Goal: Task Accomplishment & Management: Use online tool/utility

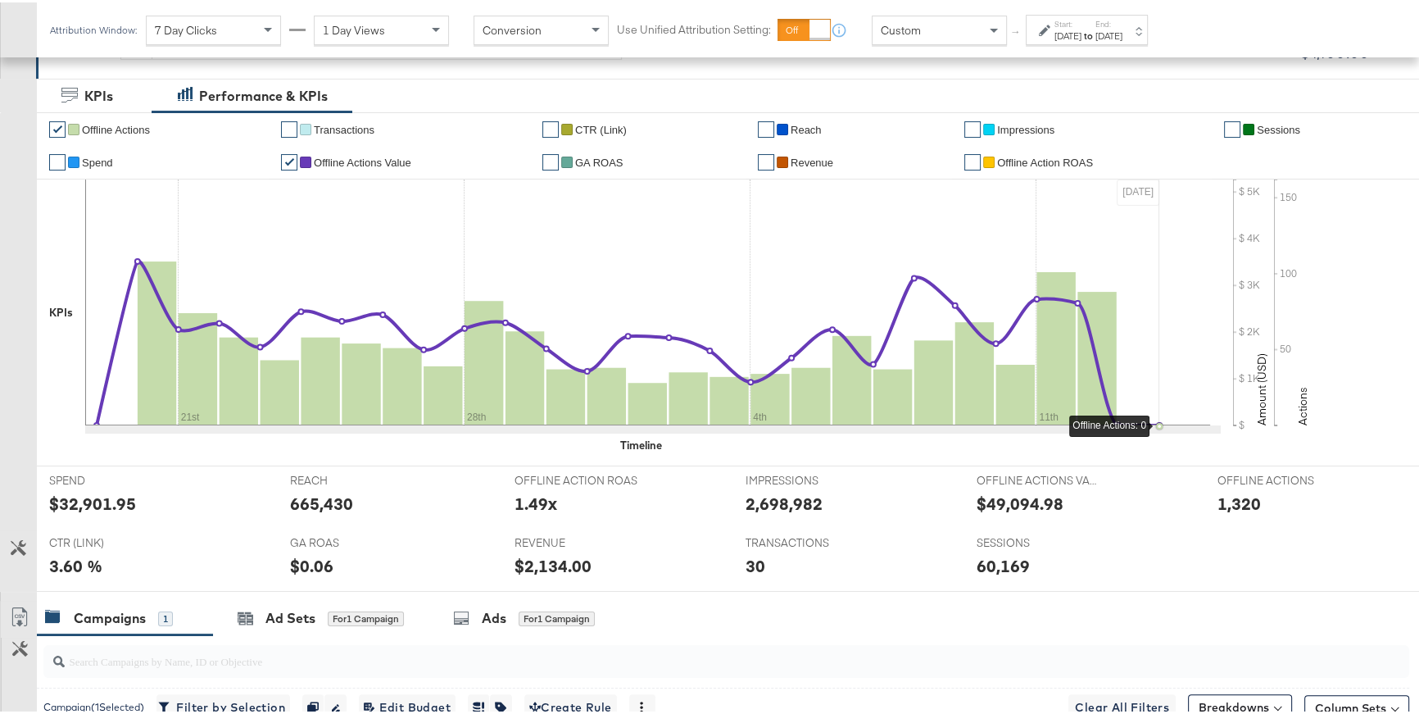
scroll to position [279, 0]
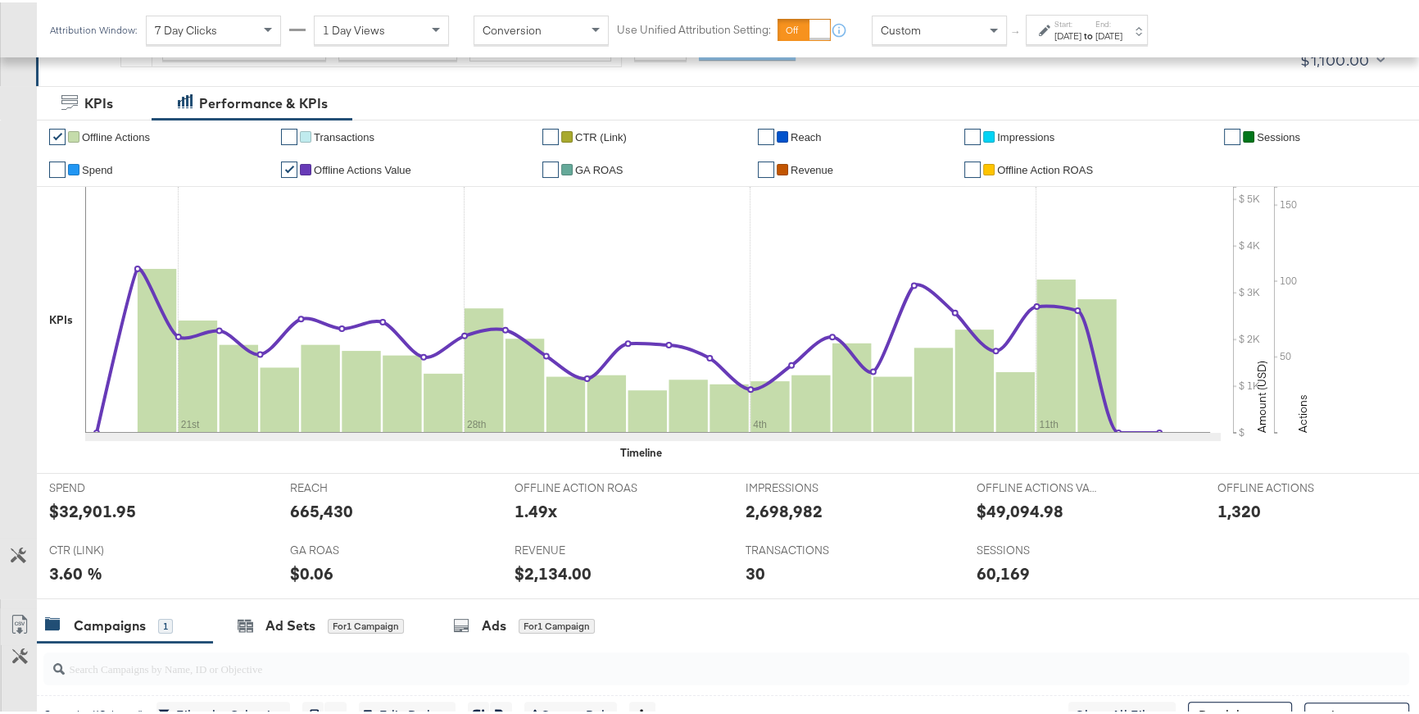
click at [1082, 34] on div "Aug 19th 2025" at bounding box center [1068, 33] width 27 height 13
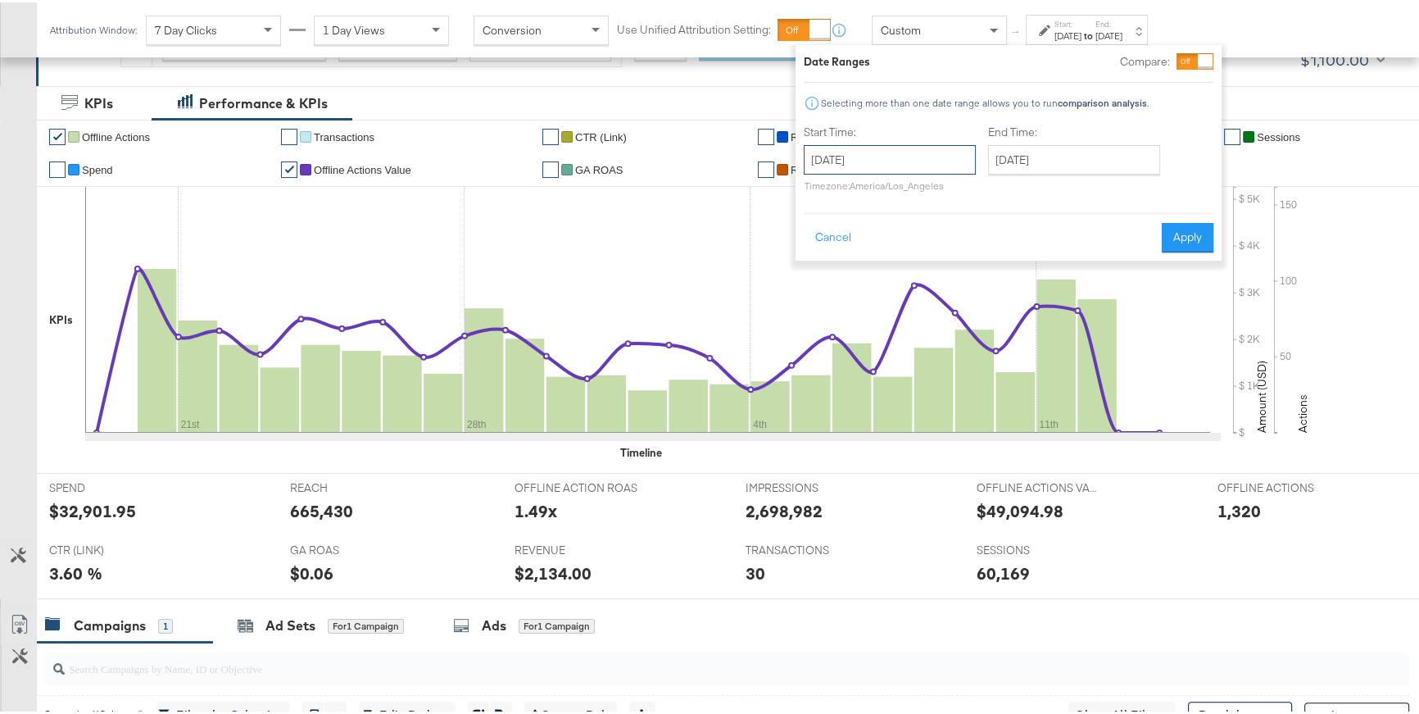
click at [924, 147] on input "August 19th 2025" at bounding box center [890, 158] width 172 height 30
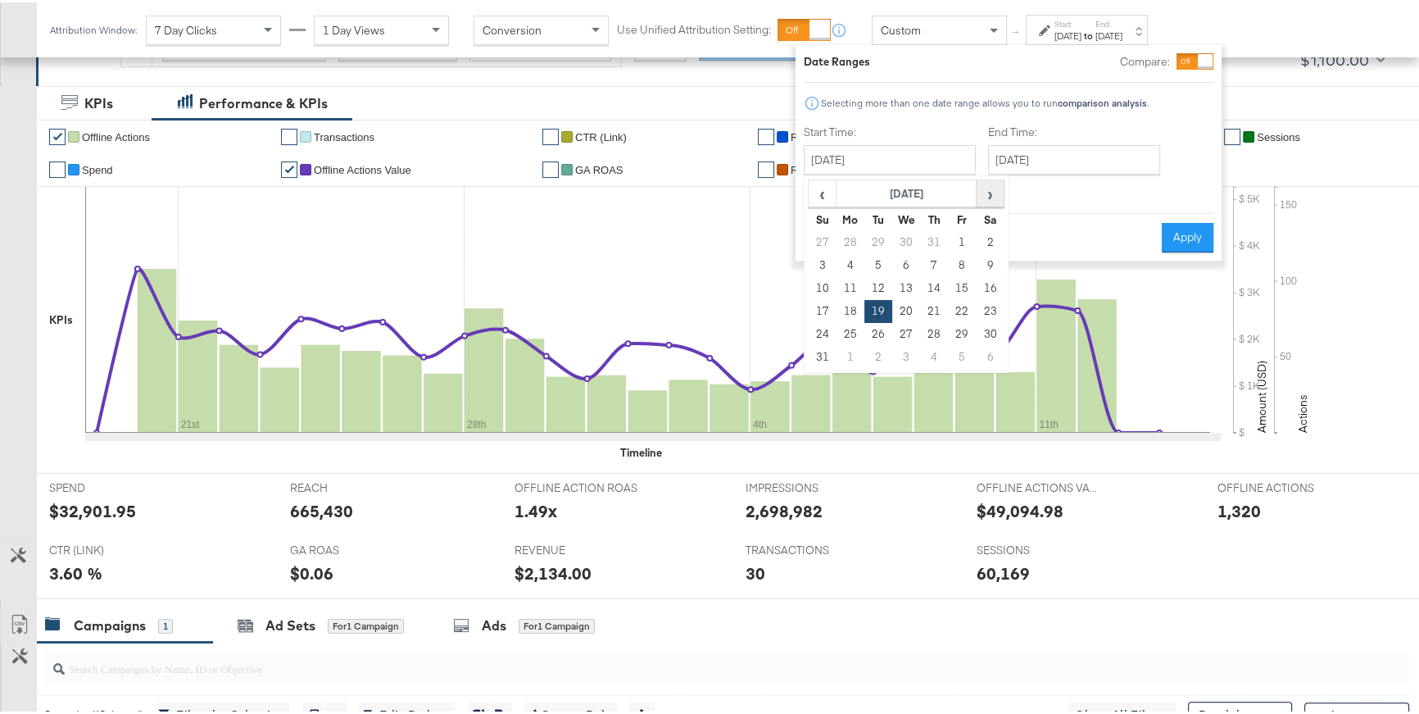
click at [986, 193] on span "›" at bounding box center [990, 191] width 25 height 25
click at [1069, 197] on div at bounding box center [1009, 197] width 410 height 1
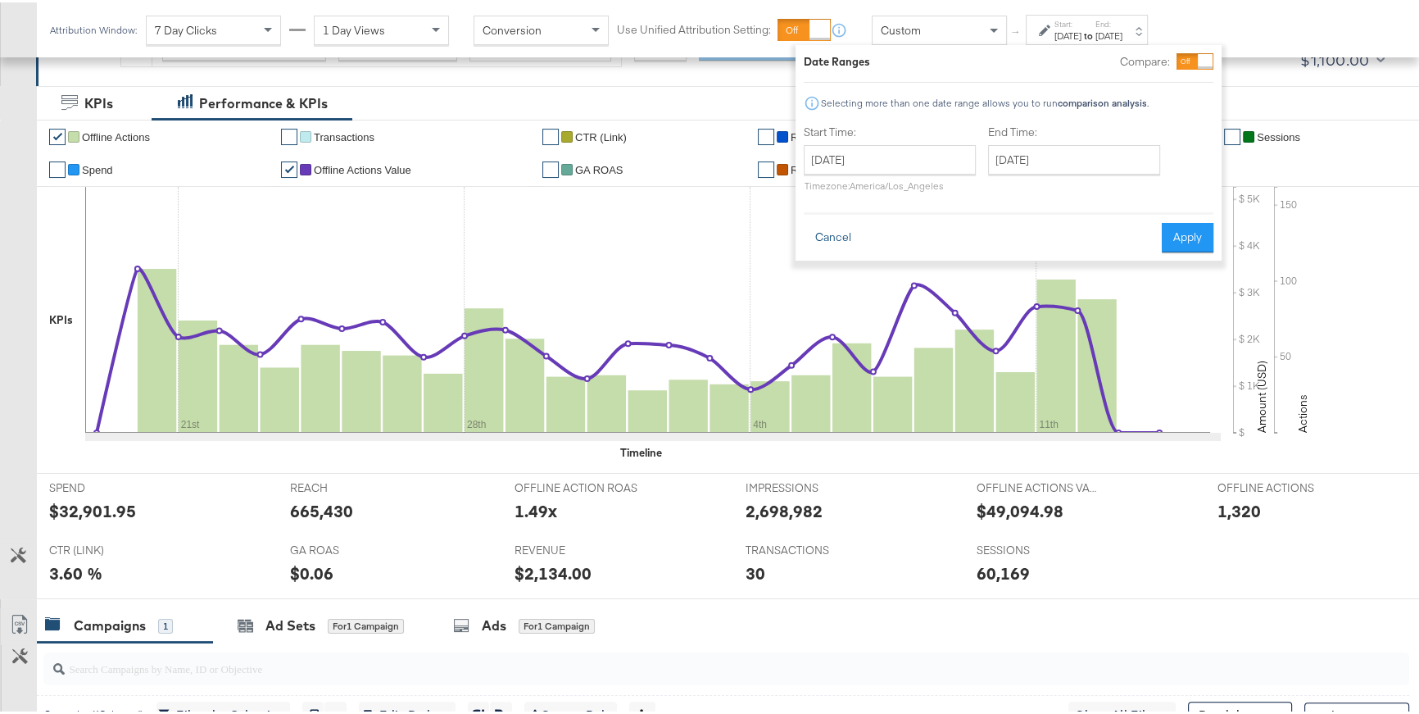
click at [848, 238] on button "Cancel" at bounding box center [833, 235] width 59 height 30
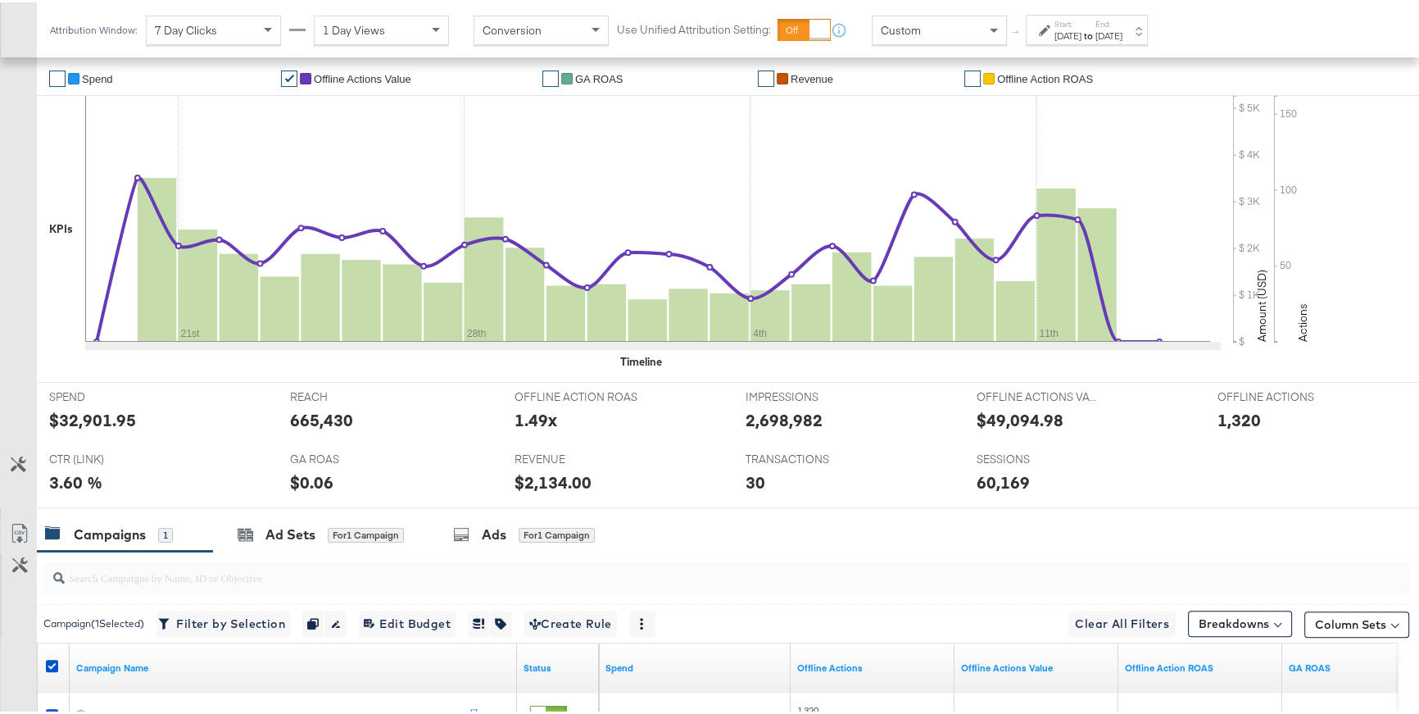
scroll to position [477, 0]
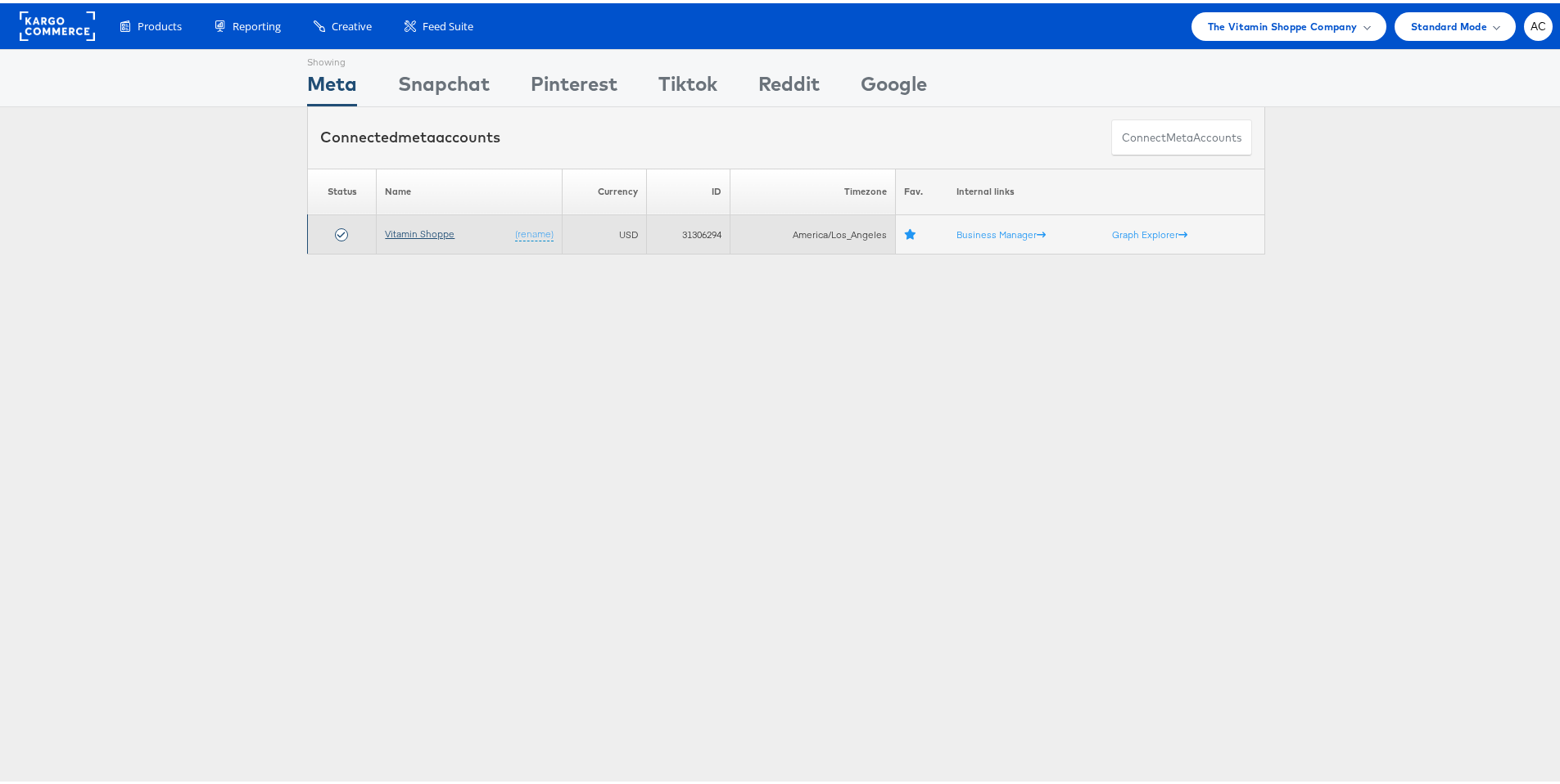
click at [438, 230] on link "Vitamin Shoppe" at bounding box center [420, 231] width 70 height 12
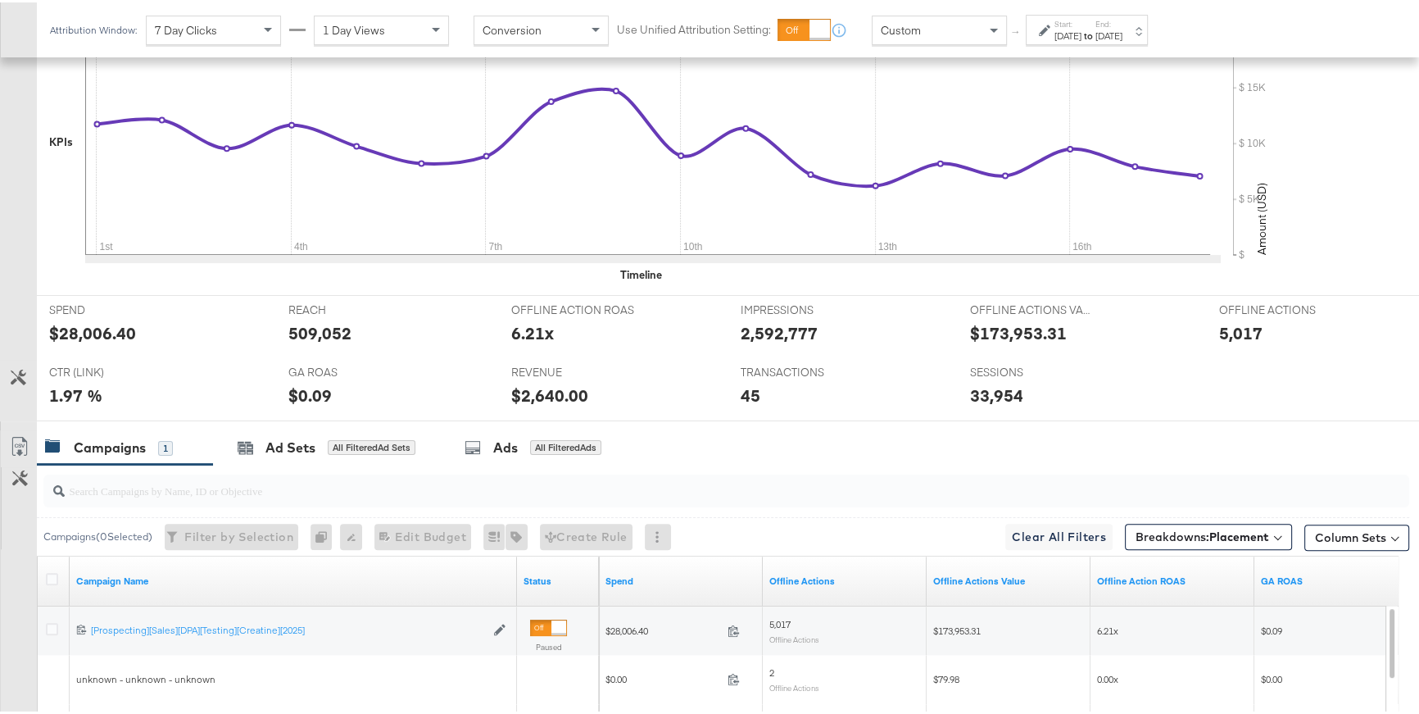
scroll to position [484, 0]
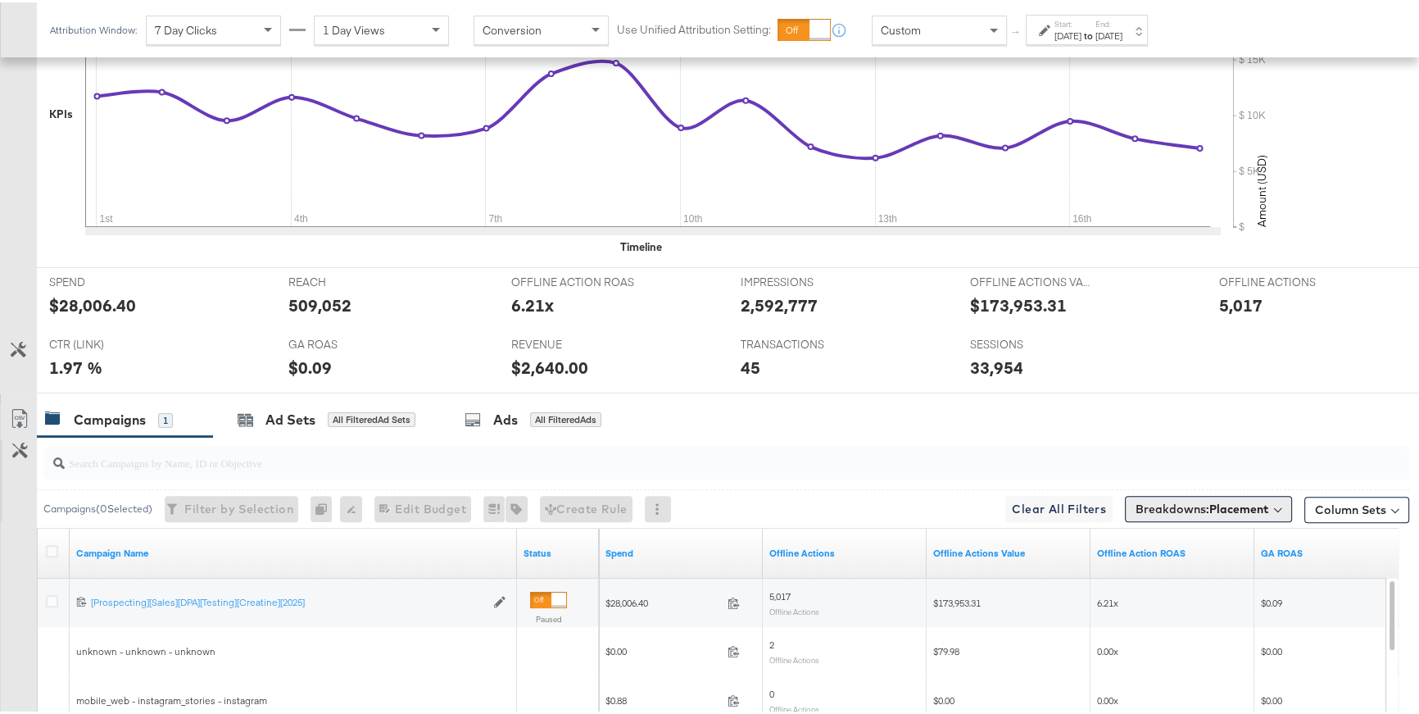
click at [1238, 506] on b "Placement" at bounding box center [1240, 506] width 60 height 15
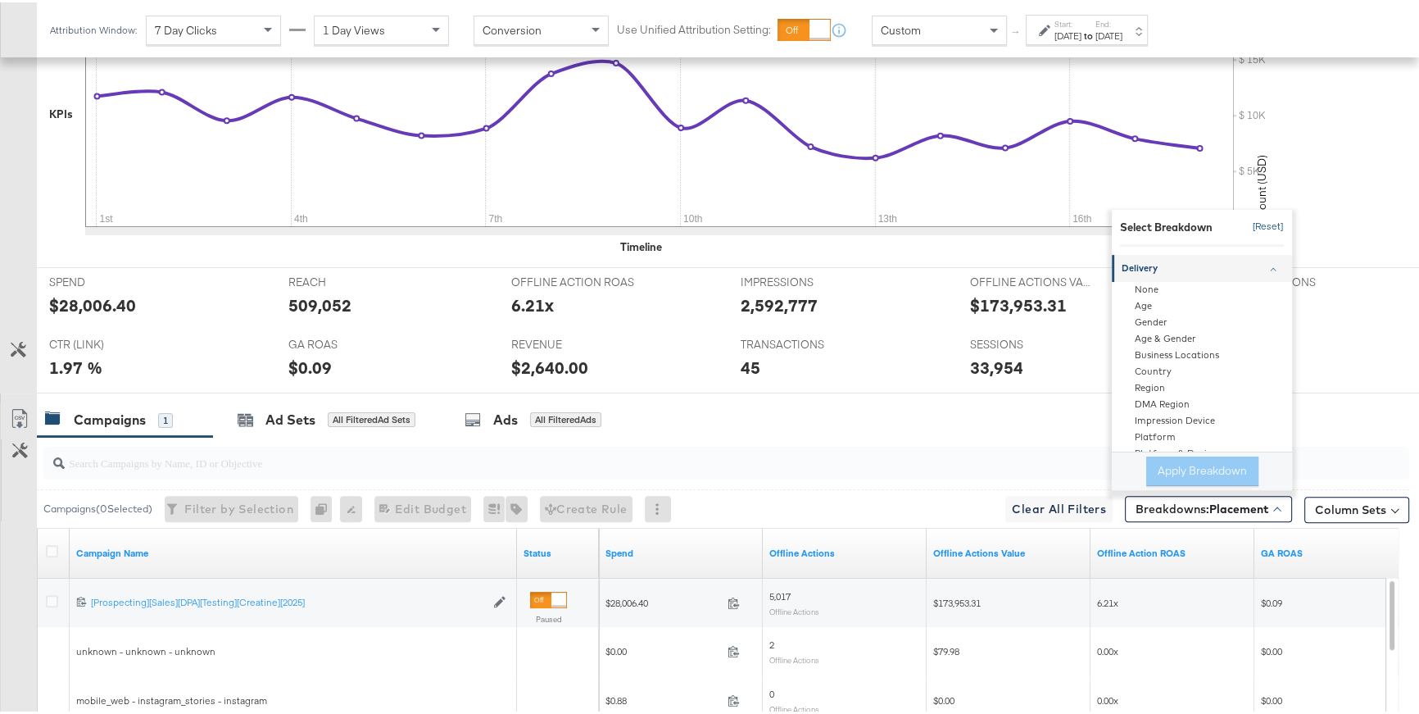
click at [1251, 220] on button "[Reset]" at bounding box center [1263, 224] width 41 height 26
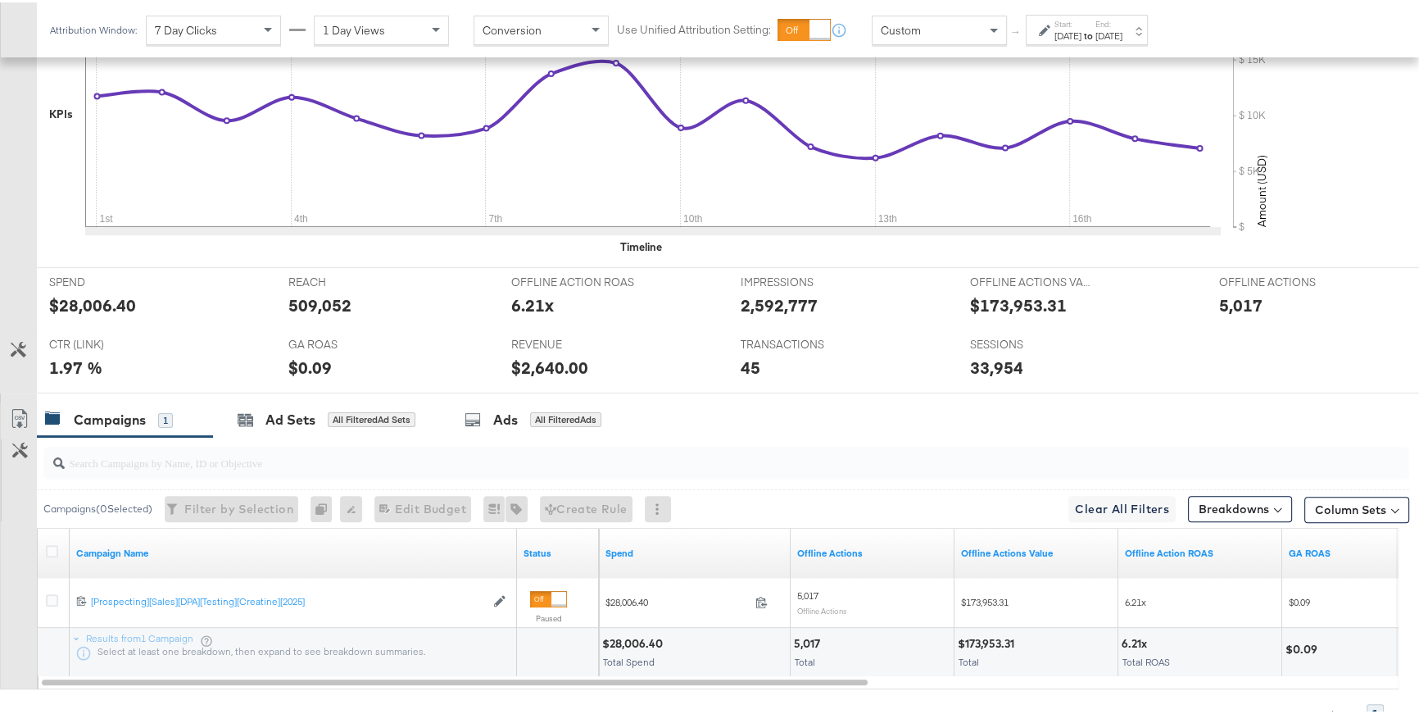
click at [1059, 34] on div "Aug 1st 2025" at bounding box center [1068, 33] width 27 height 13
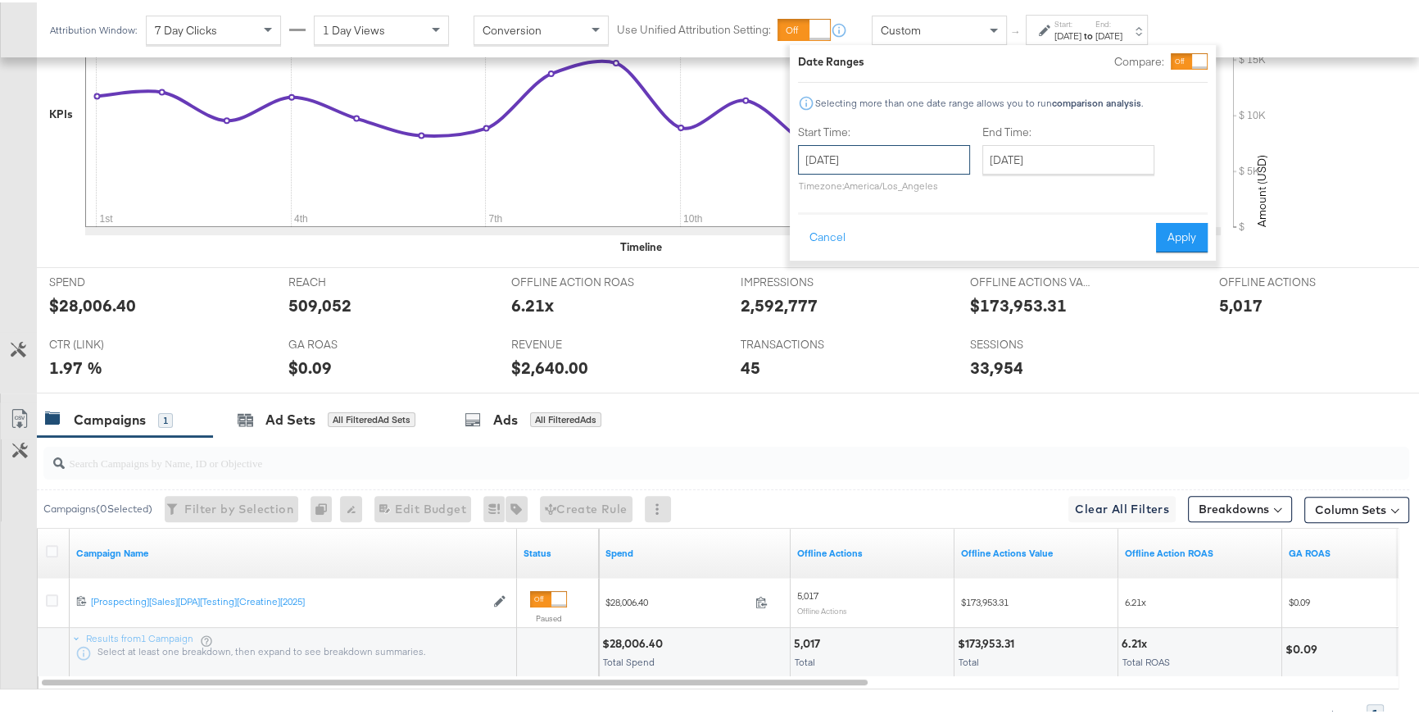
click at [929, 153] on input "August 1st 2025" at bounding box center [884, 158] width 172 height 30
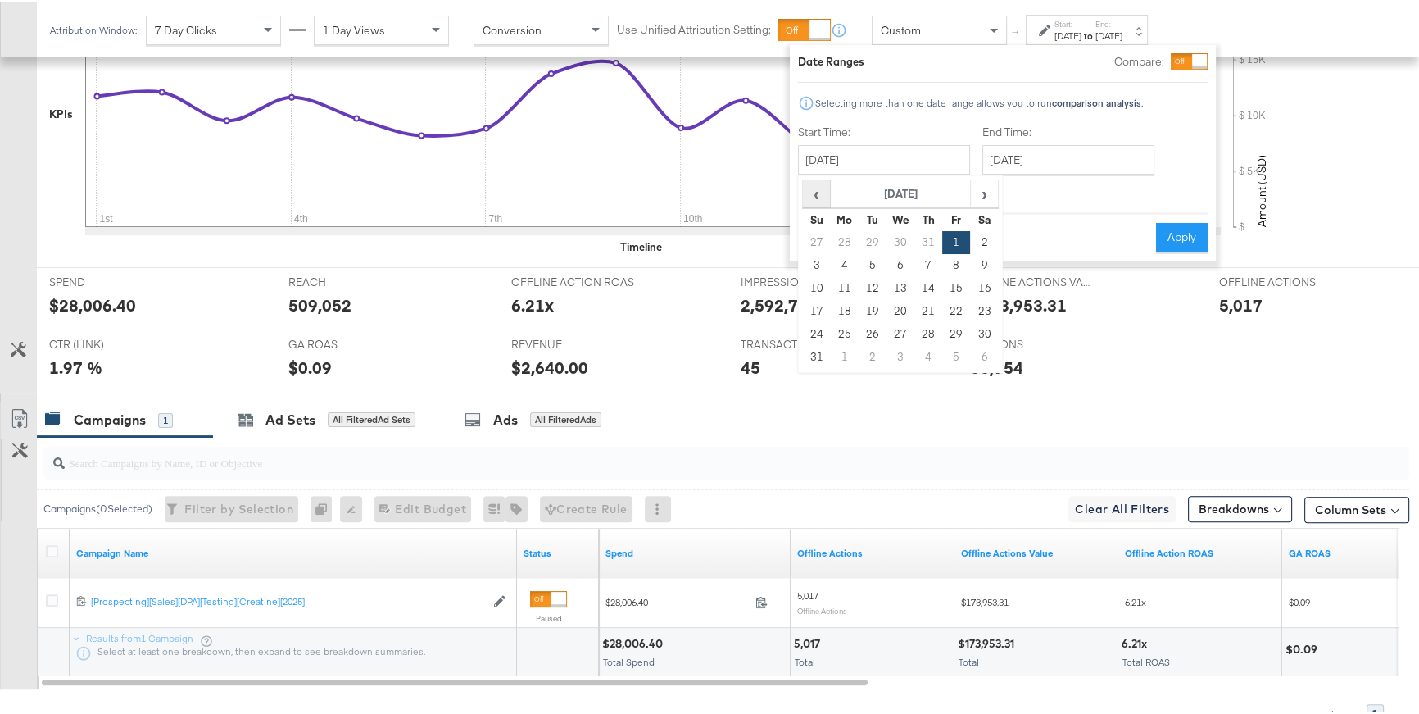
click at [817, 193] on span "‹" at bounding box center [816, 191] width 25 height 25
click at [865, 334] on td "29" at bounding box center [873, 331] width 28 height 23
type input "July 29th 2025"
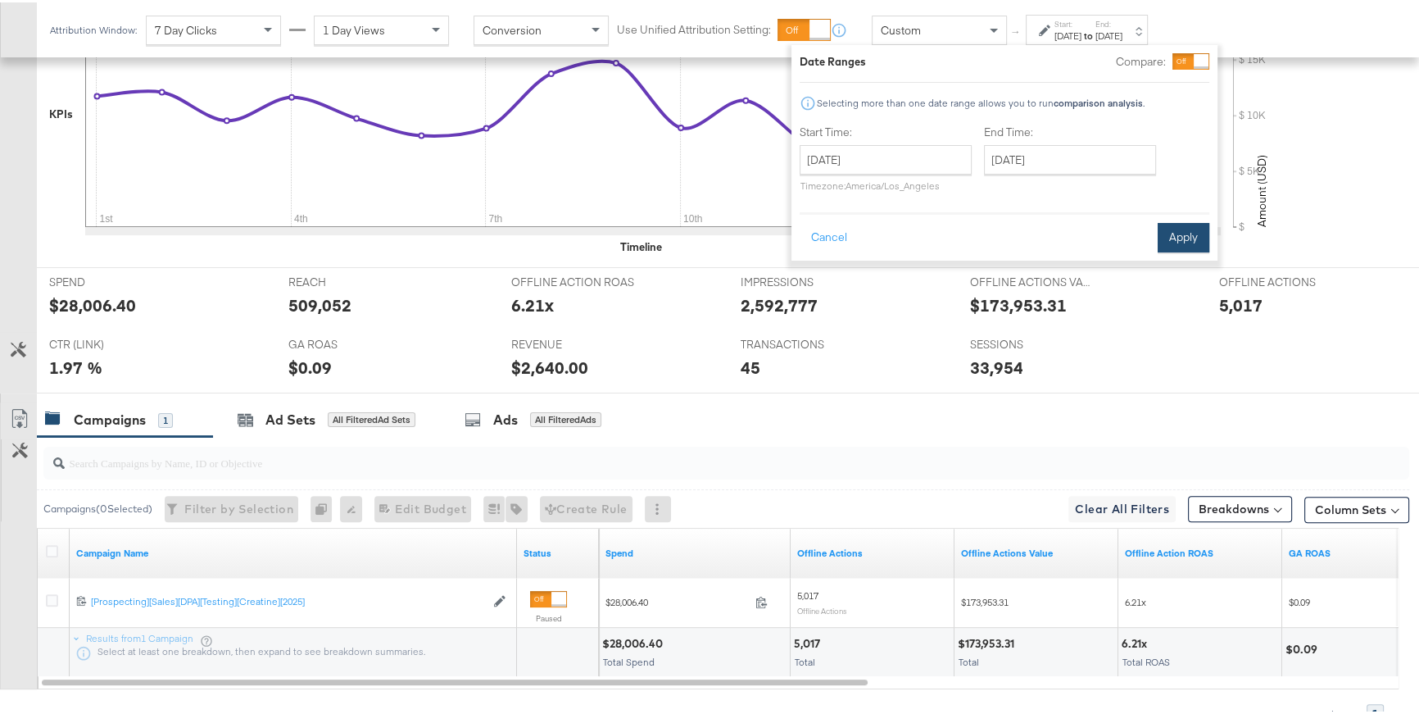
click at [1165, 239] on button "Apply" at bounding box center [1184, 235] width 52 height 30
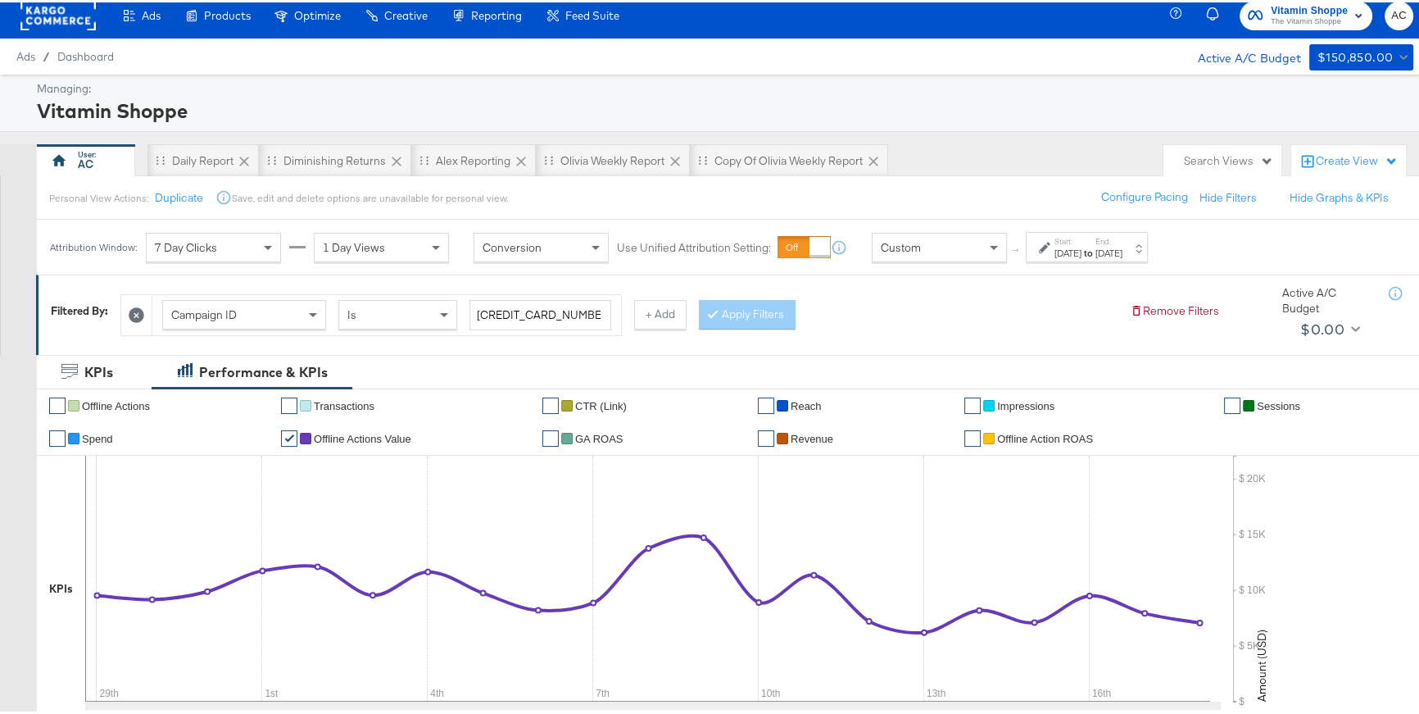
scroll to position [0, 0]
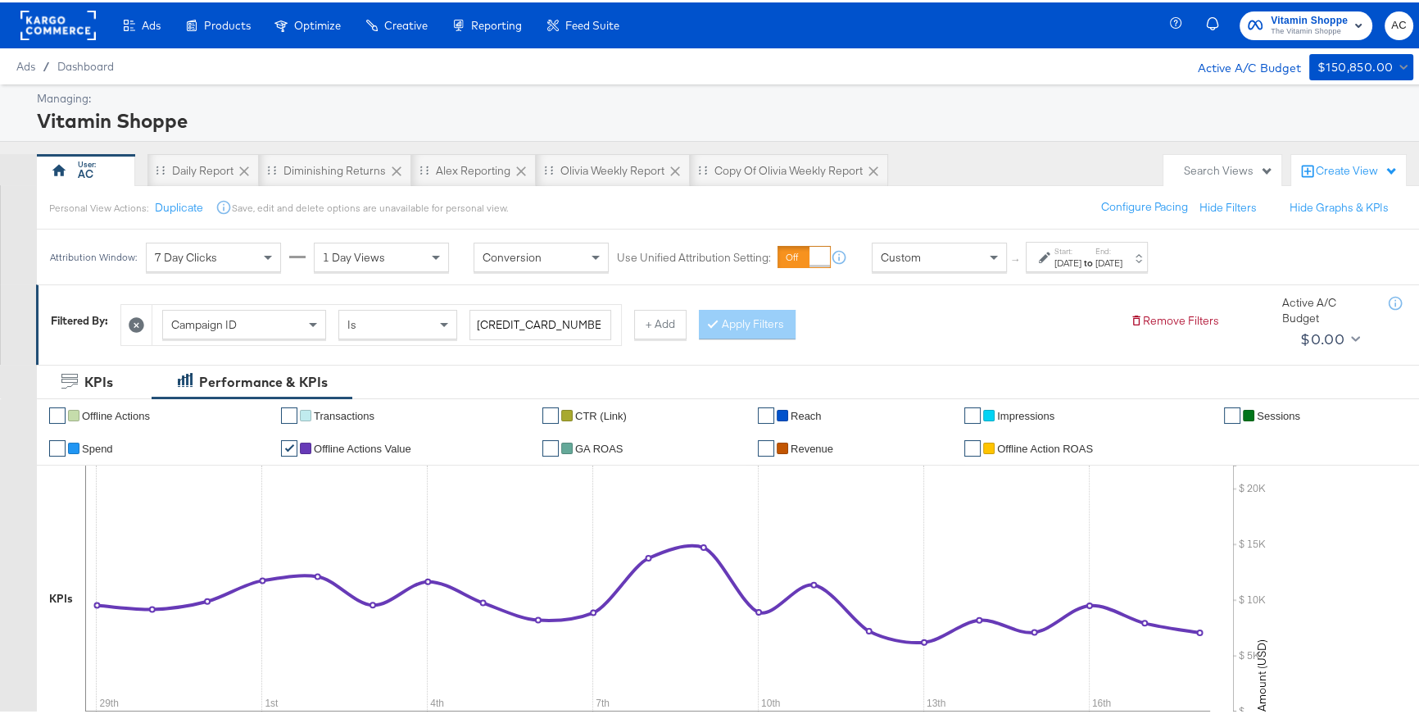
click at [52, 26] on rect at bounding box center [57, 23] width 75 height 30
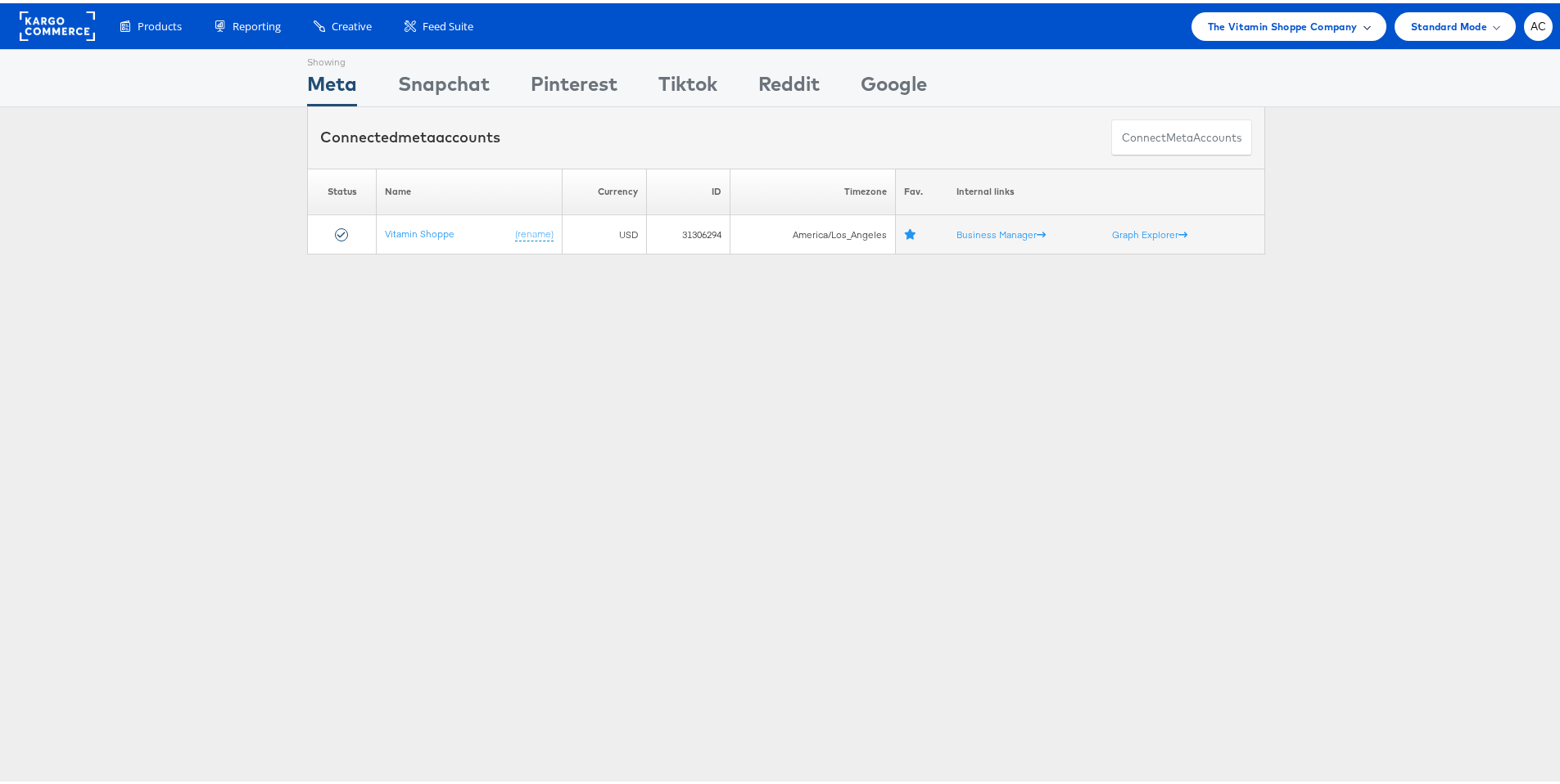
click at [1339, 30] on span "The Vitamin Shoppe Company" at bounding box center [1283, 23] width 150 height 17
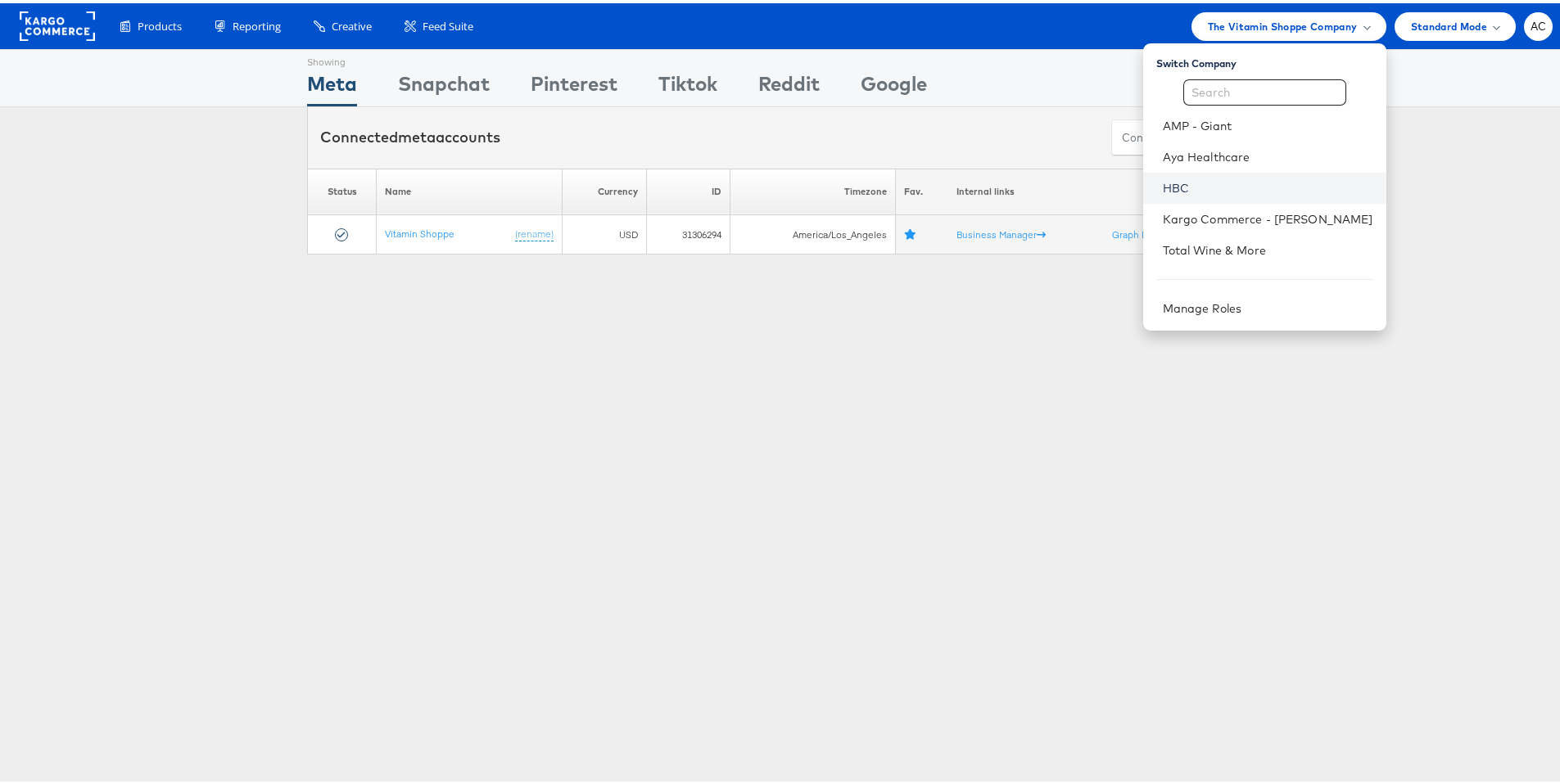
click at [1169, 178] on link "HBC" at bounding box center [1268, 185] width 211 height 16
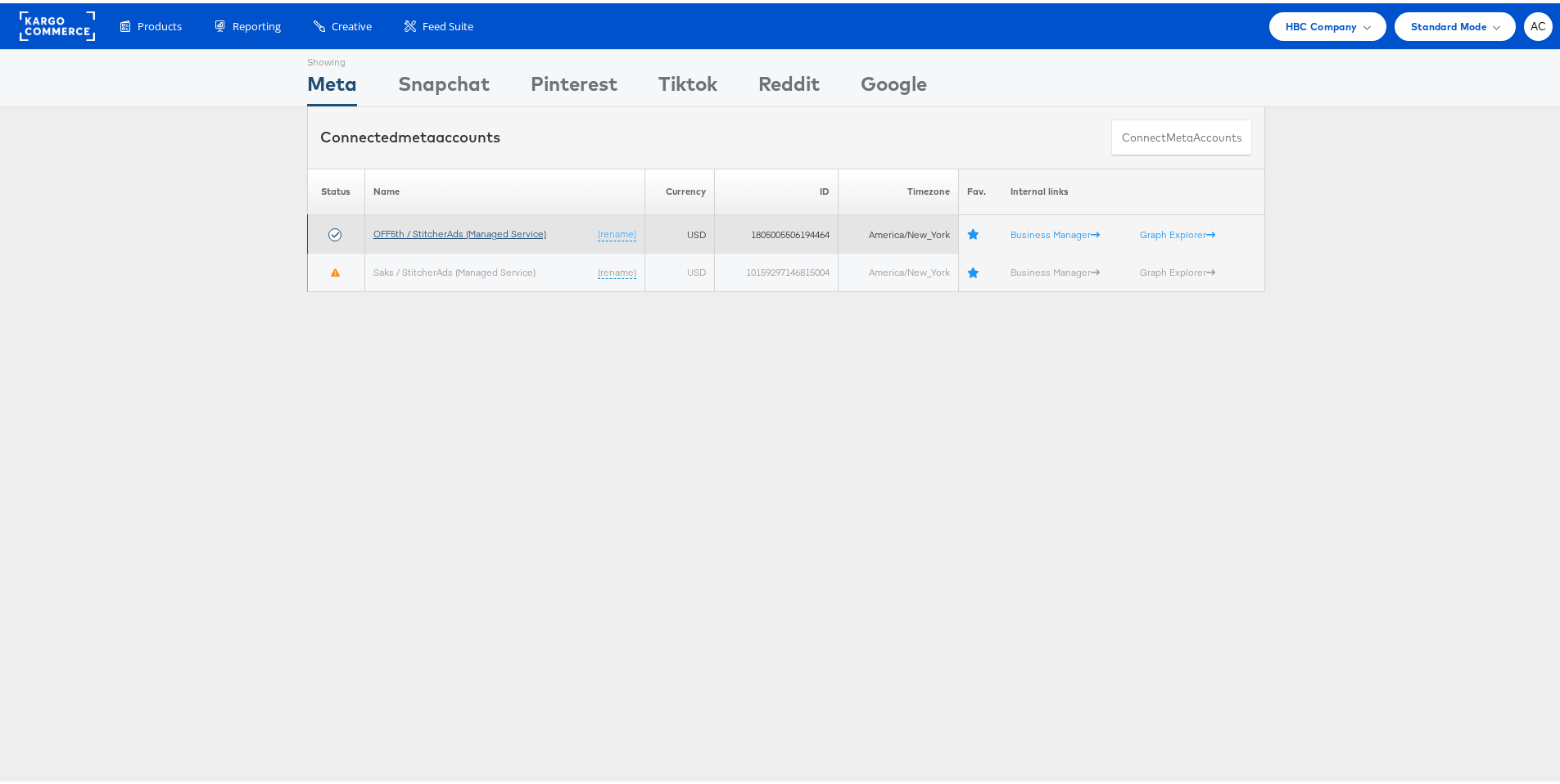
click at [519, 225] on link "OFF5th / StitcherAds (Managed Service)" at bounding box center [460, 231] width 173 height 12
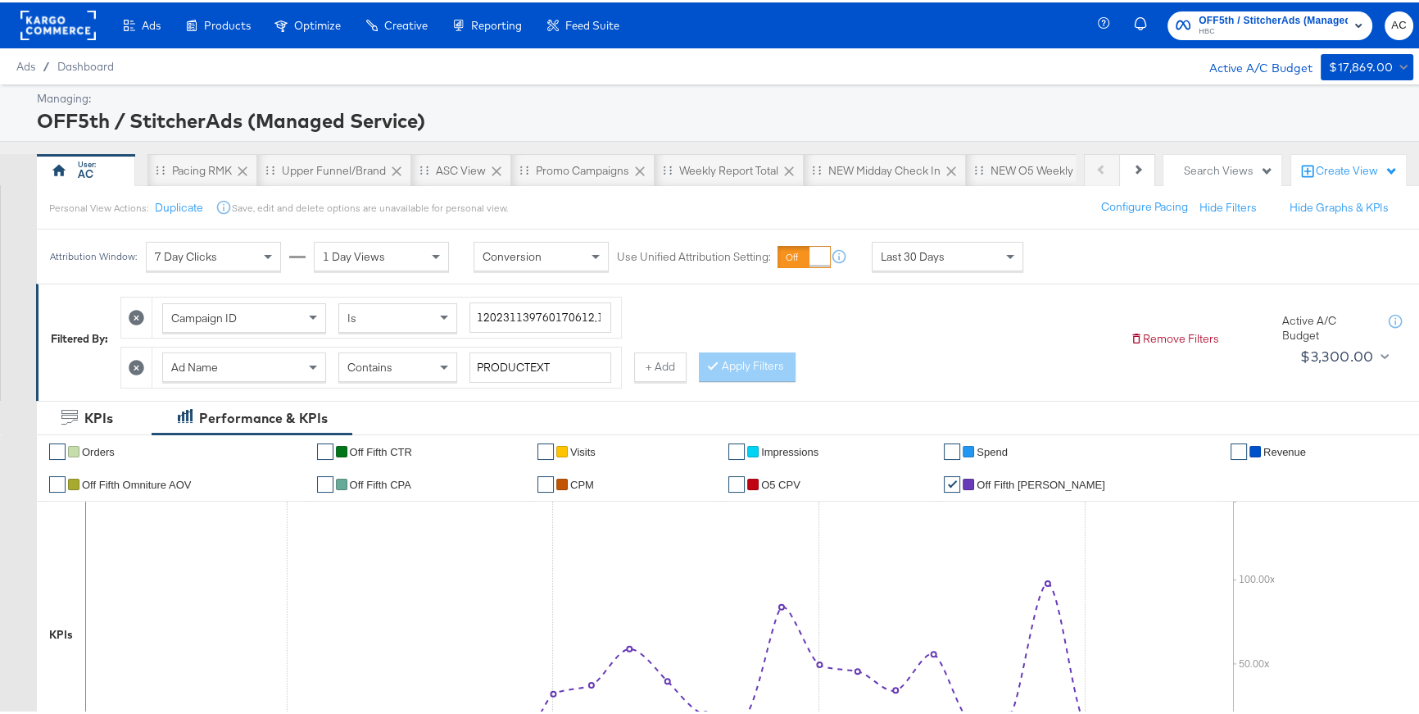
click at [139, 364] on icon at bounding box center [137, 365] width 16 height 16
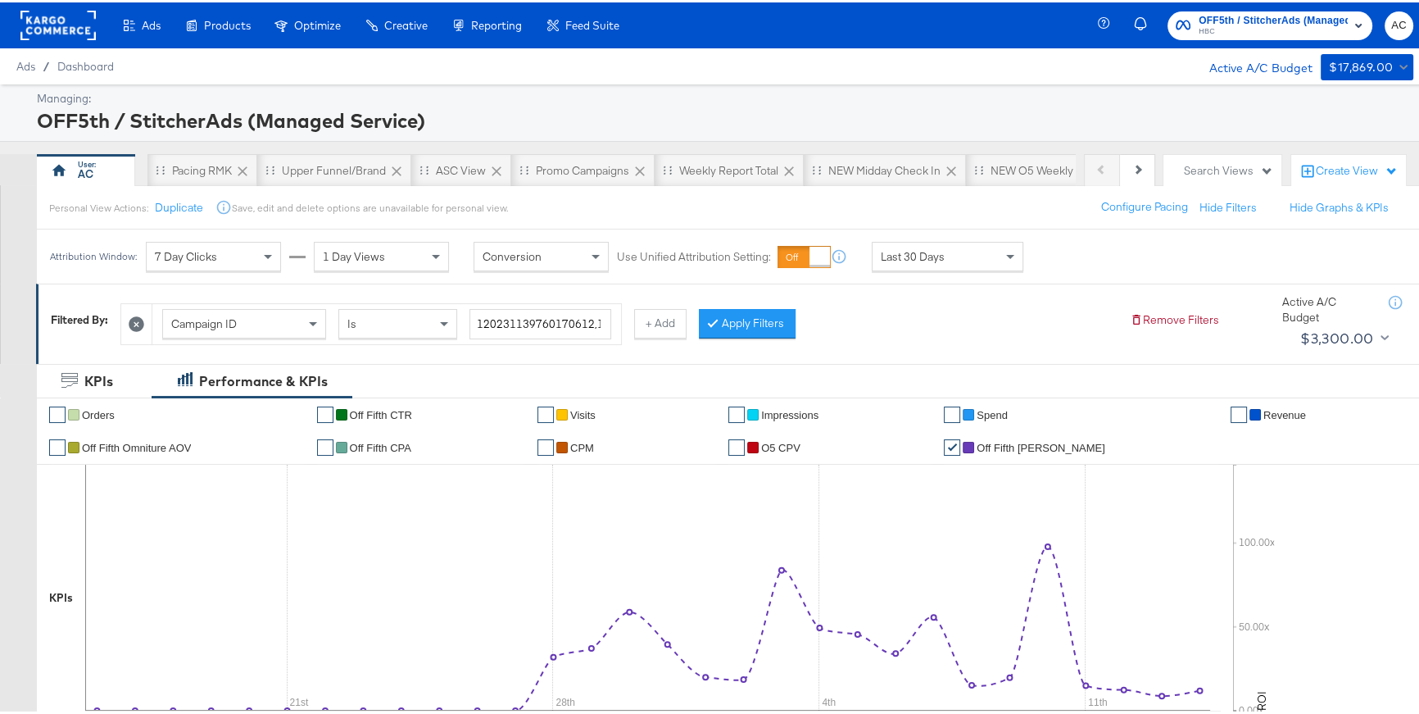
click at [137, 322] on icon at bounding box center [137, 322] width 16 height 16
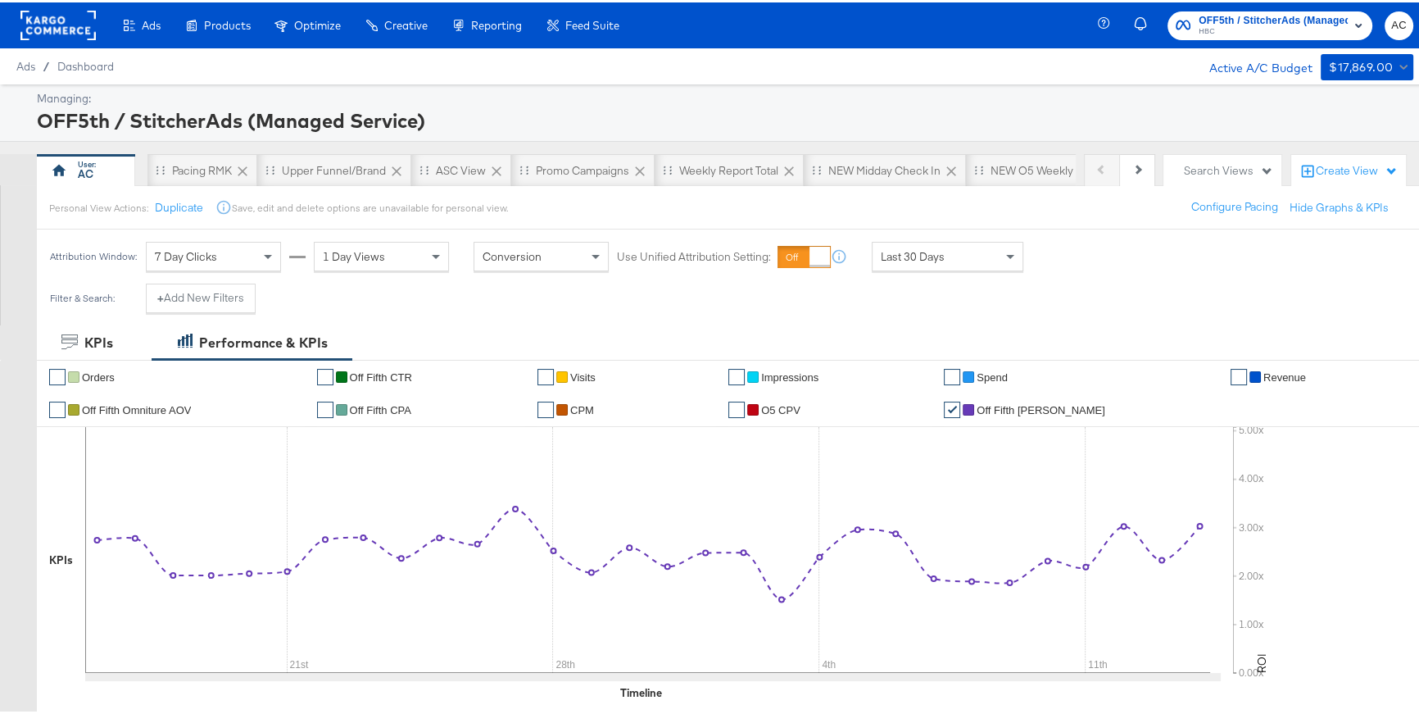
click at [995, 256] on div "Last 30 Days" at bounding box center [948, 254] width 150 height 28
click at [1050, 252] on icon at bounding box center [1044, 255] width 11 height 11
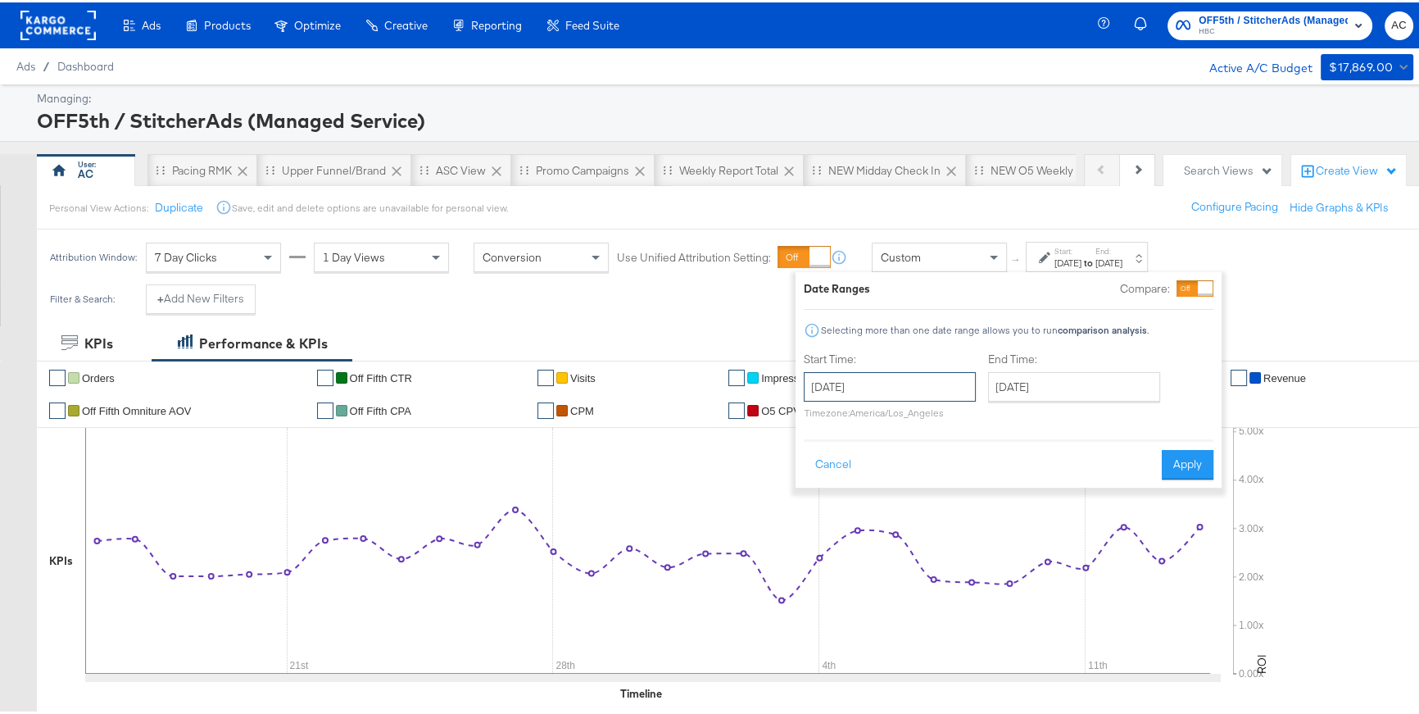
click at [935, 386] on input "[DATE]" at bounding box center [890, 385] width 172 height 30
click at [907, 470] on td "3" at bounding box center [906, 467] width 28 height 23
type input "[DATE]"
drag, startPoint x: 1044, startPoint y: 389, endPoint x: 1086, endPoint y: 411, distance: 47.3
click at [1044, 389] on input "[DATE]" at bounding box center [1069, 385] width 172 height 30
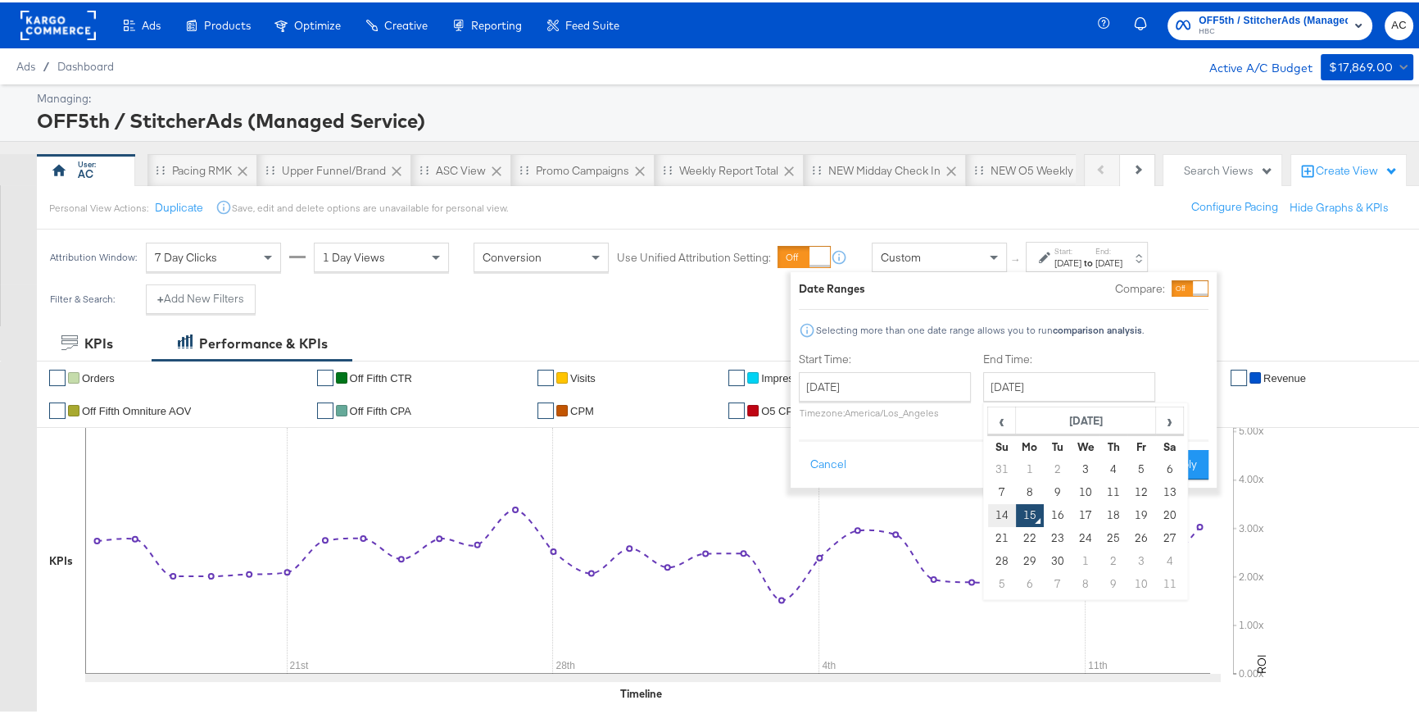
click at [1004, 512] on td "14" at bounding box center [1002, 513] width 28 height 23
type input "[DATE]"
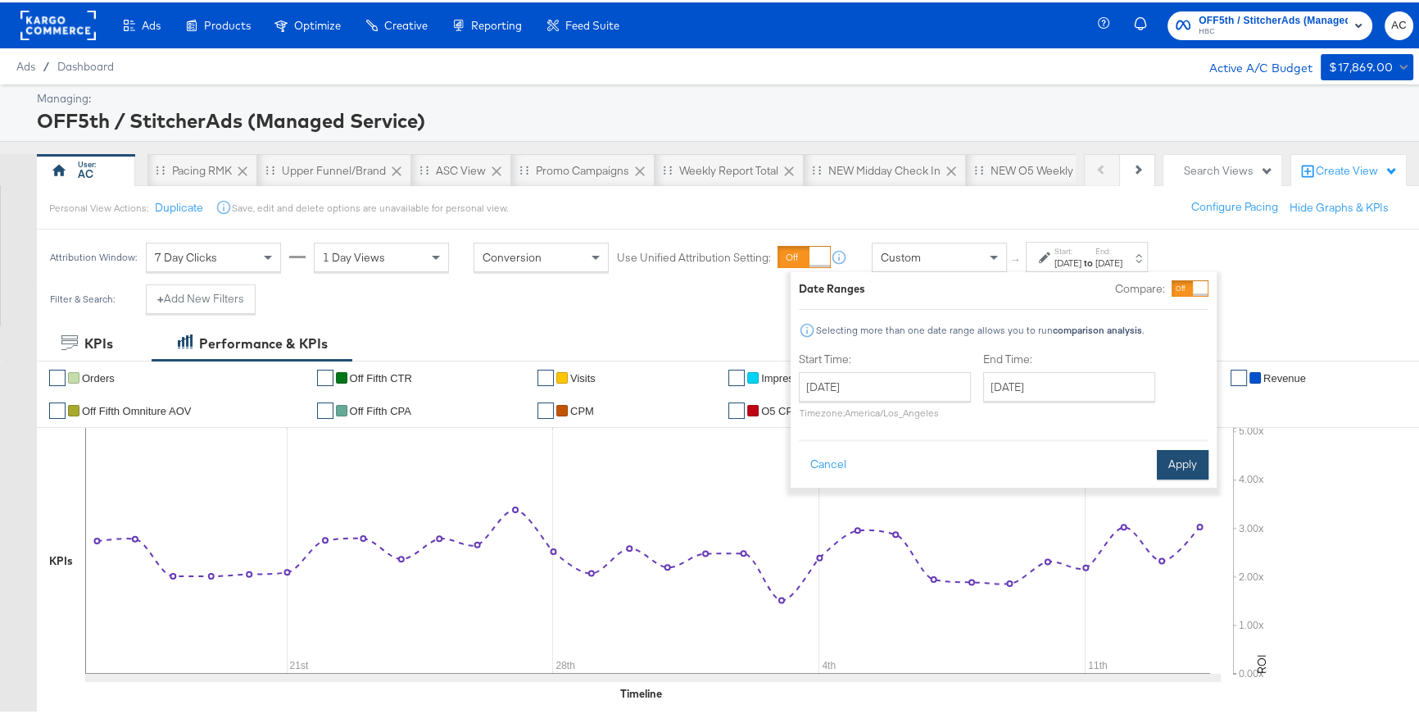
click at [1184, 462] on button "Apply" at bounding box center [1183, 462] width 52 height 30
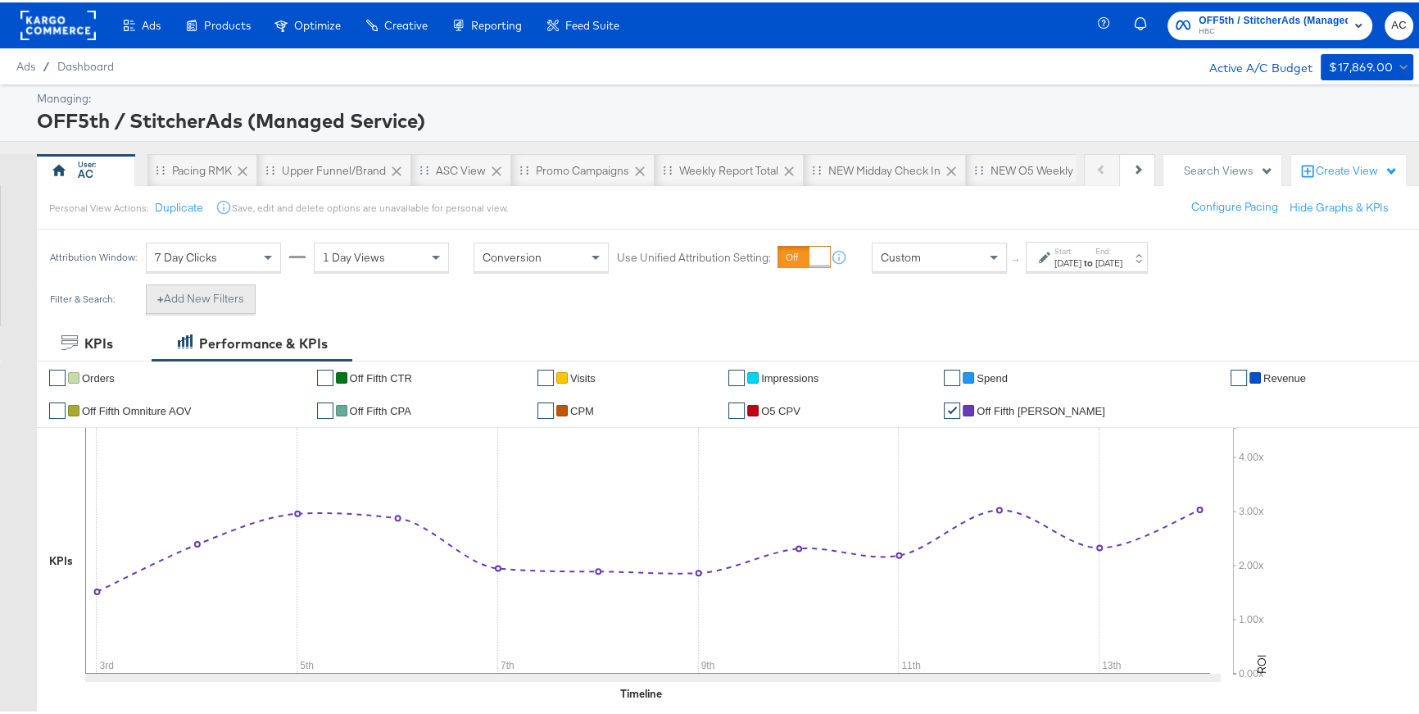
click at [217, 305] on button "+ Add New Filters" at bounding box center [201, 297] width 110 height 30
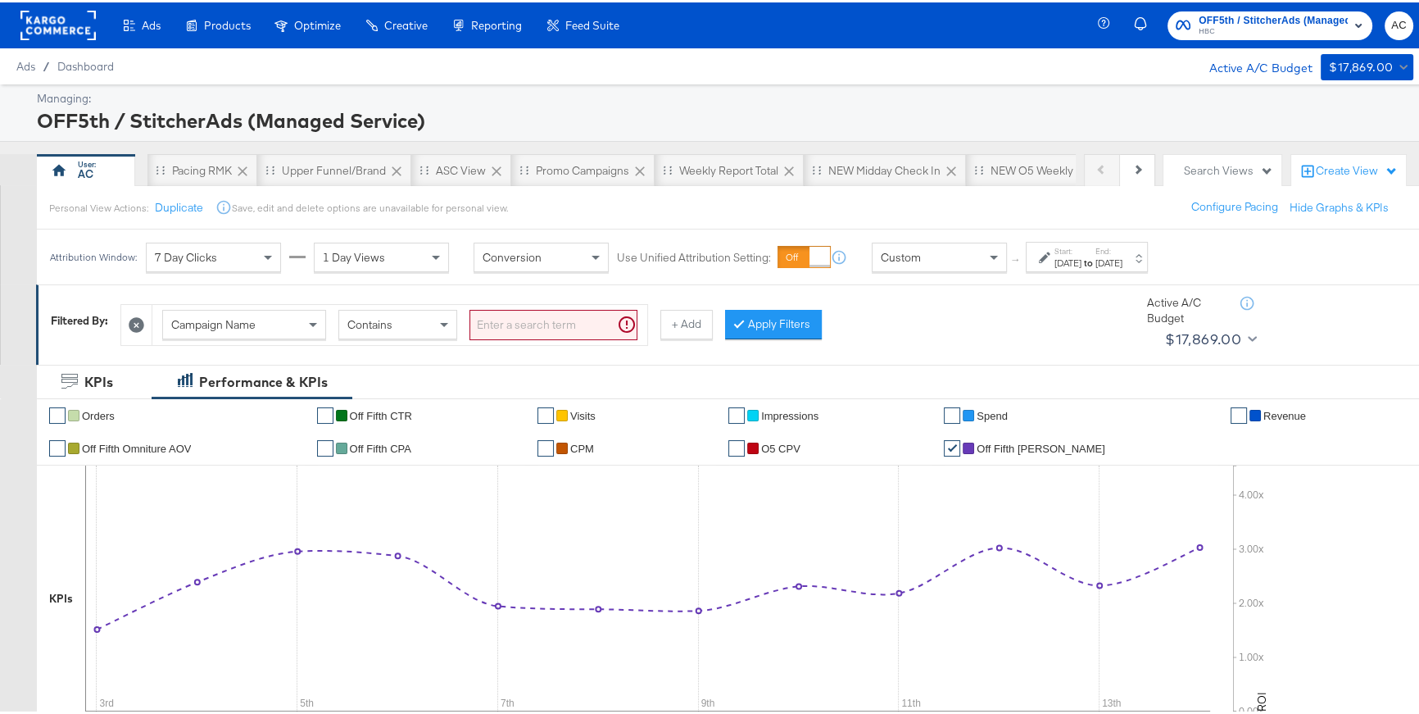
click at [554, 324] on input "search" at bounding box center [554, 322] width 168 height 30
type input "INFLUENCER"
click at [743, 316] on button "Apply Filters" at bounding box center [747, 322] width 97 height 30
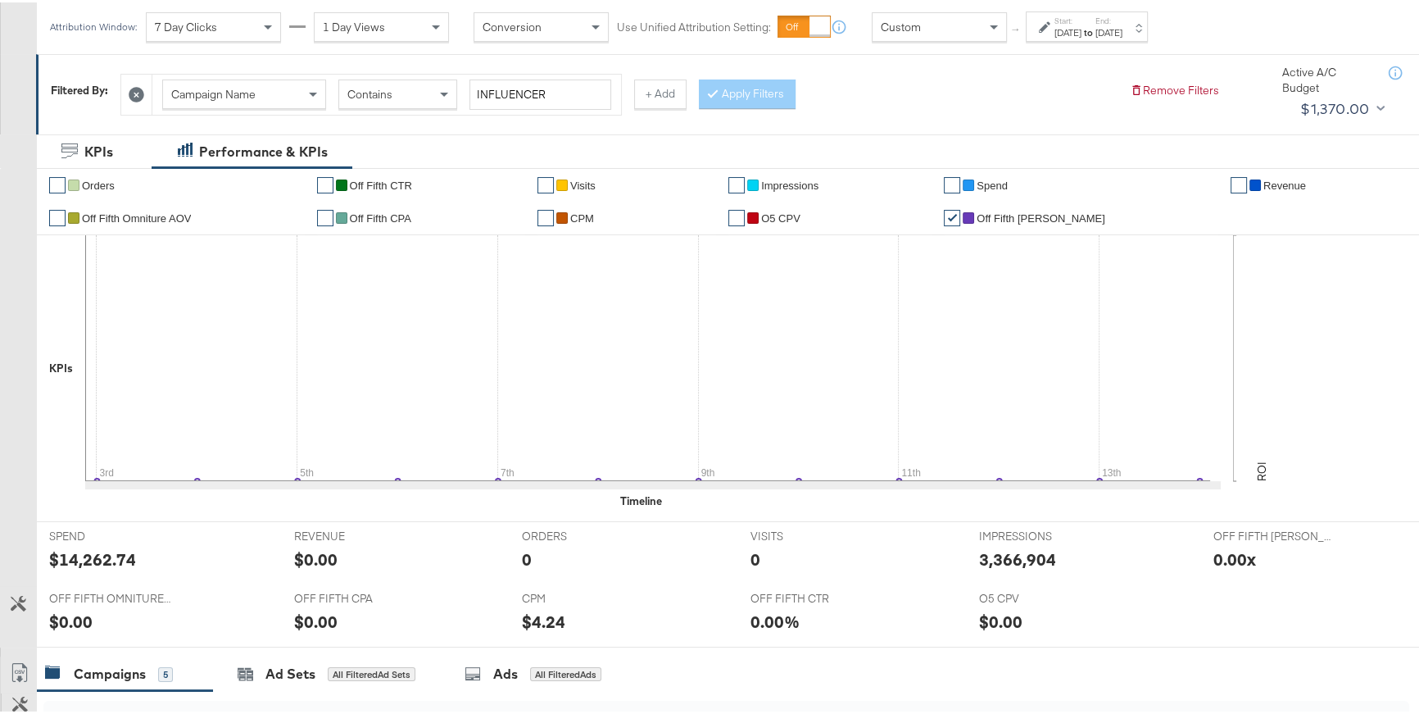
scroll to position [238, 0]
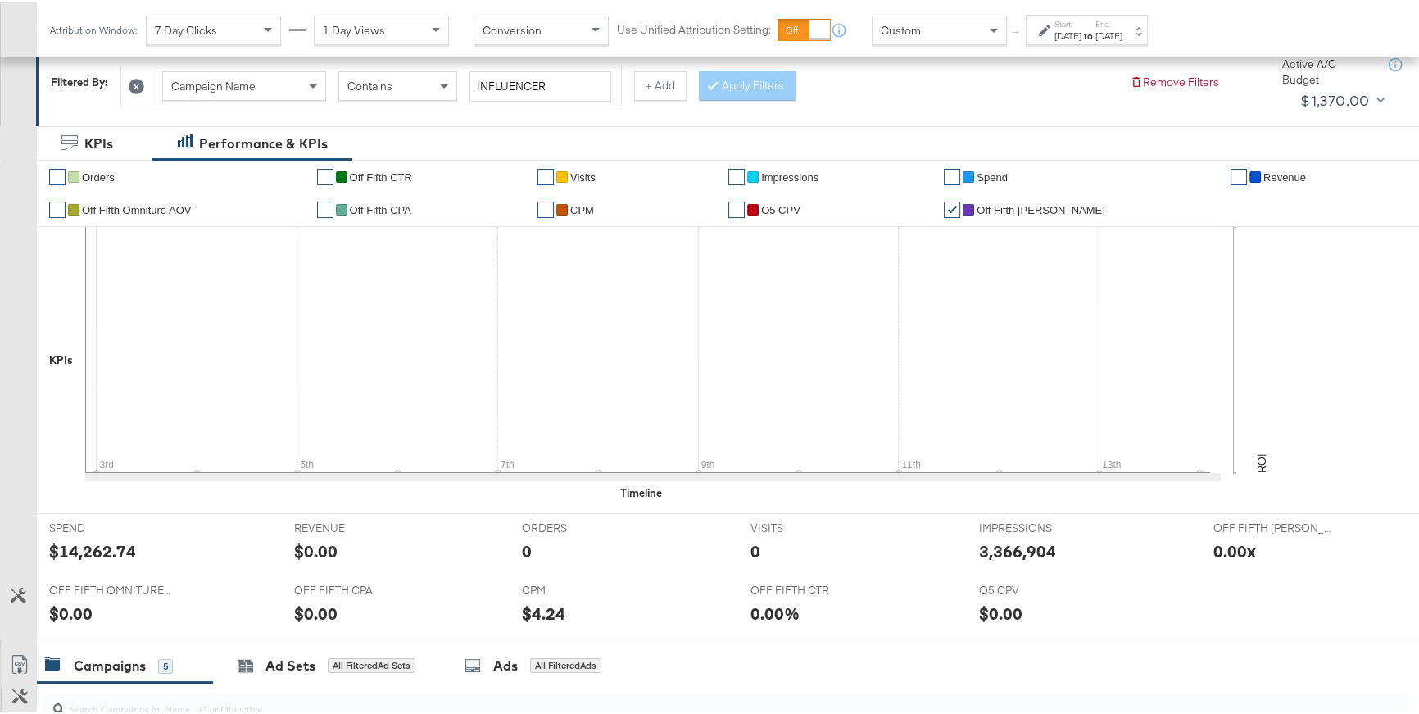
click at [745, 175] on link "✔" at bounding box center [737, 174] width 16 height 16
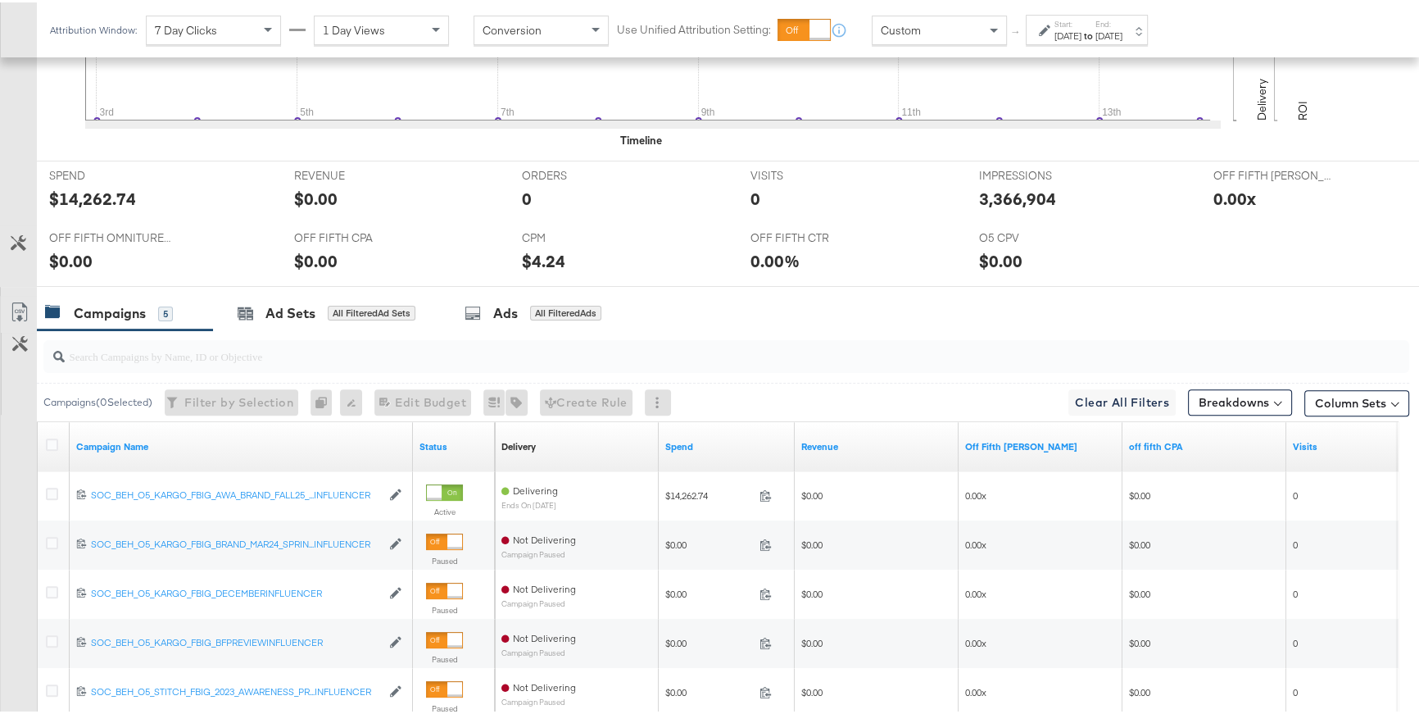
scroll to position [674, 0]
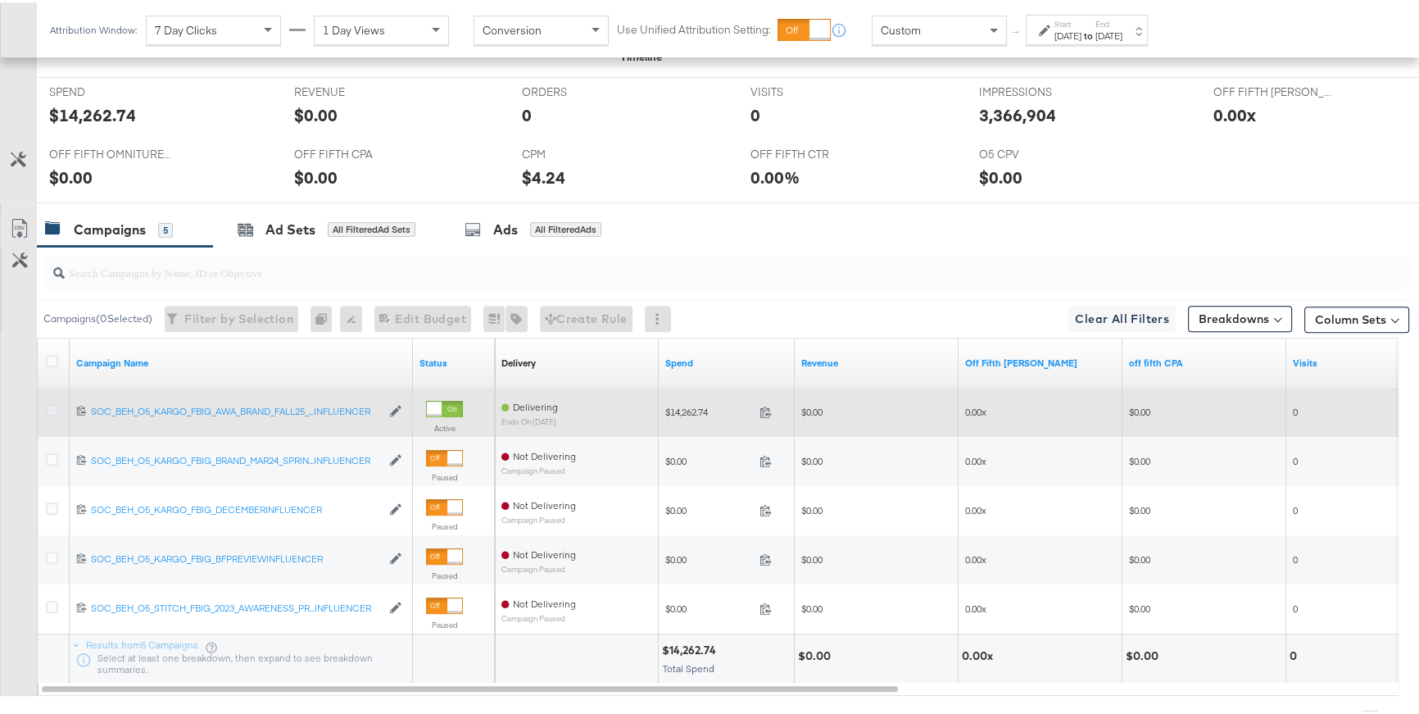
click at [53, 408] on icon at bounding box center [52, 408] width 12 height 12
click at [0, 0] on input "checkbox" at bounding box center [0, 0] width 0 height 0
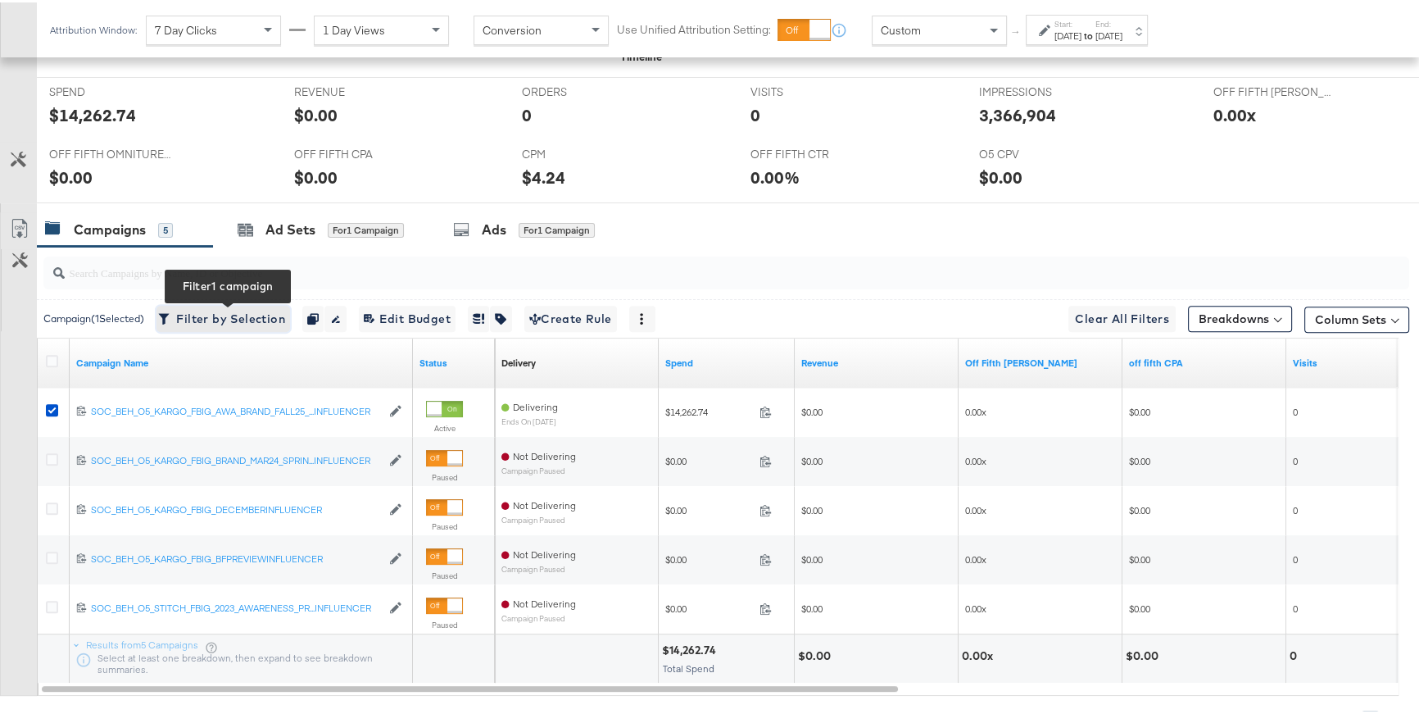
click at [223, 320] on span "Filter by Selection Filter 1 campaign" at bounding box center [223, 316] width 124 height 20
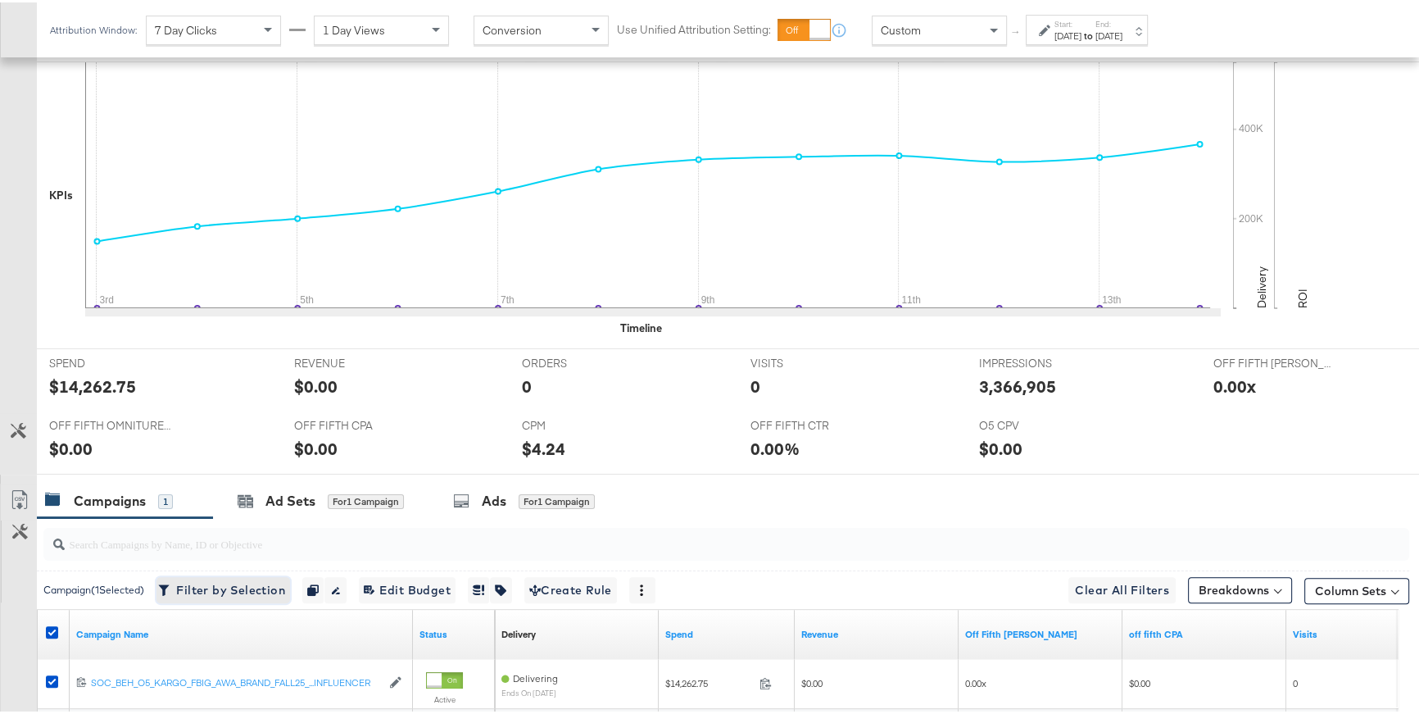
scroll to position [564, 0]
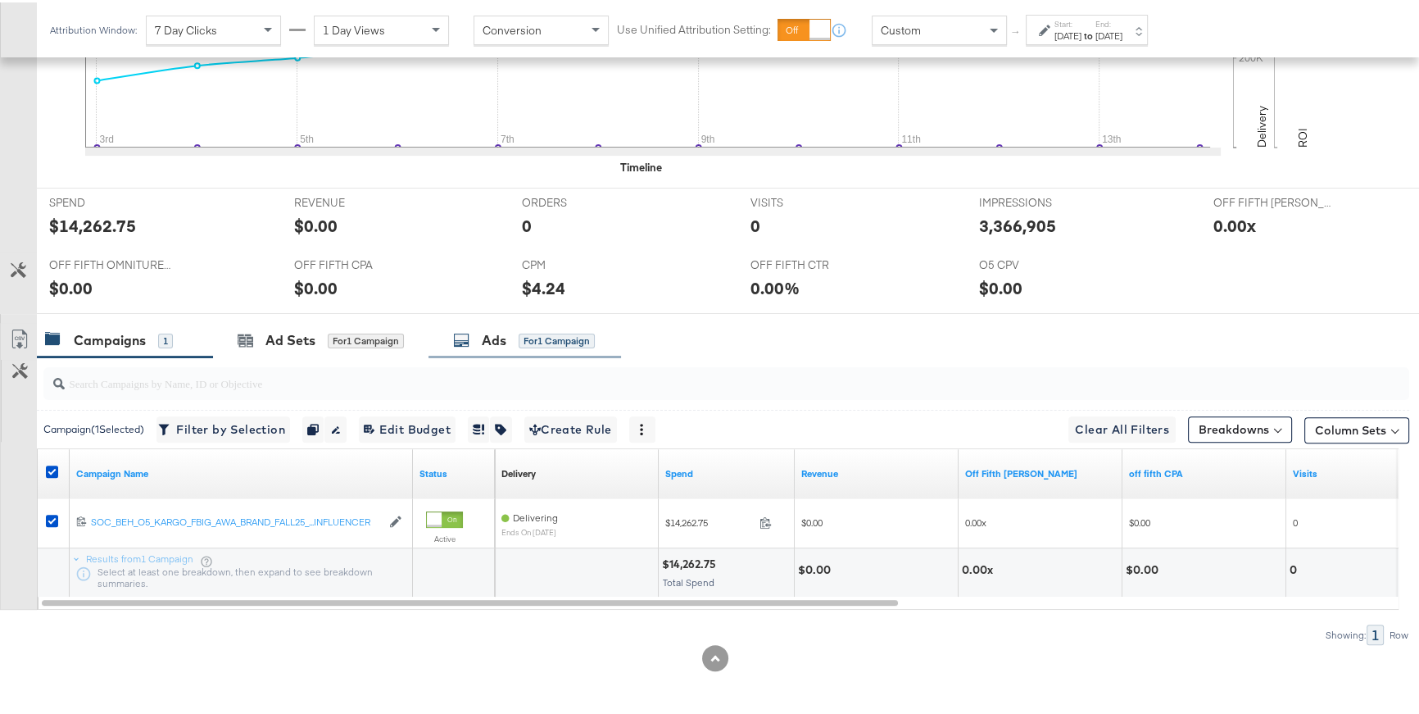
click at [546, 343] on div "for 1 Campaign" at bounding box center [557, 338] width 76 height 15
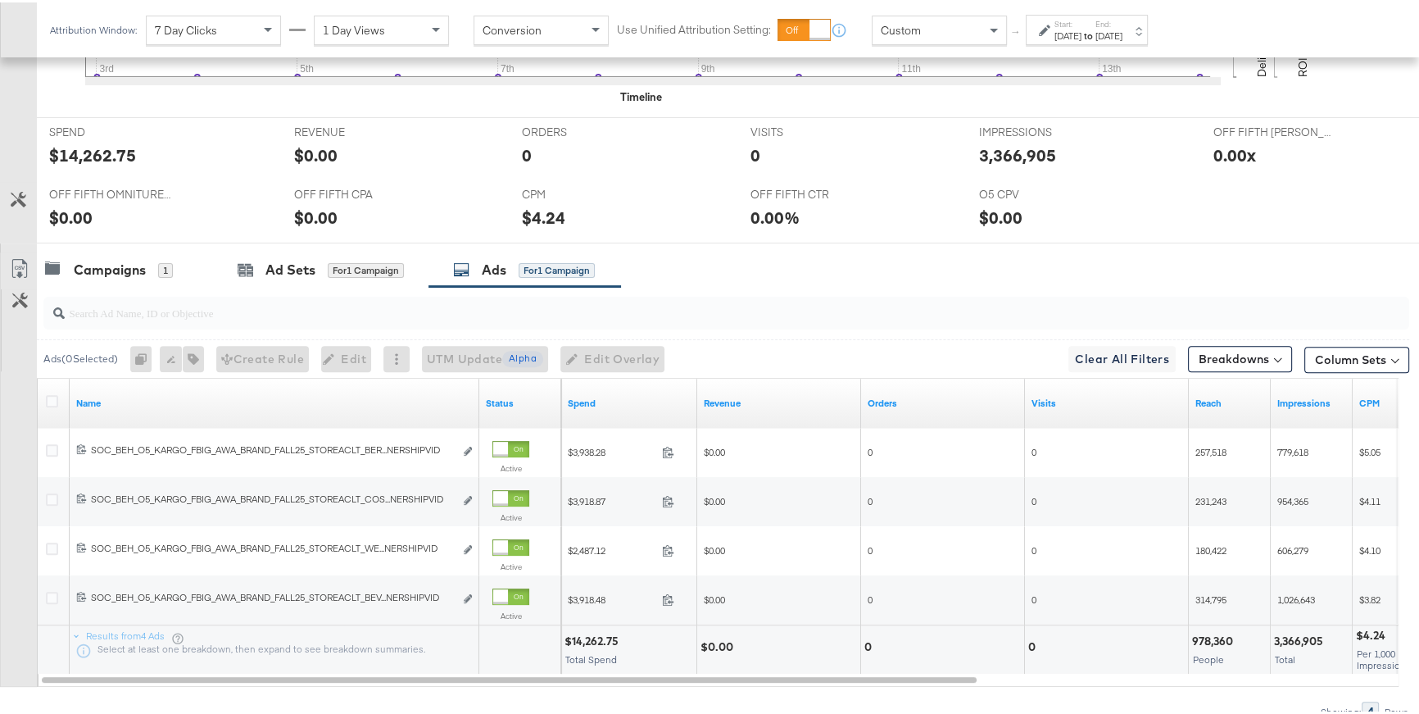
scroll to position [648, 0]
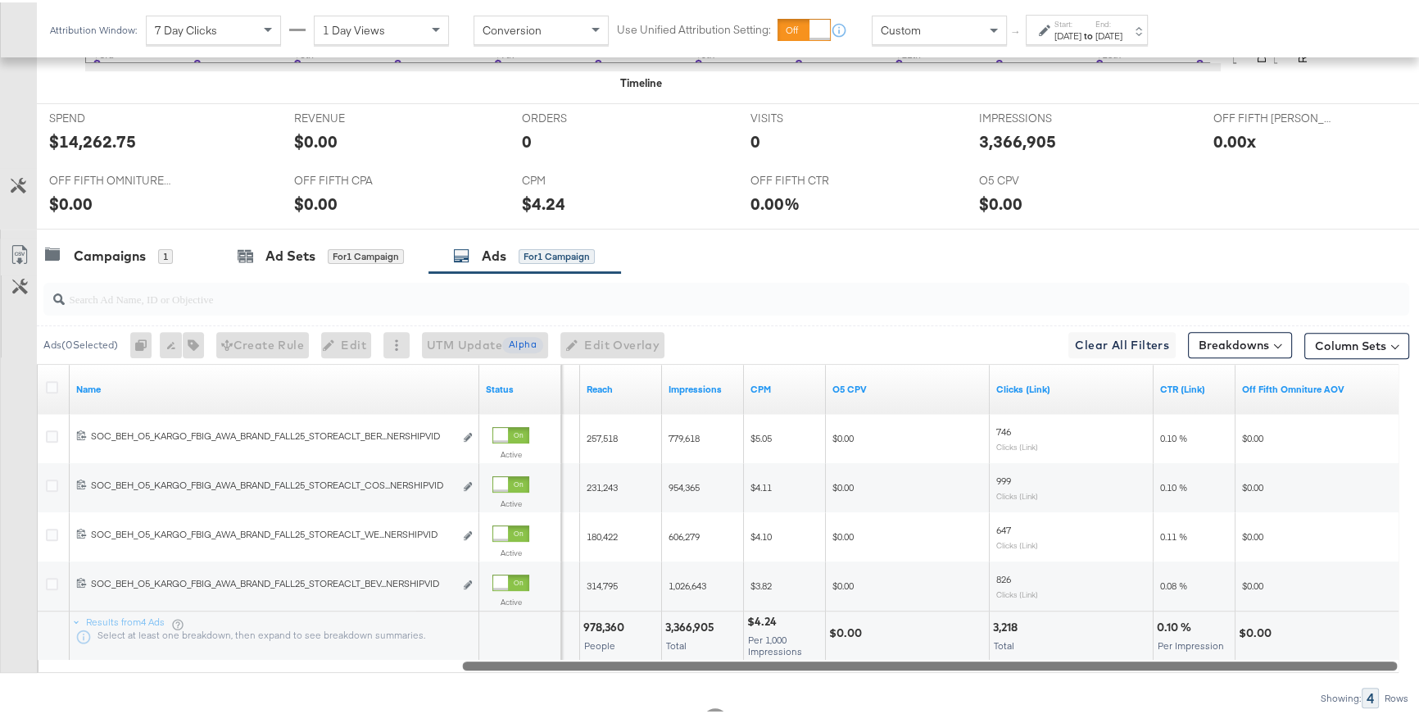
drag, startPoint x: 935, startPoint y: 663, endPoint x: 1361, endPoint y: 667, distance: 426.2
click at [1361, 667] on div at bounding box center [929, 663] width 935 height 14
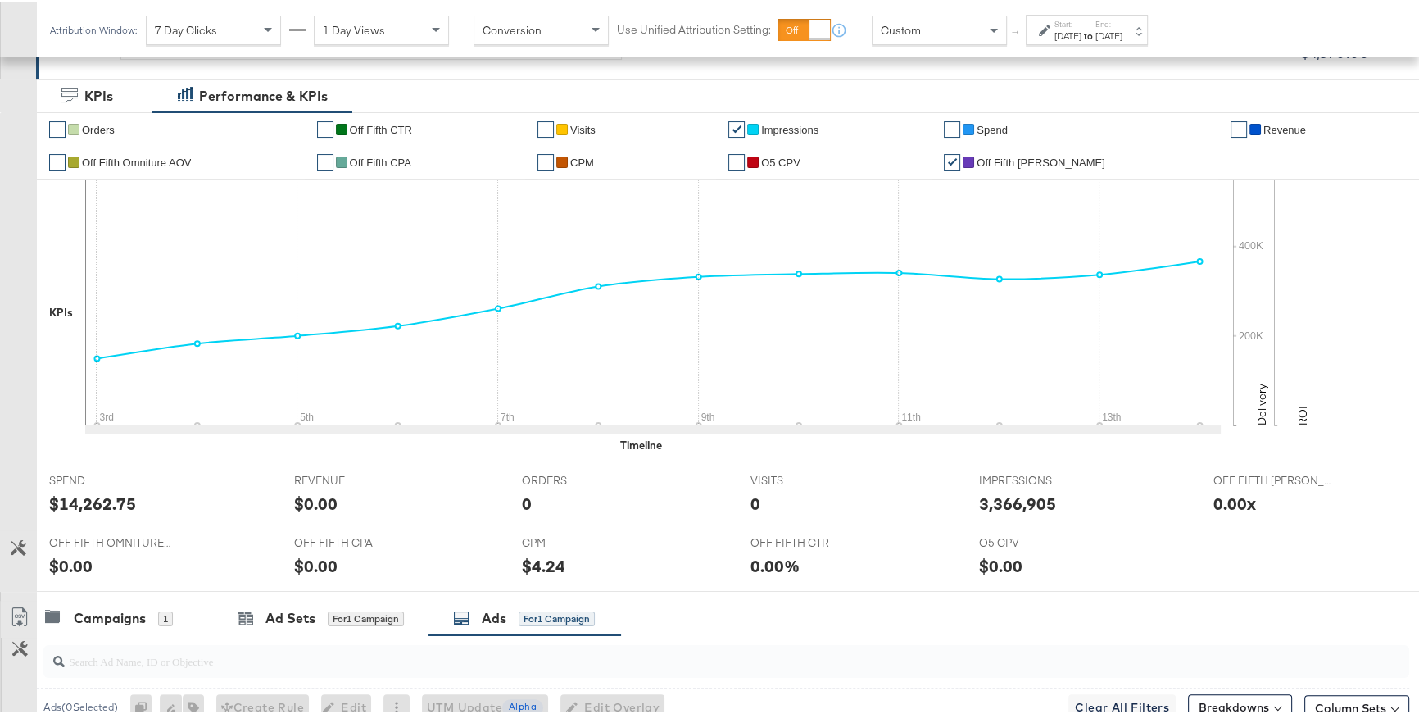
scroll to position [0, 0]
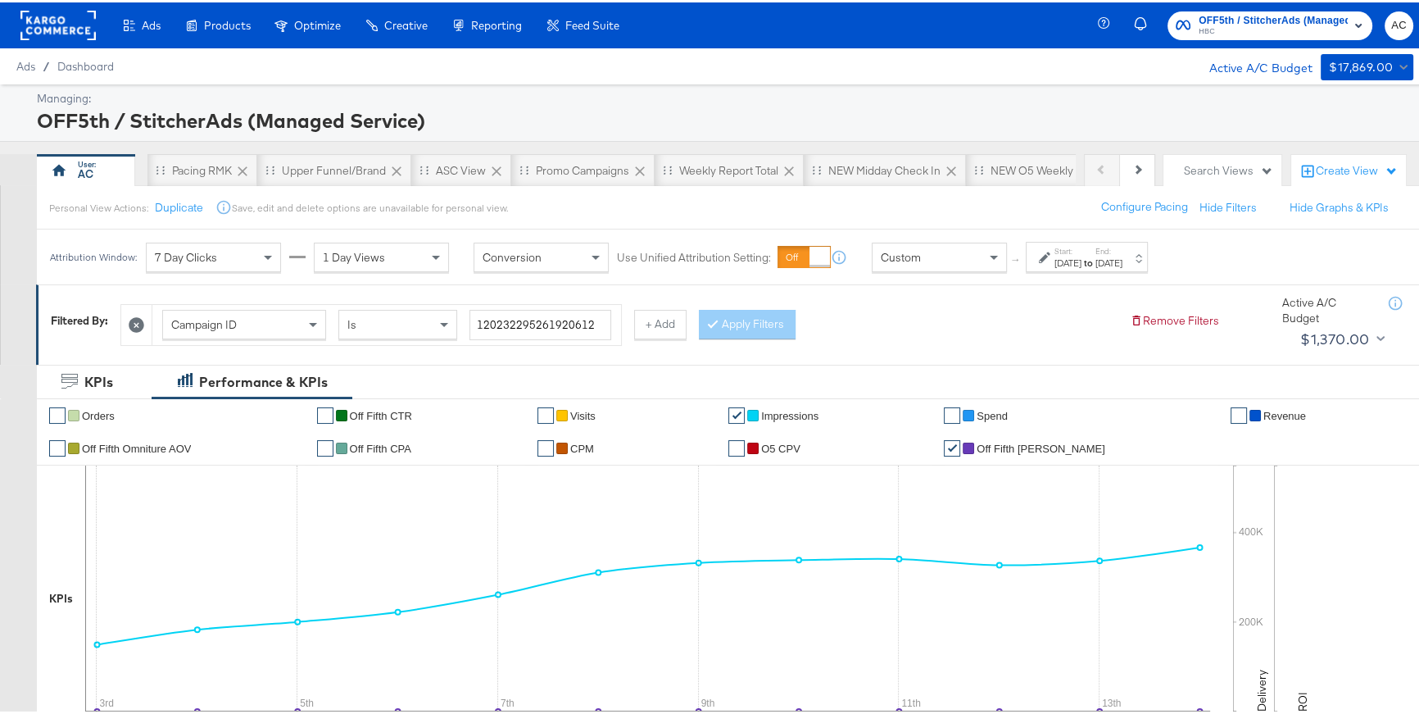
click at [136, 322] on icon at bounding box center [137, 323] width 16 height 16
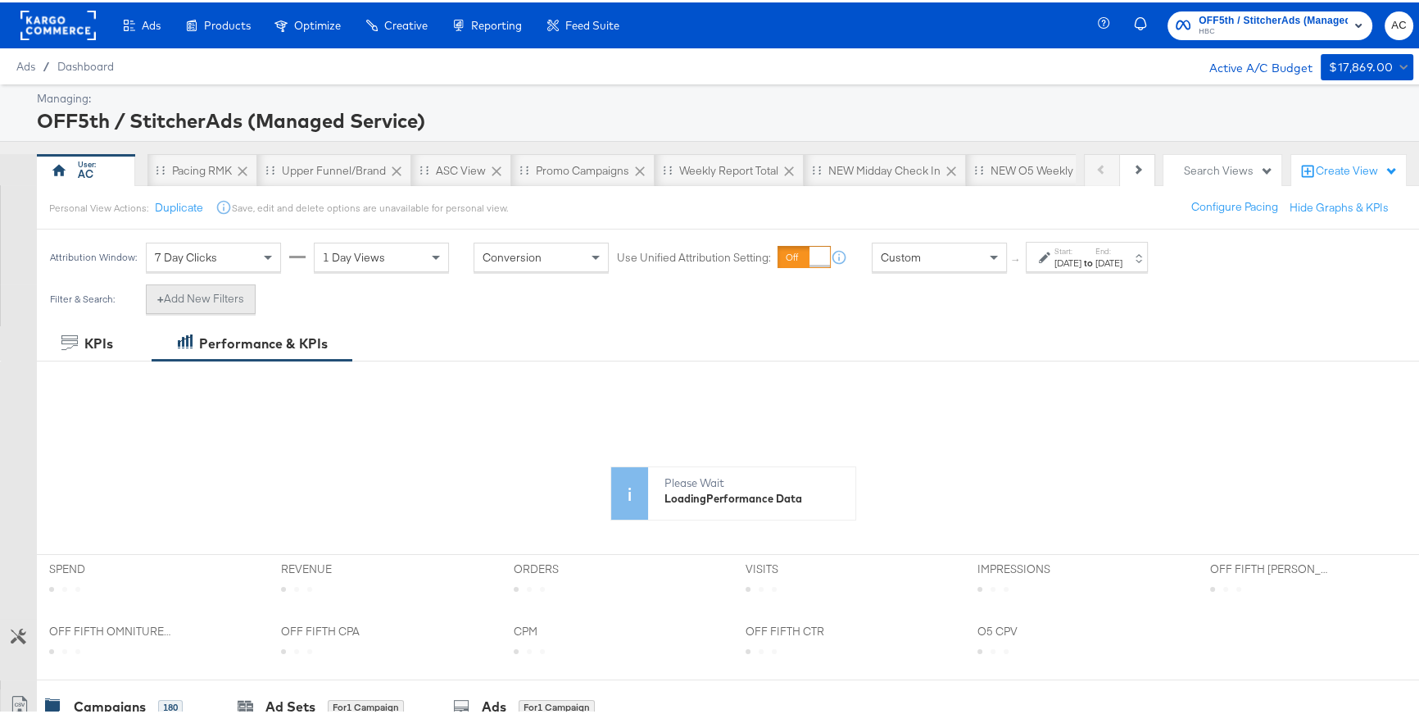
click at [192, 301] on button "+ Add New Filters" at bounding box center [201, 297] width 110 height 30
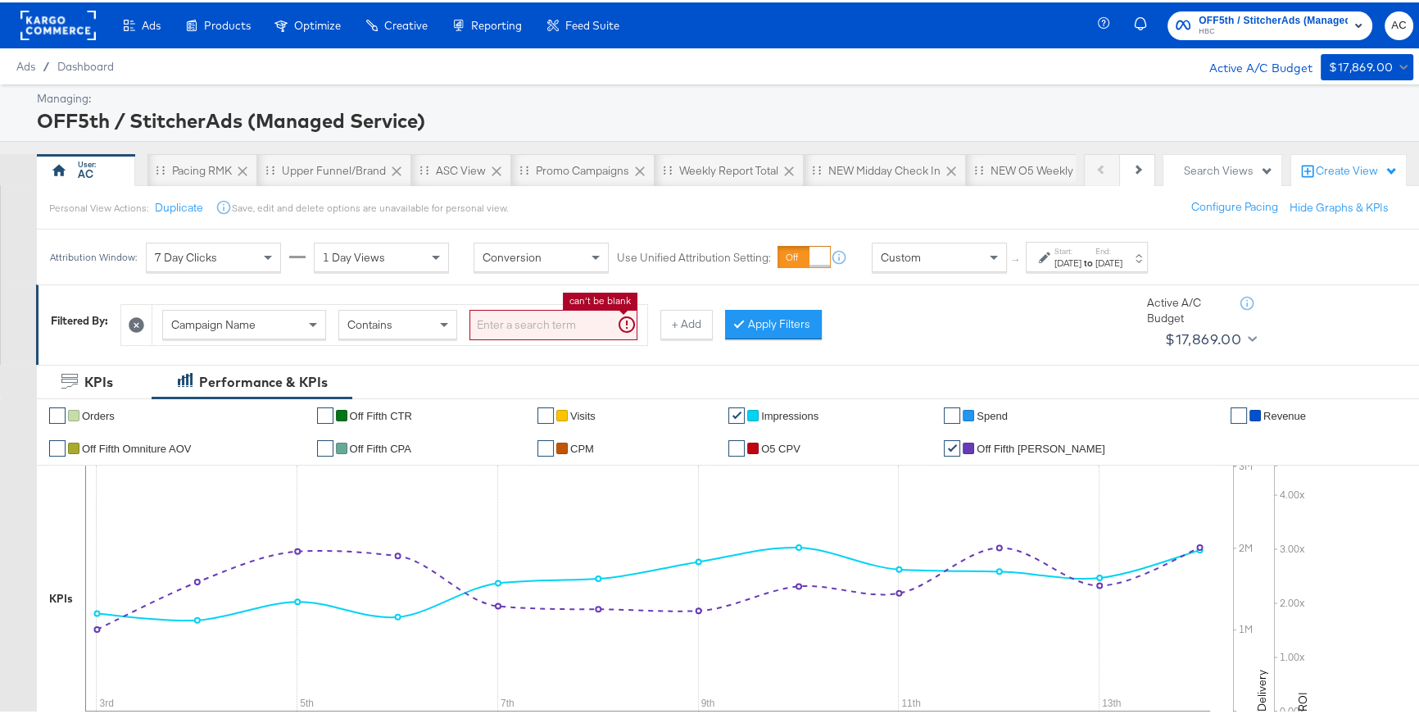
click at [480, 317] on input "search" at bounding box center [554, 322] width 168 height 30
type input "asc"
click at [733, 328] on button "Apply Filters" at bounding box center [747, 322] width 97 height 30
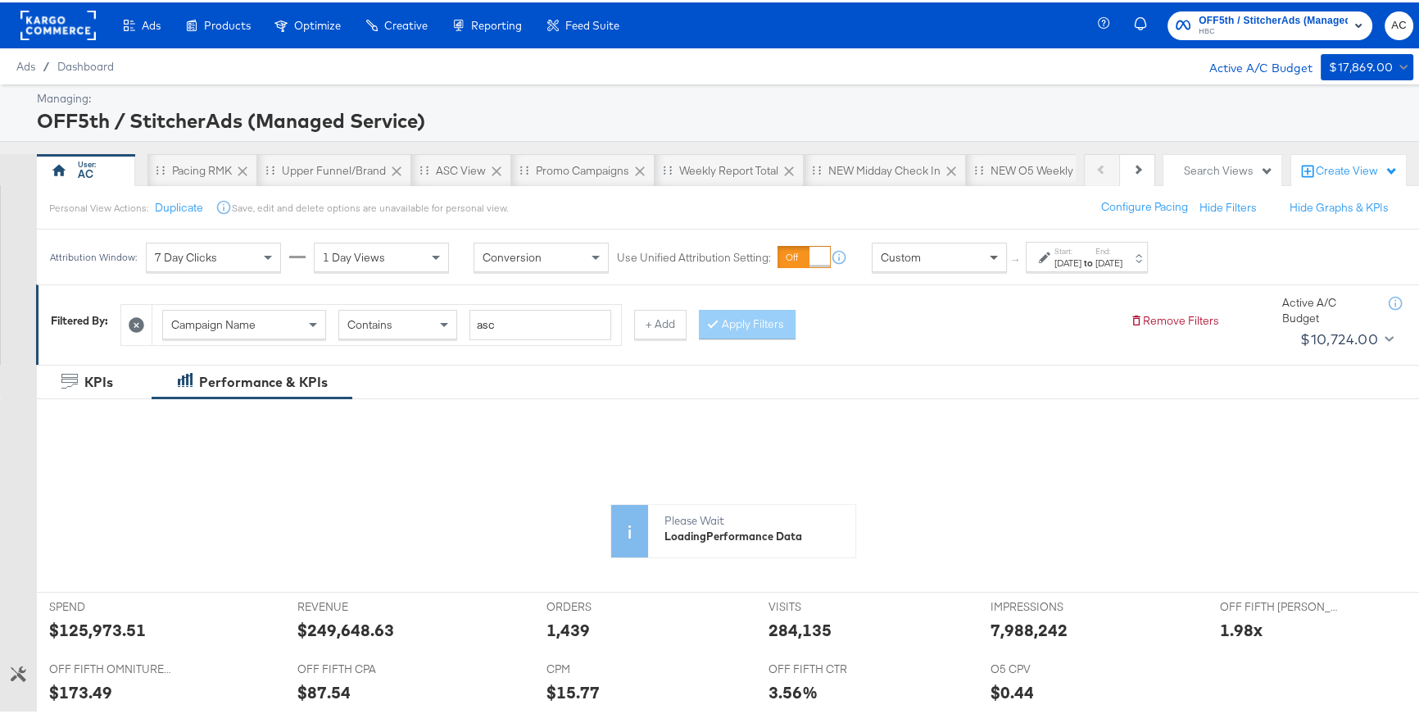
click at [989, 257] on span at bounding box center [996, 255] width 20 height 28
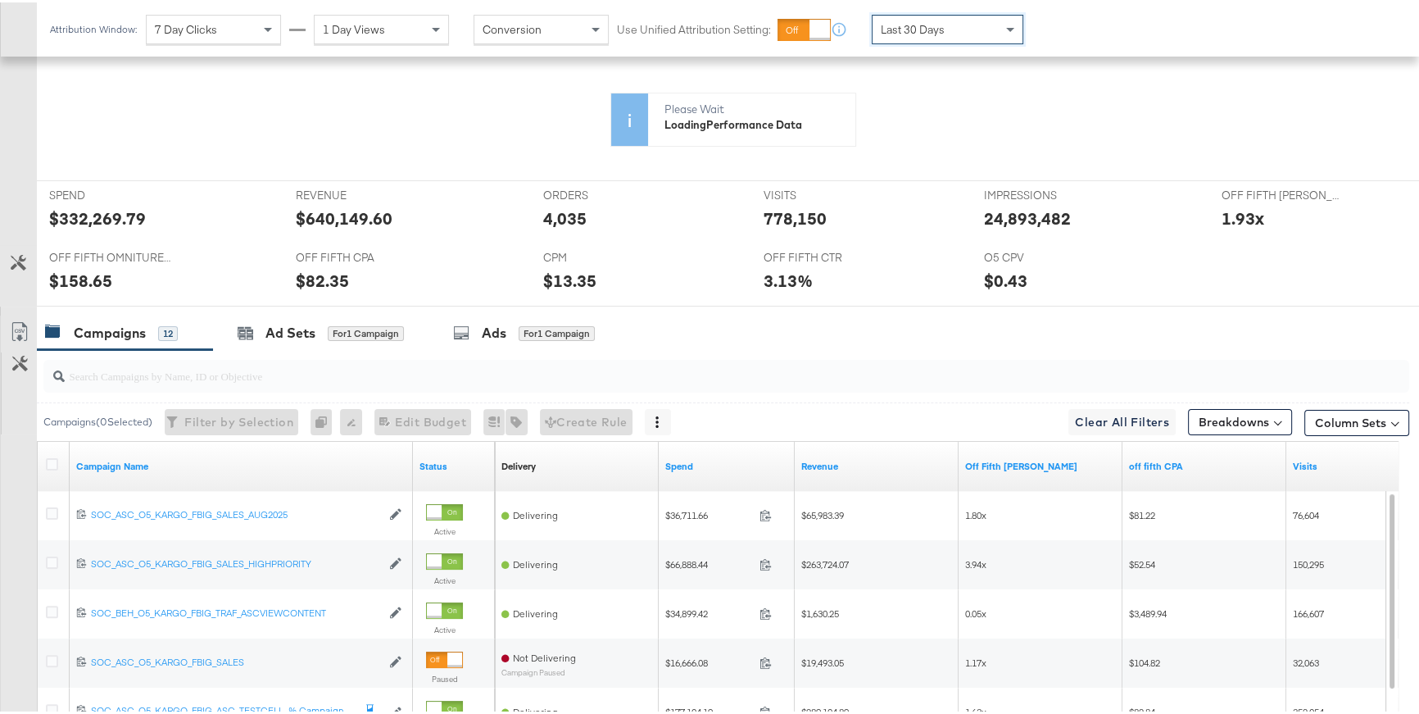
scroll to position [411, 0]
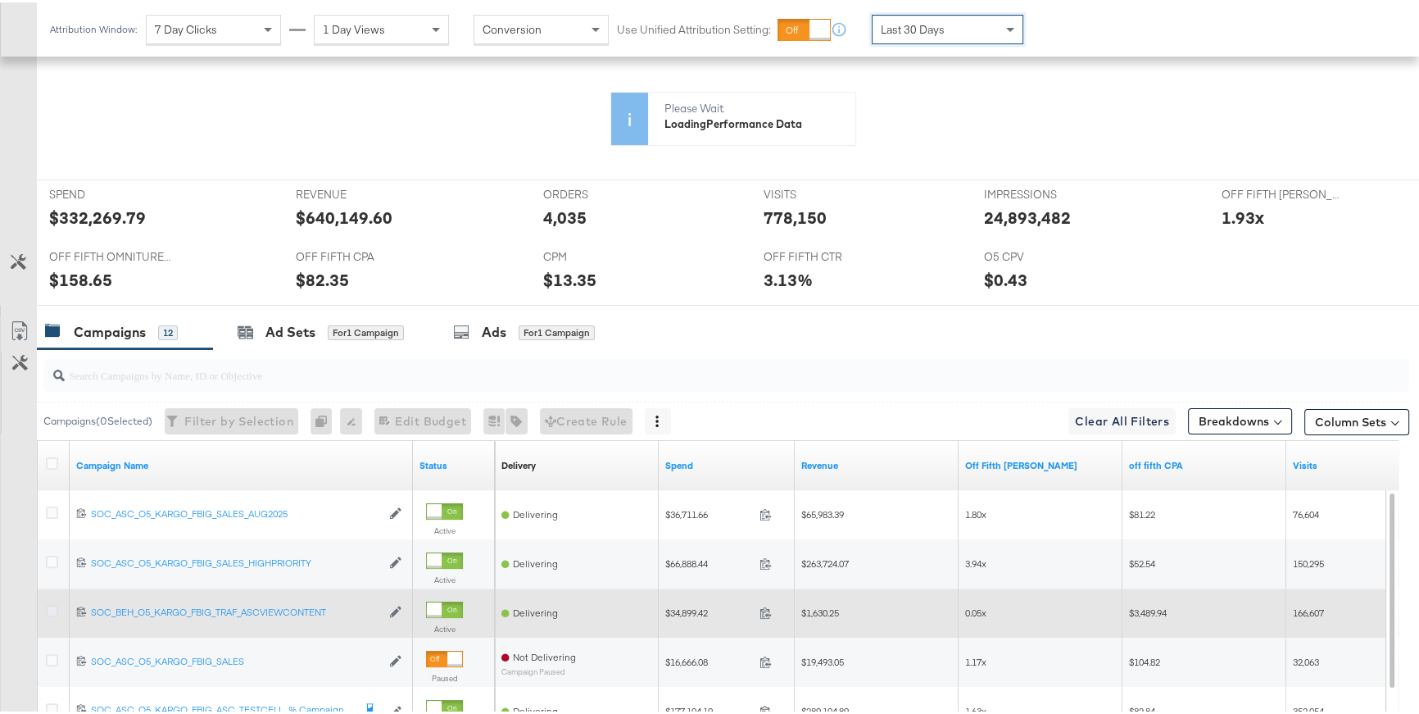
click at [52, 610] on icon at bounding box center [52, 608] width 12 height 12
click at [0, 0] on input "checkbox" at bounding box center [0, 0] width 0 height 0
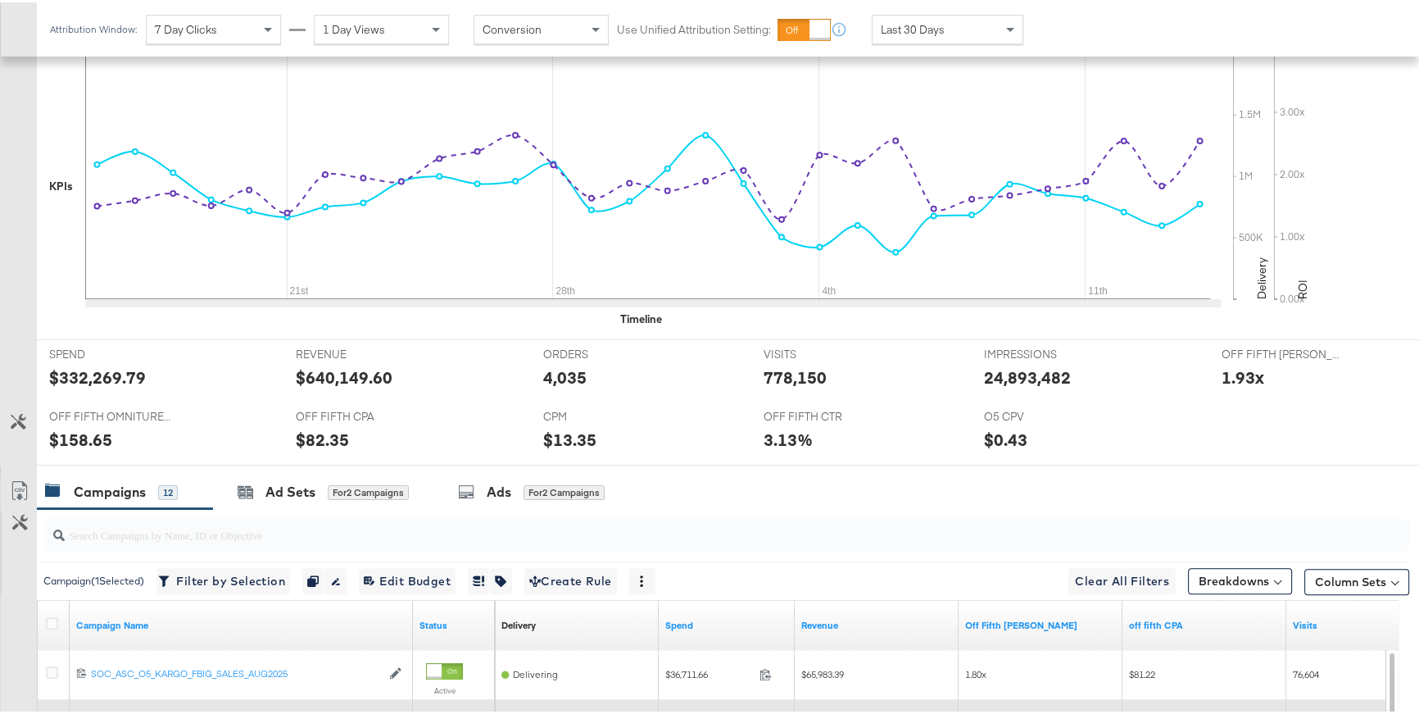
scroll to position [571, 0]
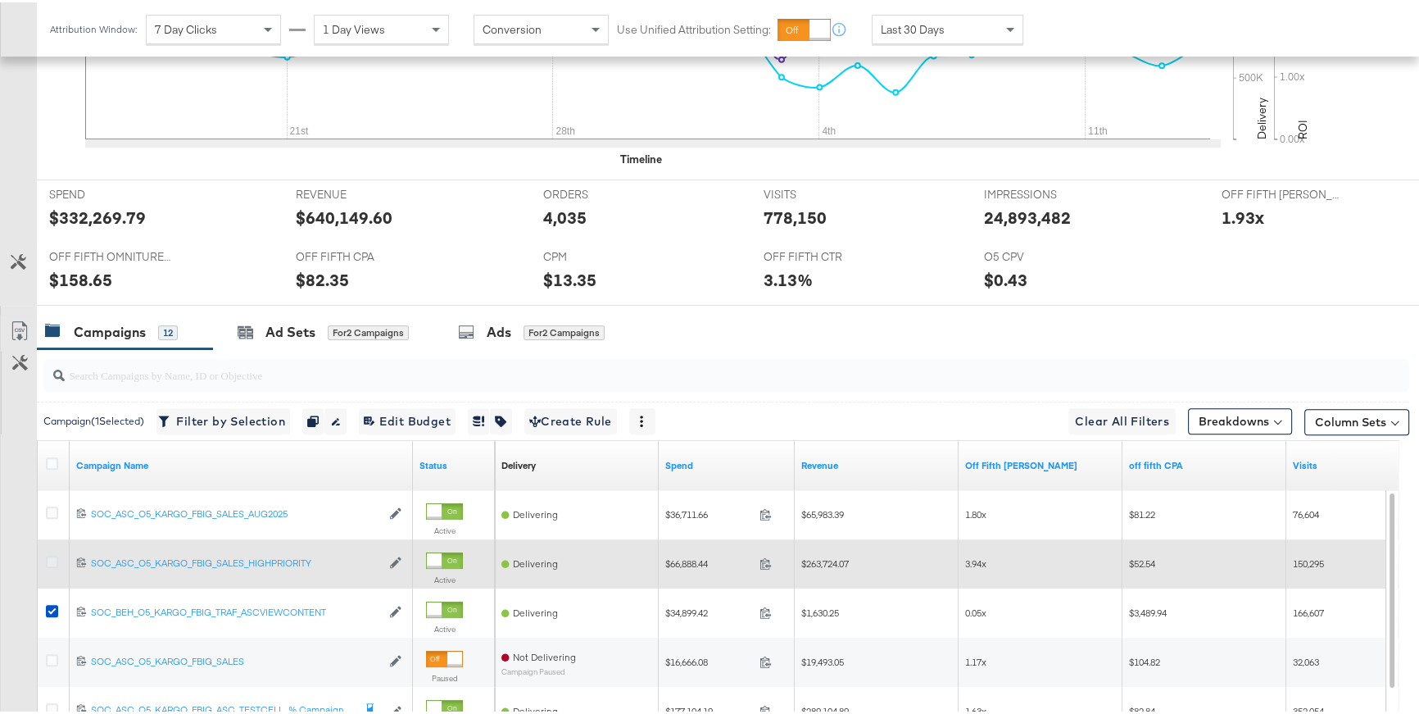
click at [52, 561] on icon at bounding box center [52, 559] width 12 height 12
click at [0, 0] on input "checkbox" at bounding box center [0, 0] width 0 height 0
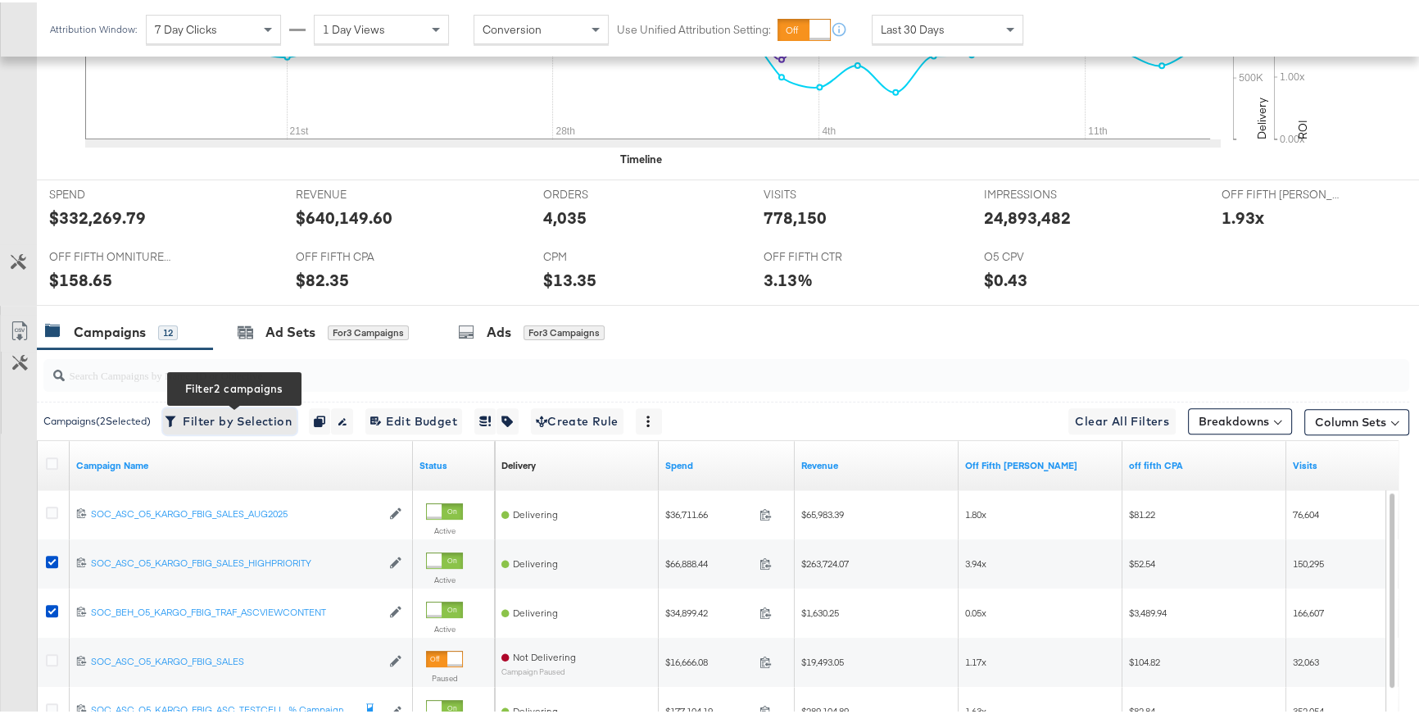
click at [277, 411] on span "Filter by Selection Filter 2 campaigns" at bounding box center [230, 419] width 124 height 20
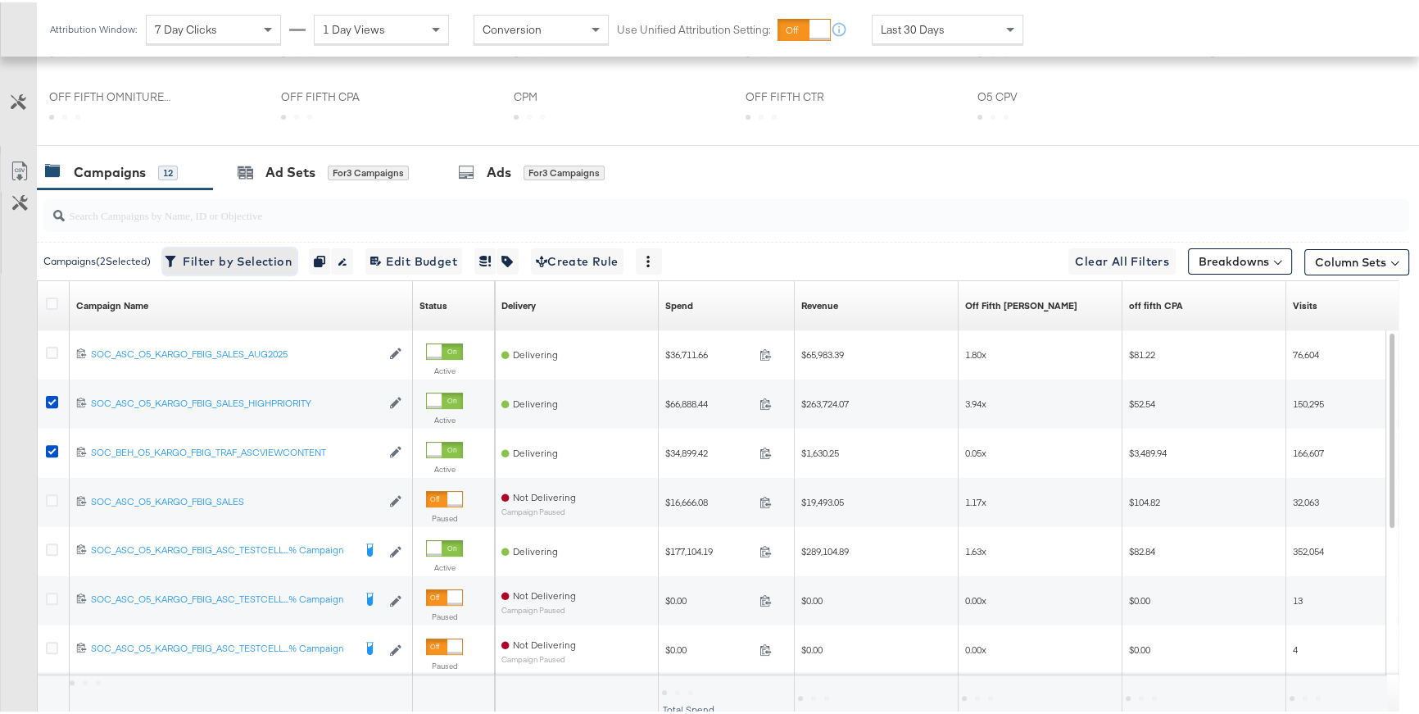
scroll to position [411, 0]
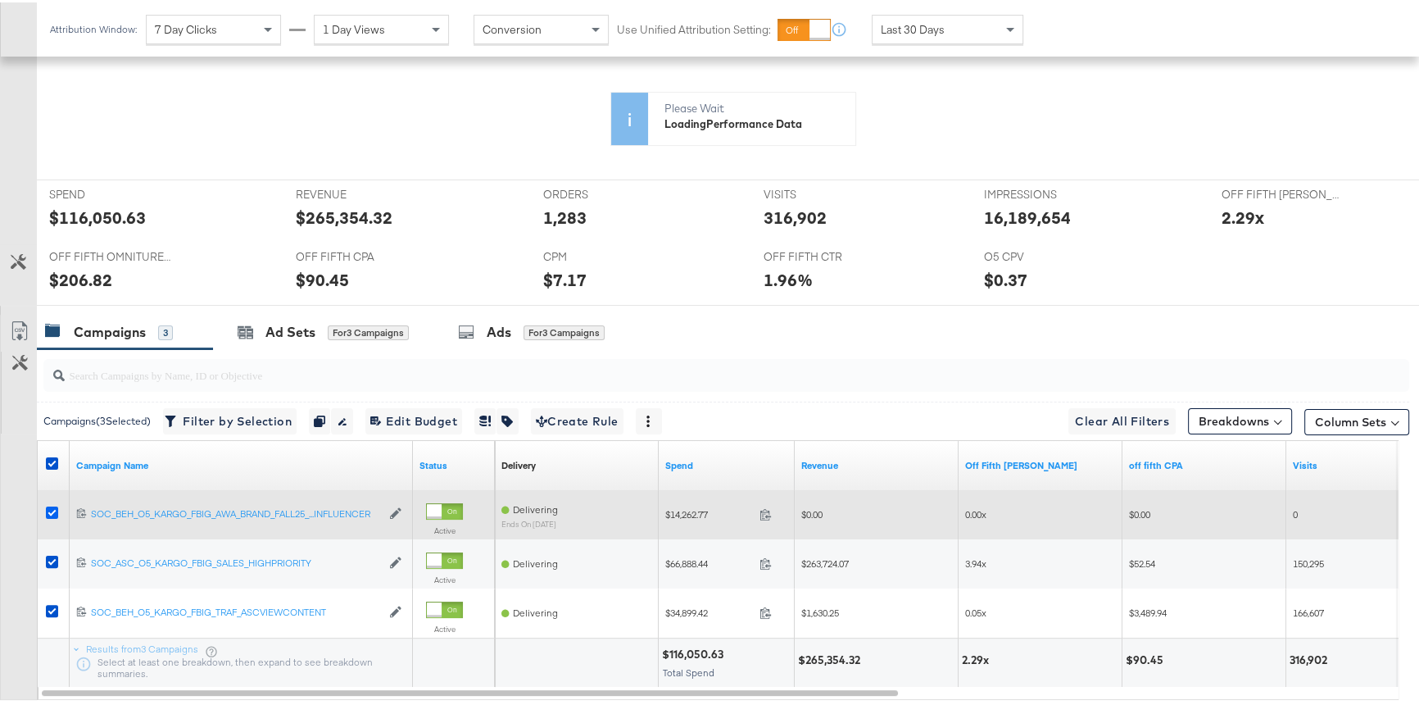
click at [51, 505] on icon at bounding box center [52, 510] width 12 height 12
click at [0, 0] on input "checkbox" at bounding box center [0, 0] width 0 height 0
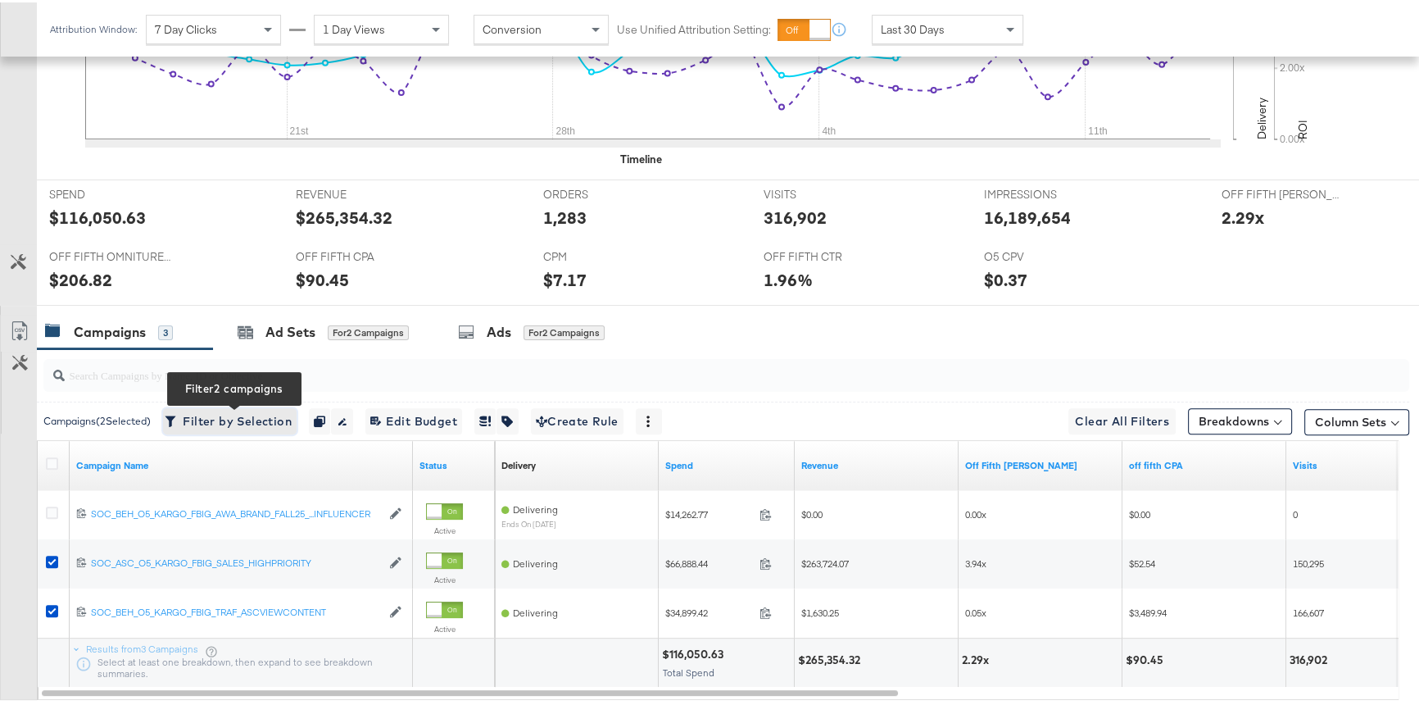
click at [176, 417] on icon "button" at bounding box center [170, 418] width 11 height 11
type input "120231139760170612,120231140924220612"
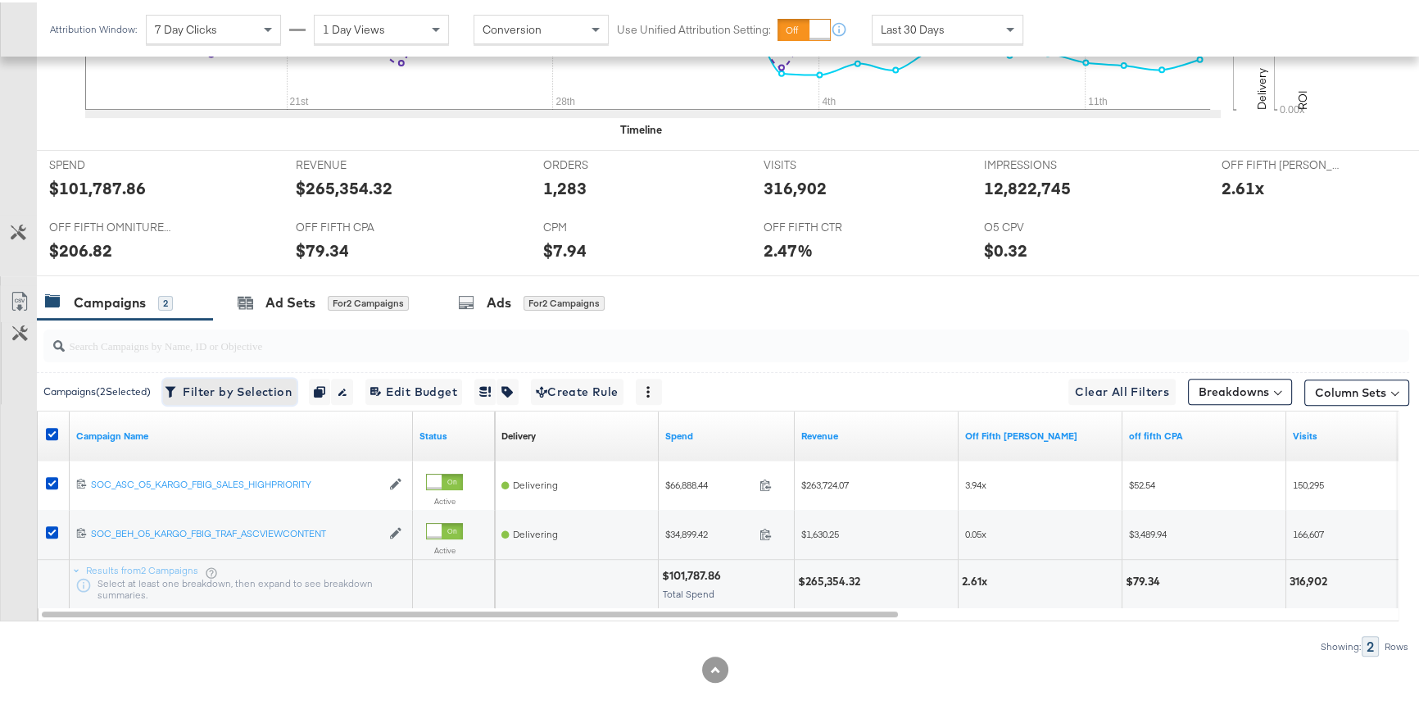
scroll to position [611, 0]
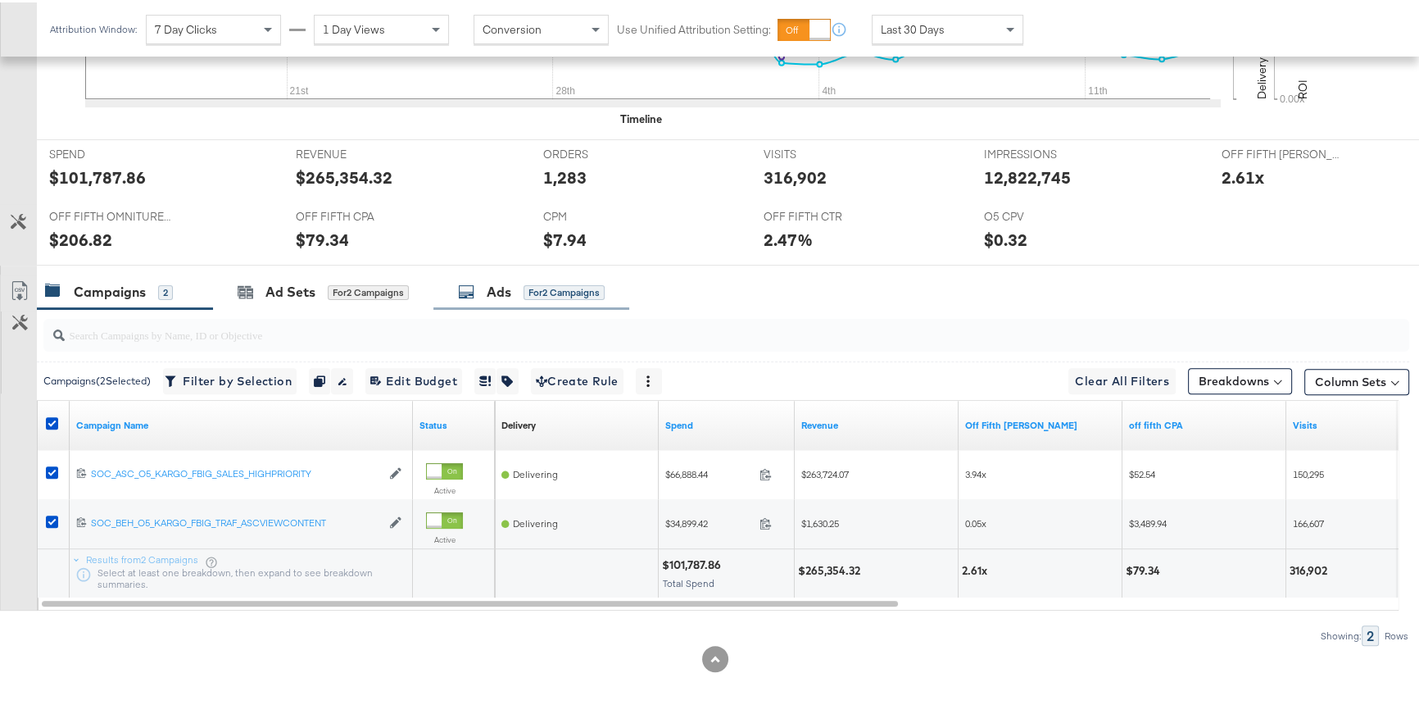
click at [477, 294] on div "Ads for 2 Campaigns" at bounding box center [531, 289] width 147 height 19
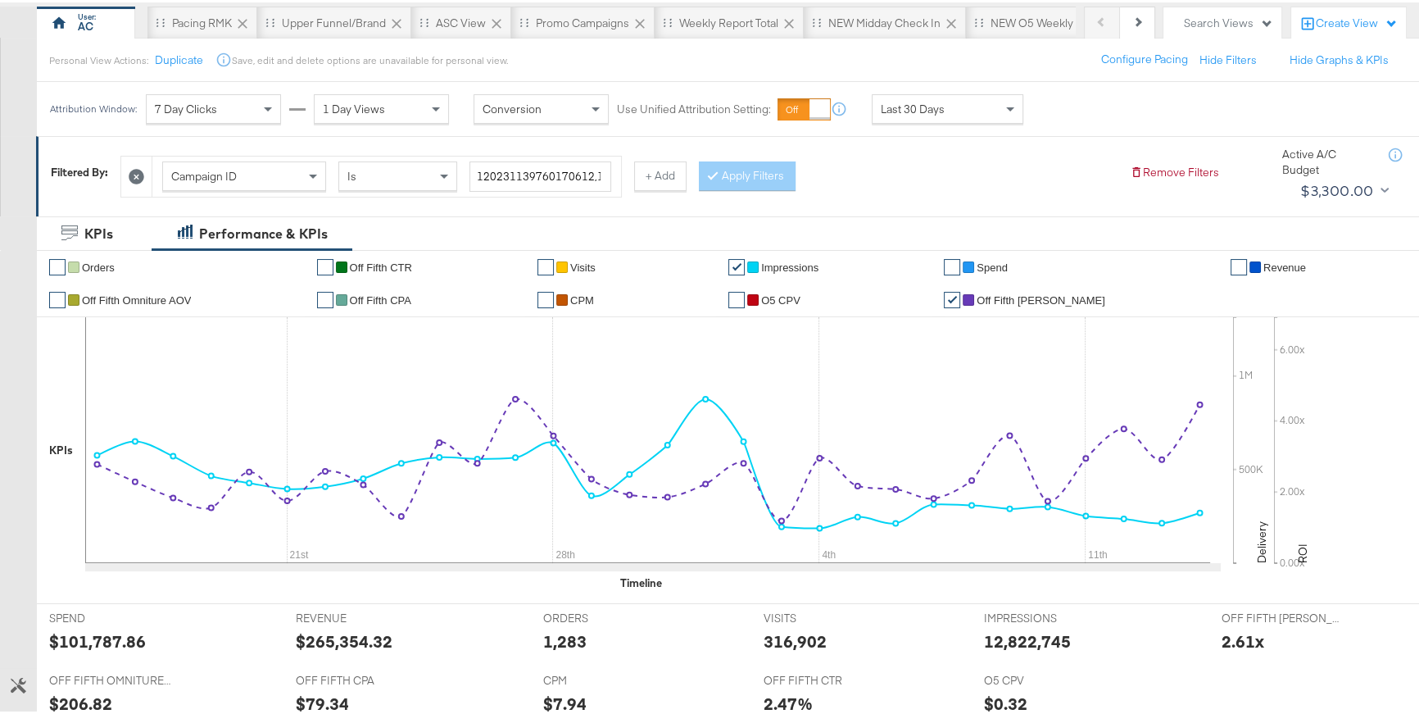
scroll to position [144, 0]
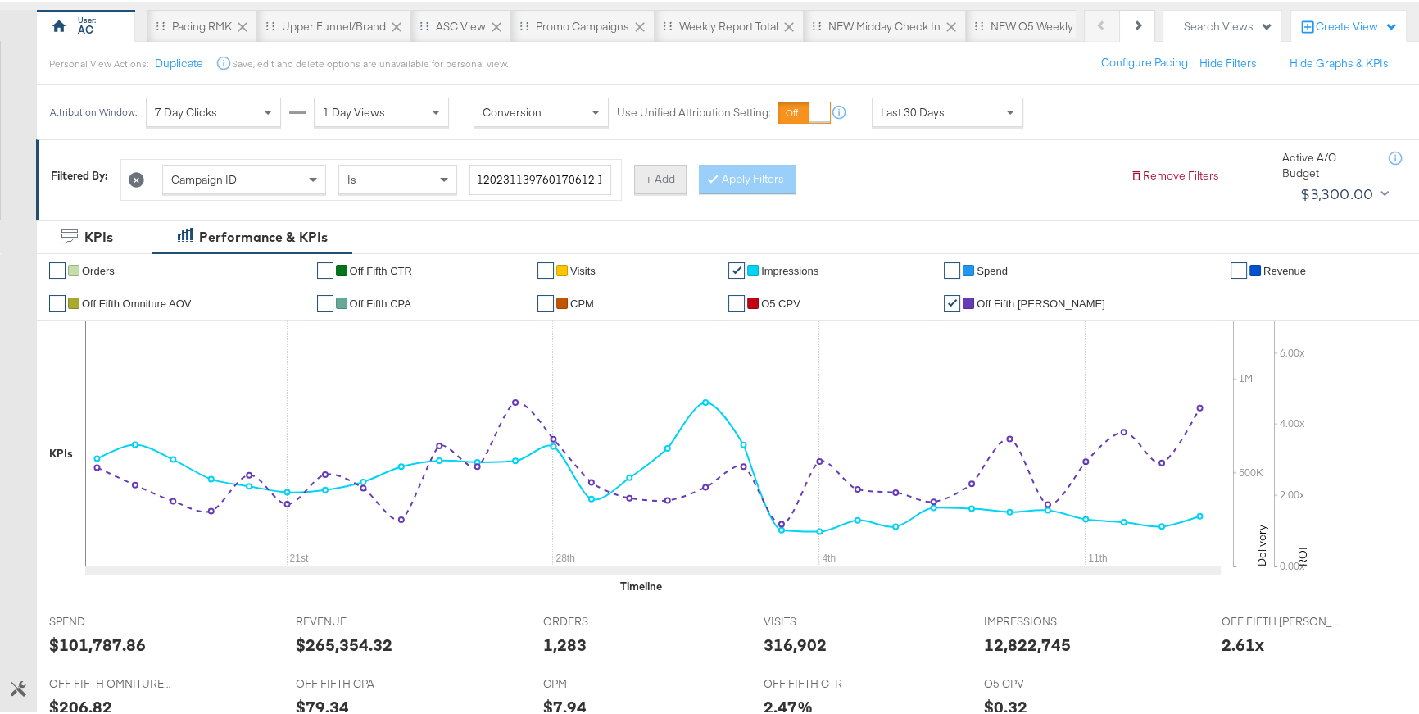
click at [656, 178] on button "+ Add" at bounding box center [660, 177] width 52 height 30
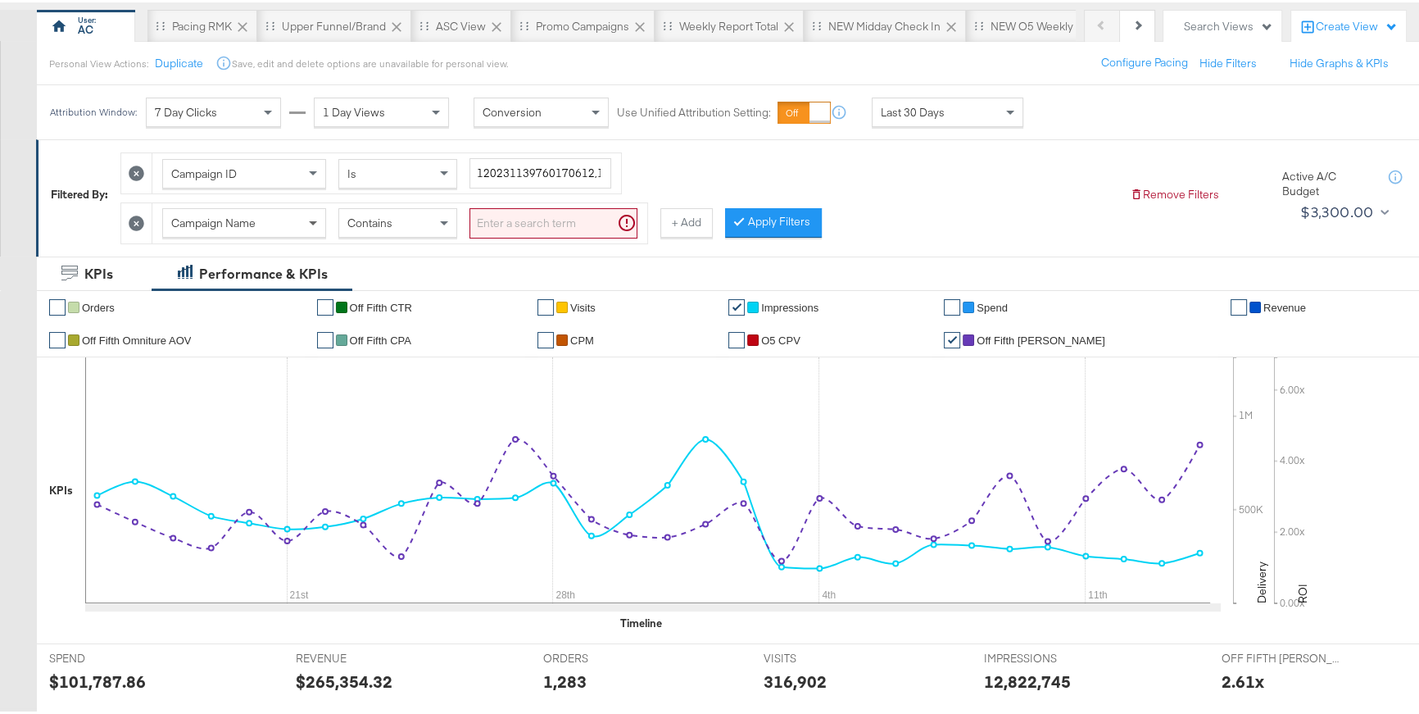
click at [316, 223] on span at bounding box center [315, 221] width 20 height 28
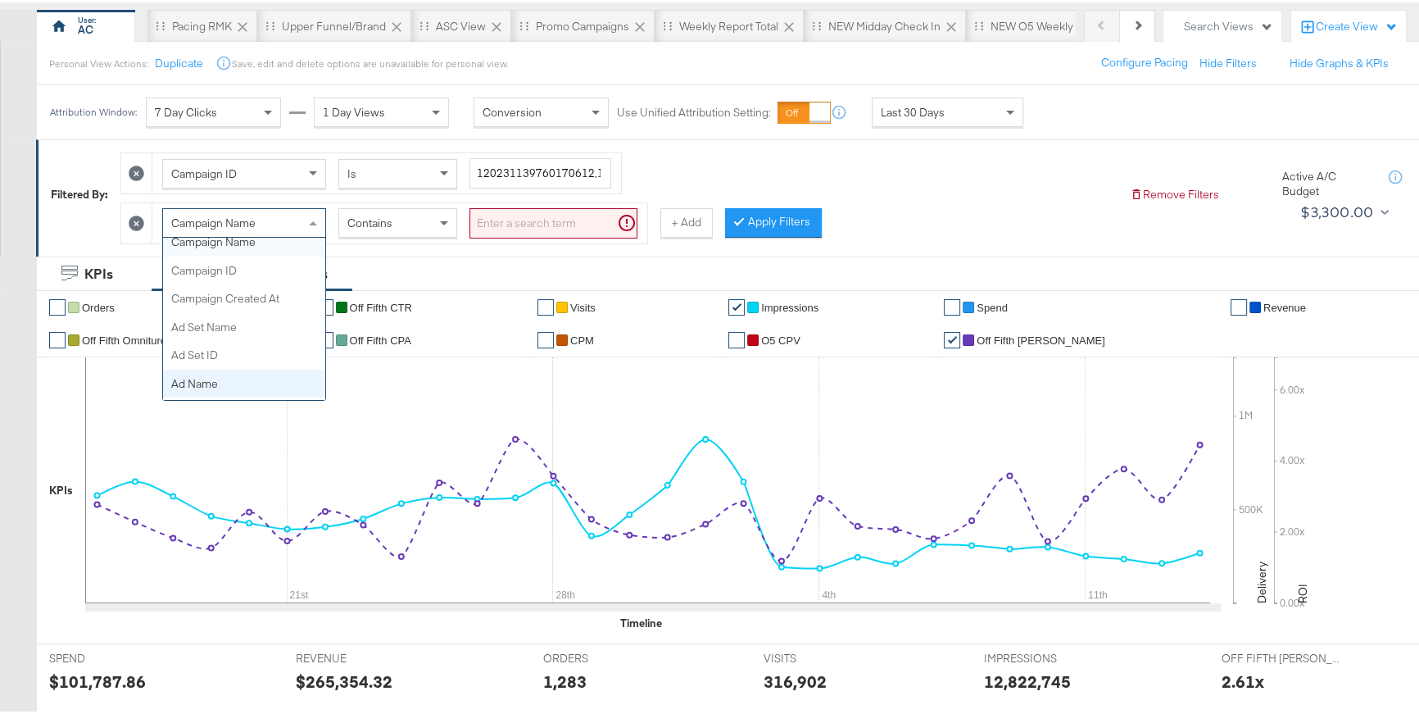
scroll to position [155, 0]
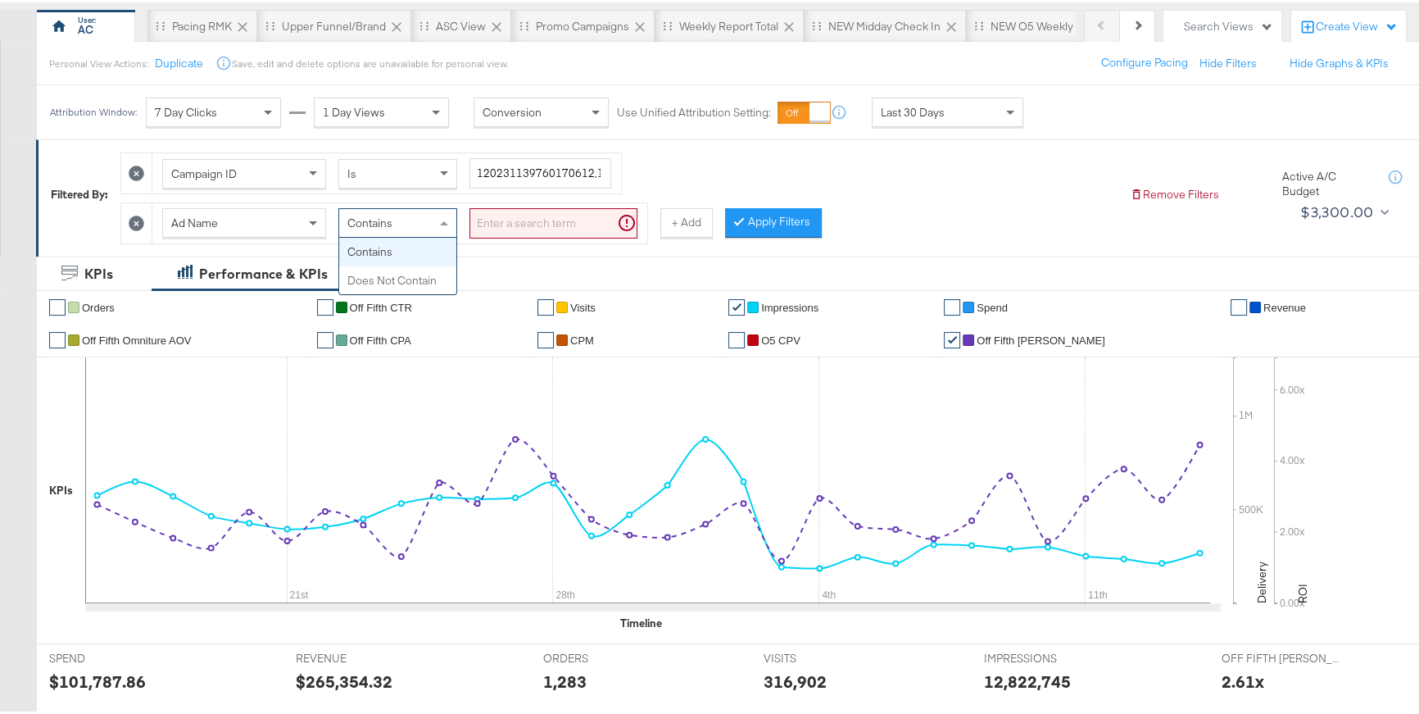
click at [439, 225] on span at bounding box center [446, 221] width 20 height 28
click at [540, 217] on input "search" at bounding box center [554, 221] width 168 height 30
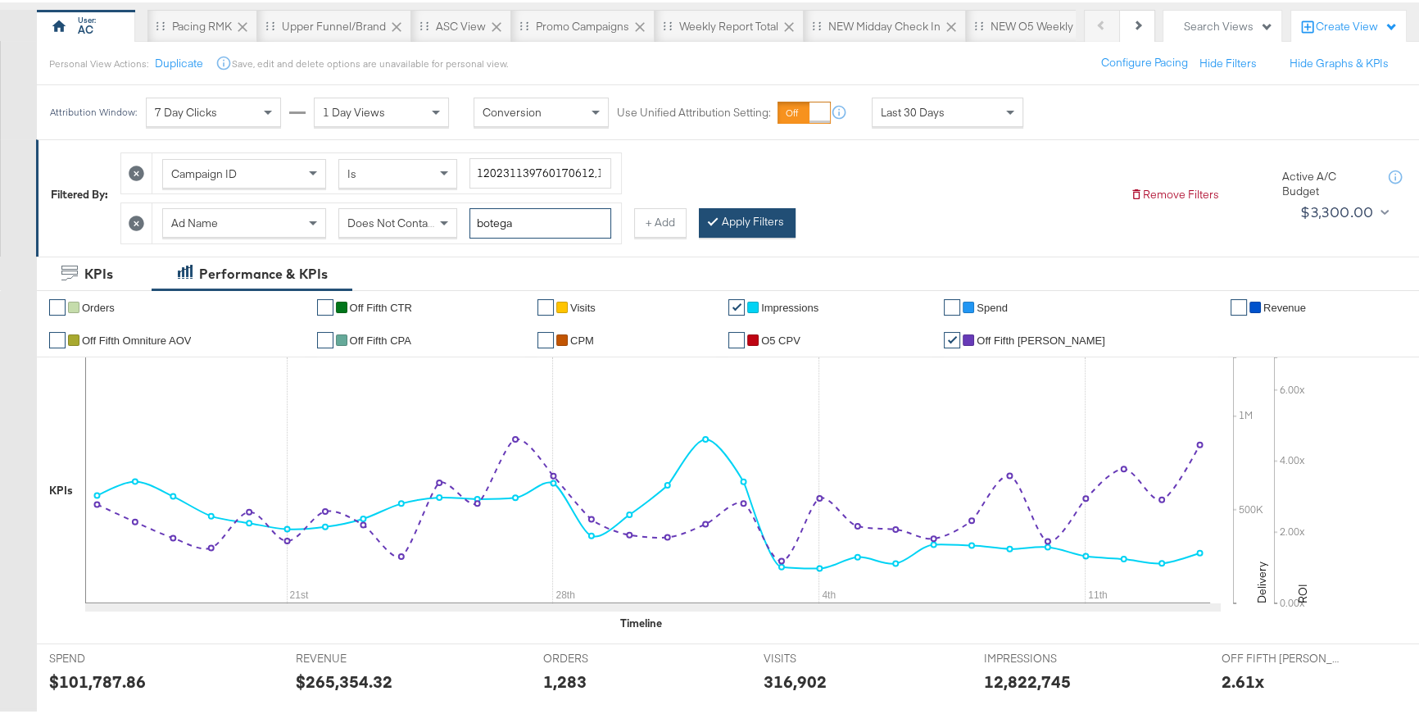
type input "botega"
click at [727, 217] on button "Apply Filters" at bounding box center [747, 221] width 97 height 30
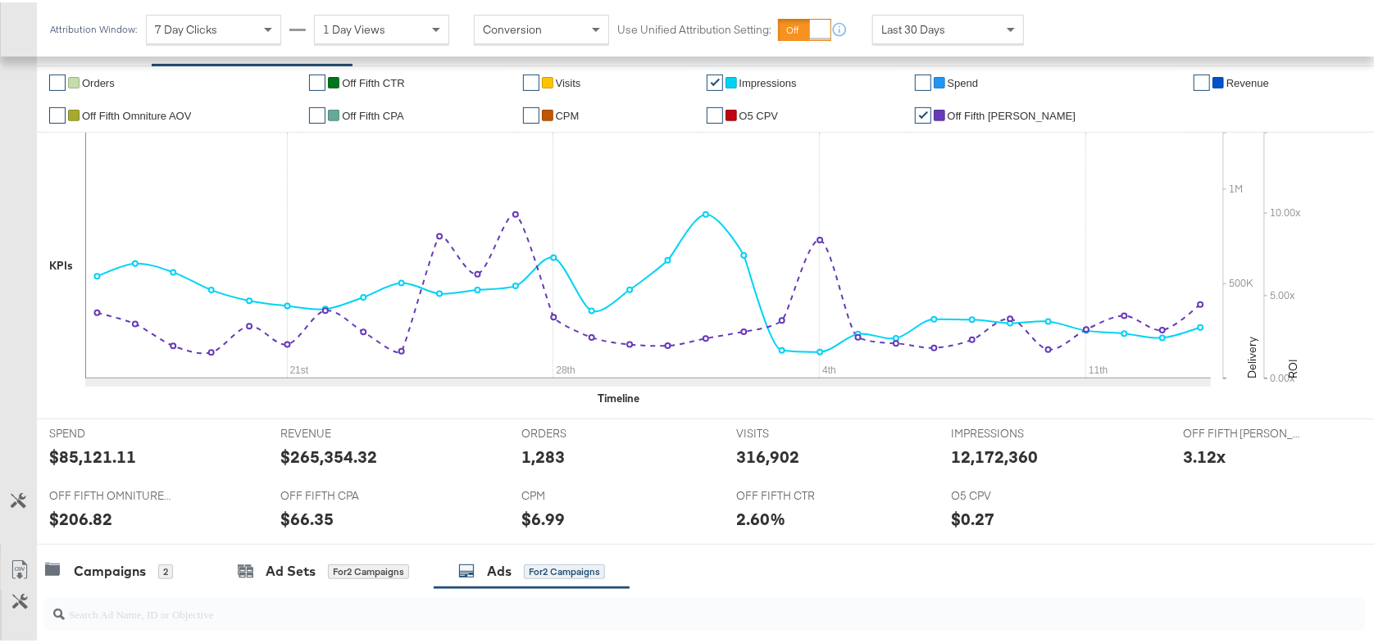
scroll to position [0, 0]
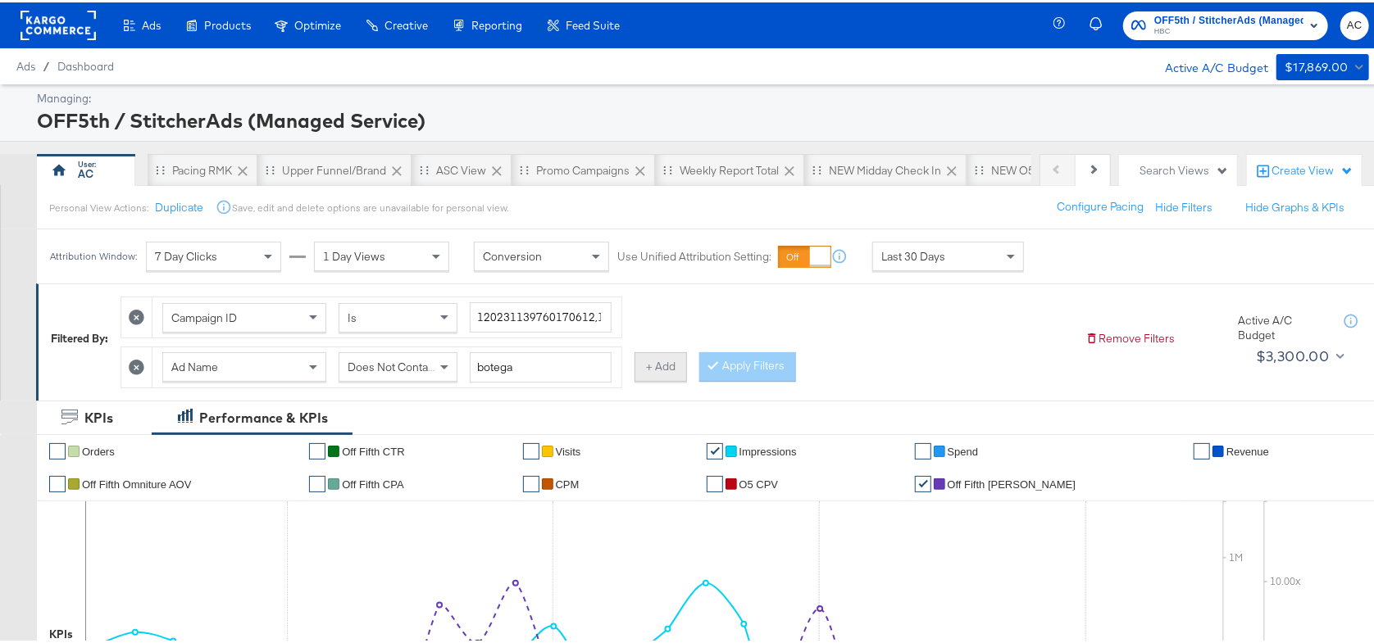
click at [652, 368] on button "+ Add" at bounding box center [660, 365] width 52 height 30
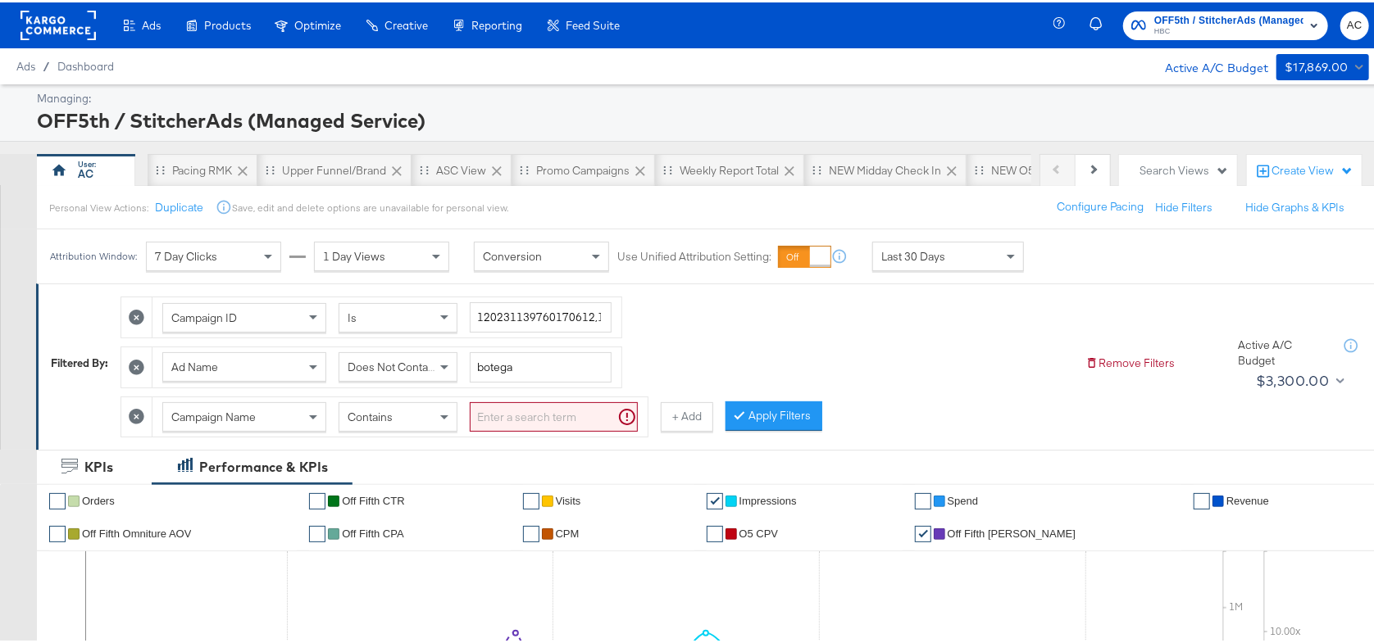
click at [282, 420] on div "Campaign Name" at bounding box center [244, 415] width 162 height 28
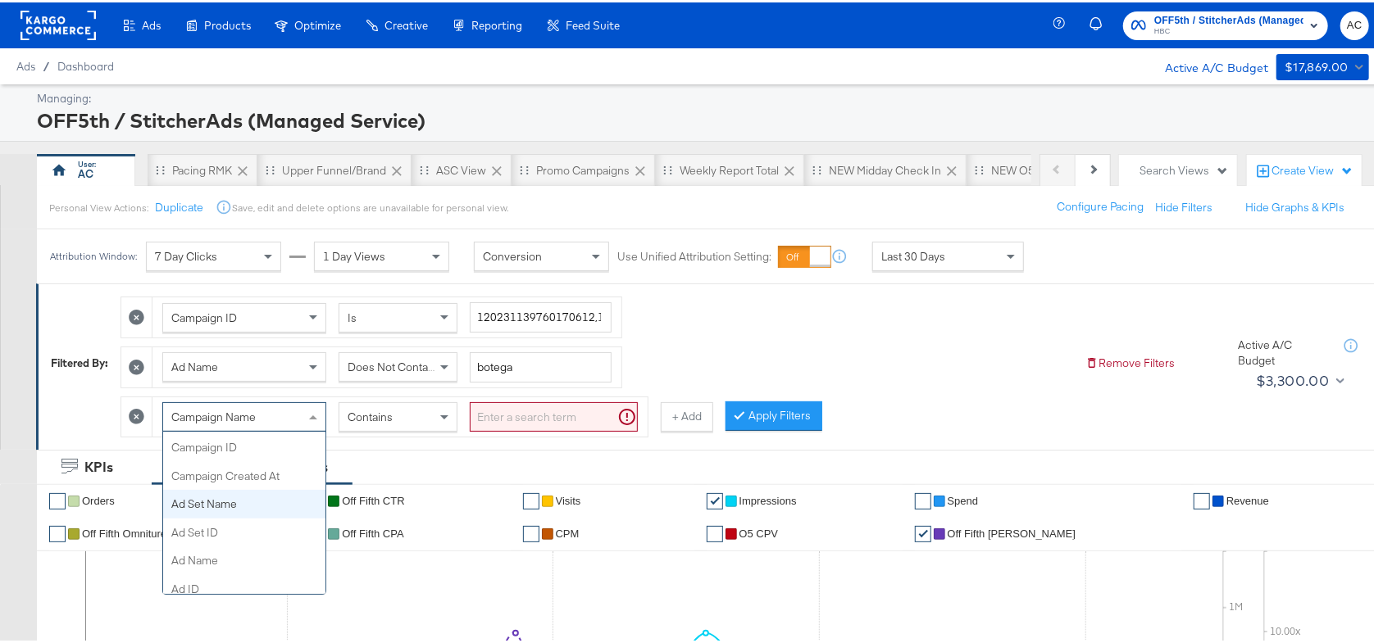
scroll to position [188, 0]
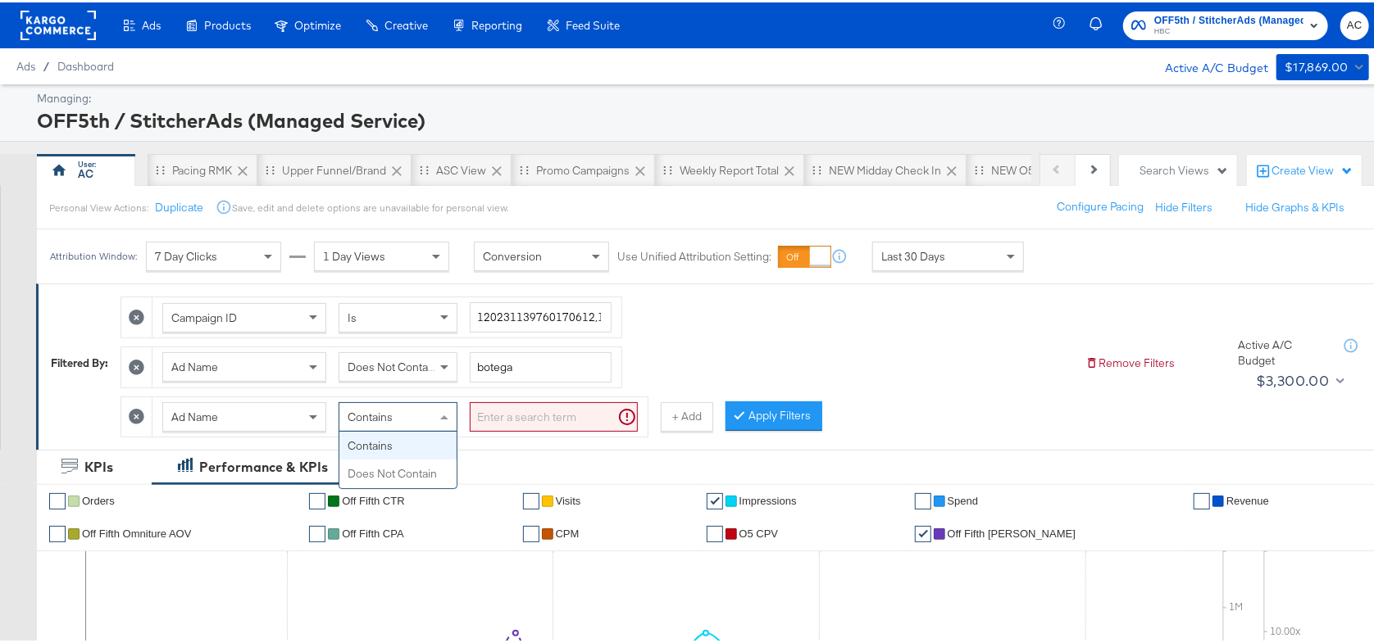
click at [372, 427] on div "Contains Contains Does Not Contain" at bounding box center [397, 415] width 119 height 30
click at [496, 417] on input "search" at bounding box center [554, 415] width 168 height 30
paste input "SUNGLASSES_EXTRA25"
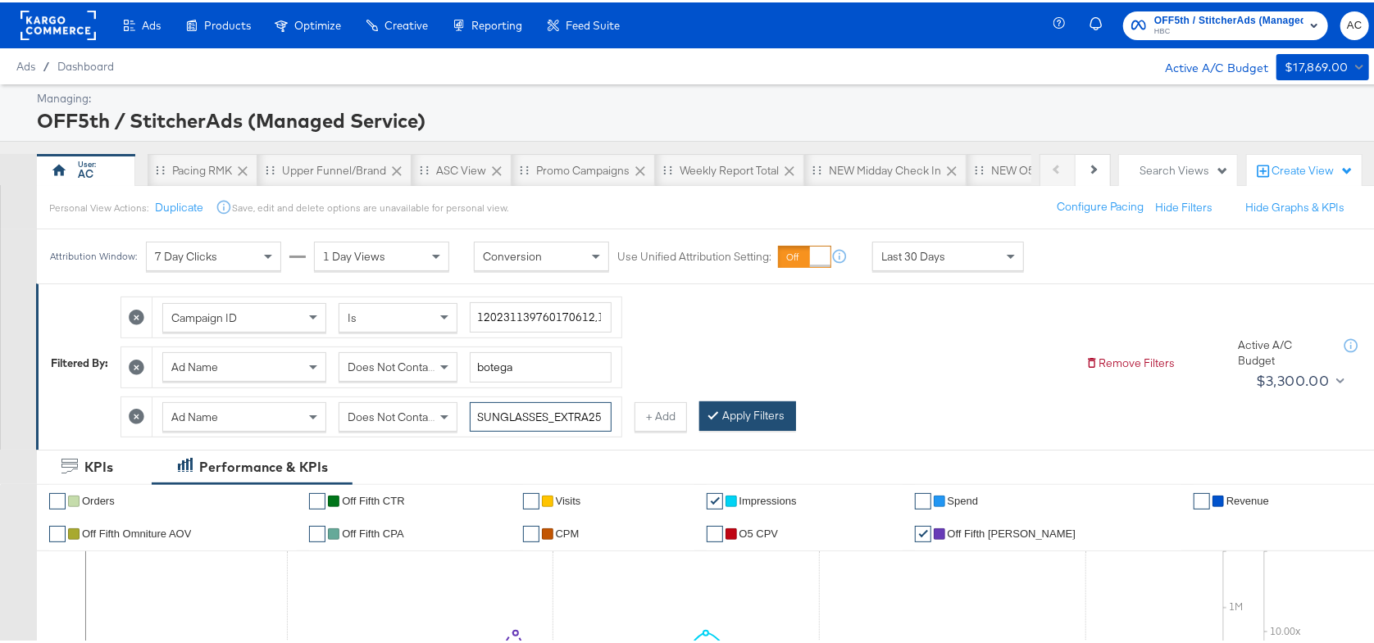
type input "SUNGLASSES_EXTRA25"
click at [738, 410] on button "Apply Filters" at bounding box center [747, 414] width 97 height 30
click at [129, 364] on div at bounding box center [136, 365] width 31 height 40
click at [139, 366] on icon at bounding box center [137, 365] width 16 height 16
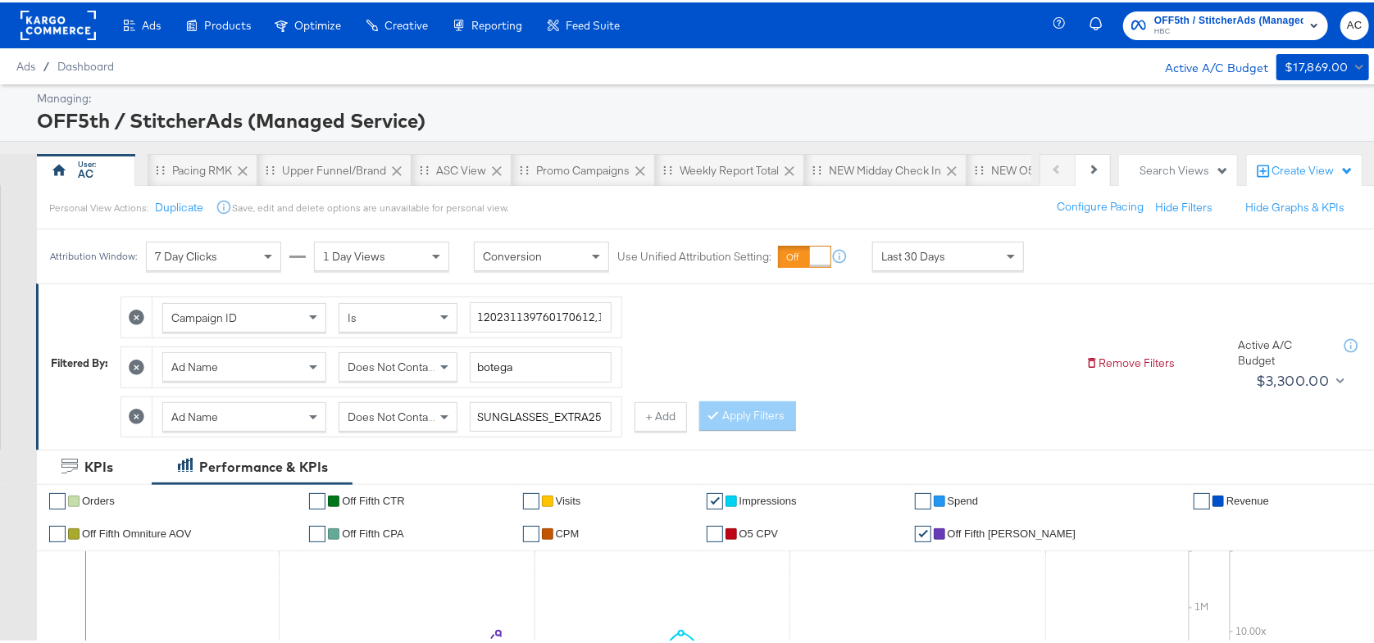
type input "SUNGLASSES_EXTRA25"
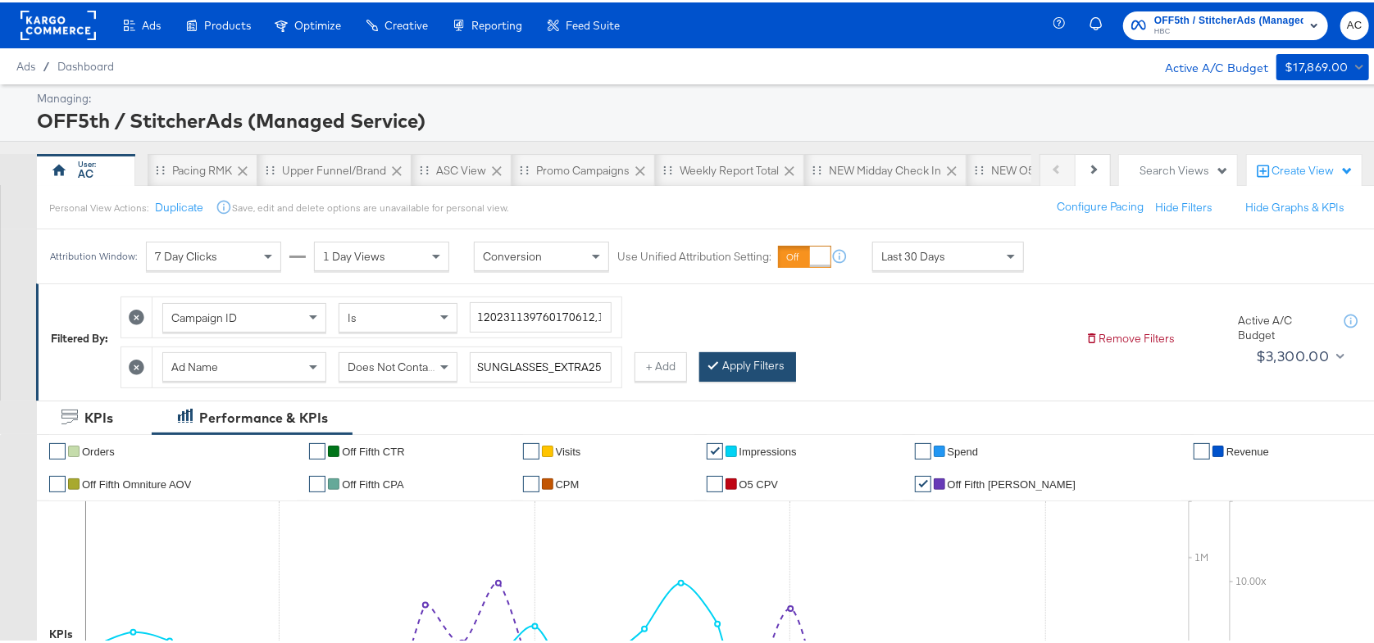
click at [765, 368] on button "Apply Filters" at bounding box center [747, 365] width 97 height 30
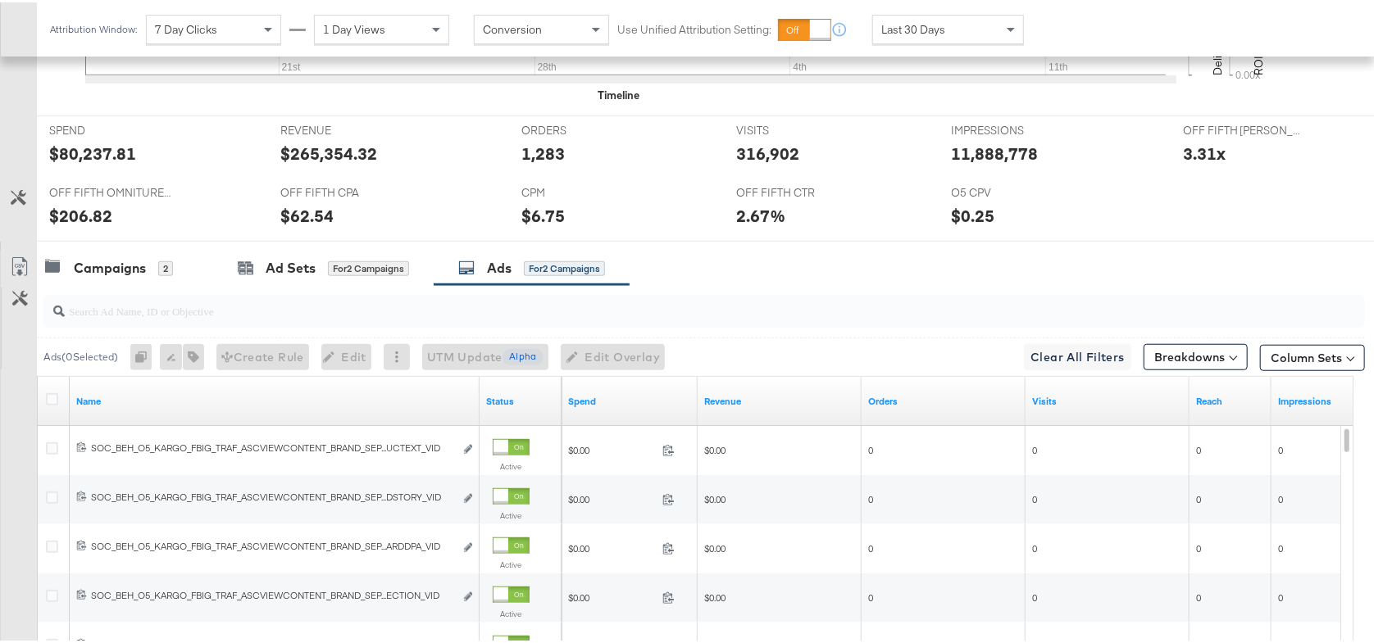
scroll to position [724, 0]
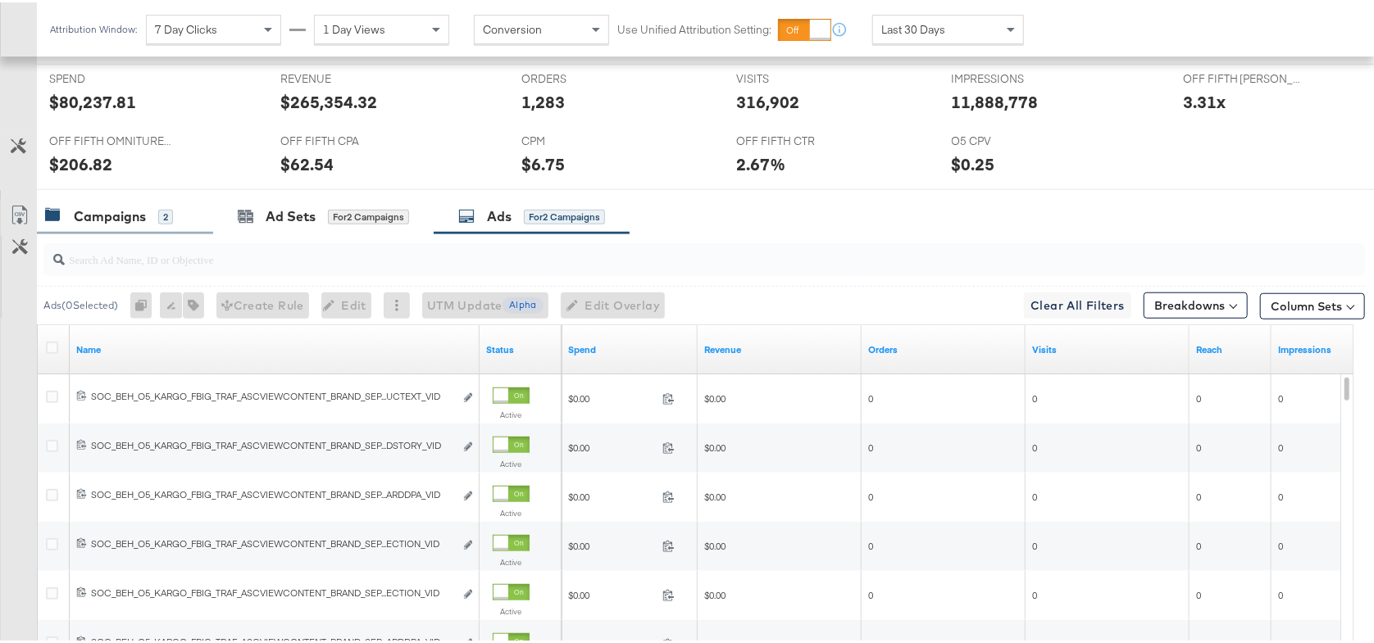
click at [134, 211] on div "Campaigns" at bounding box center [110, 214] width 72 height 19
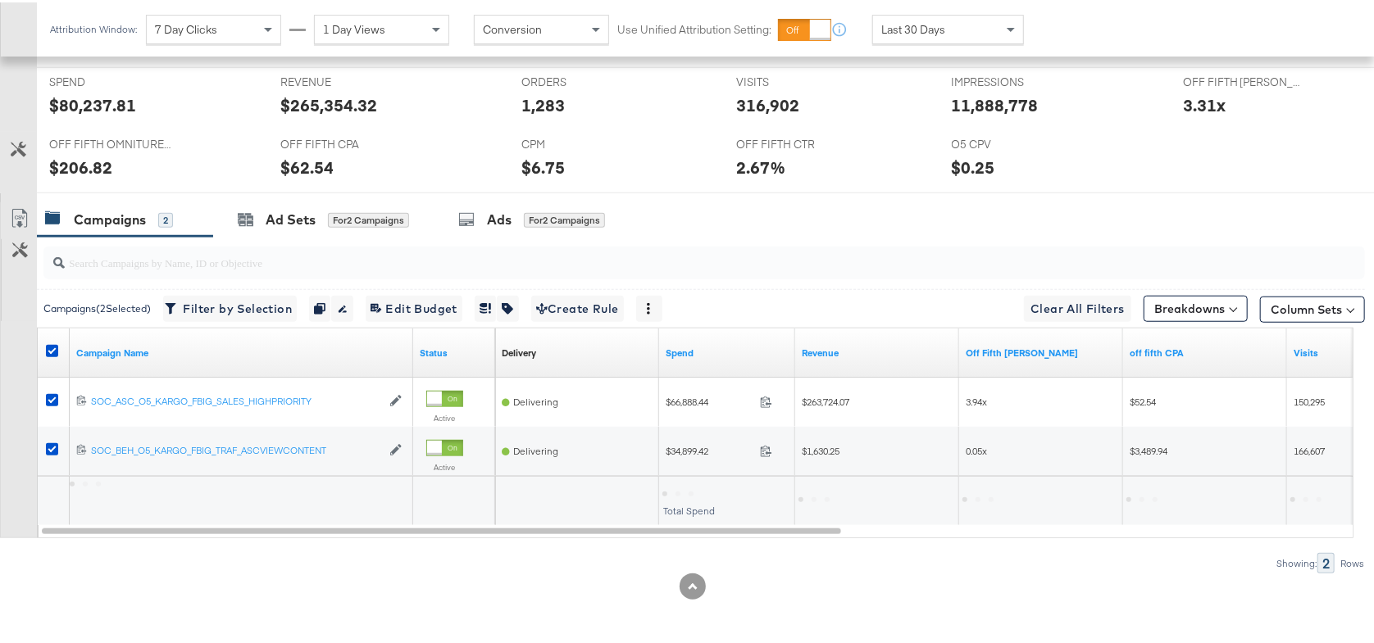
scroll to position [719, 0]
click at [548, 210] on div "Ads for 2 Campaigns" at bounding box center [531, 219] width 147 height 19
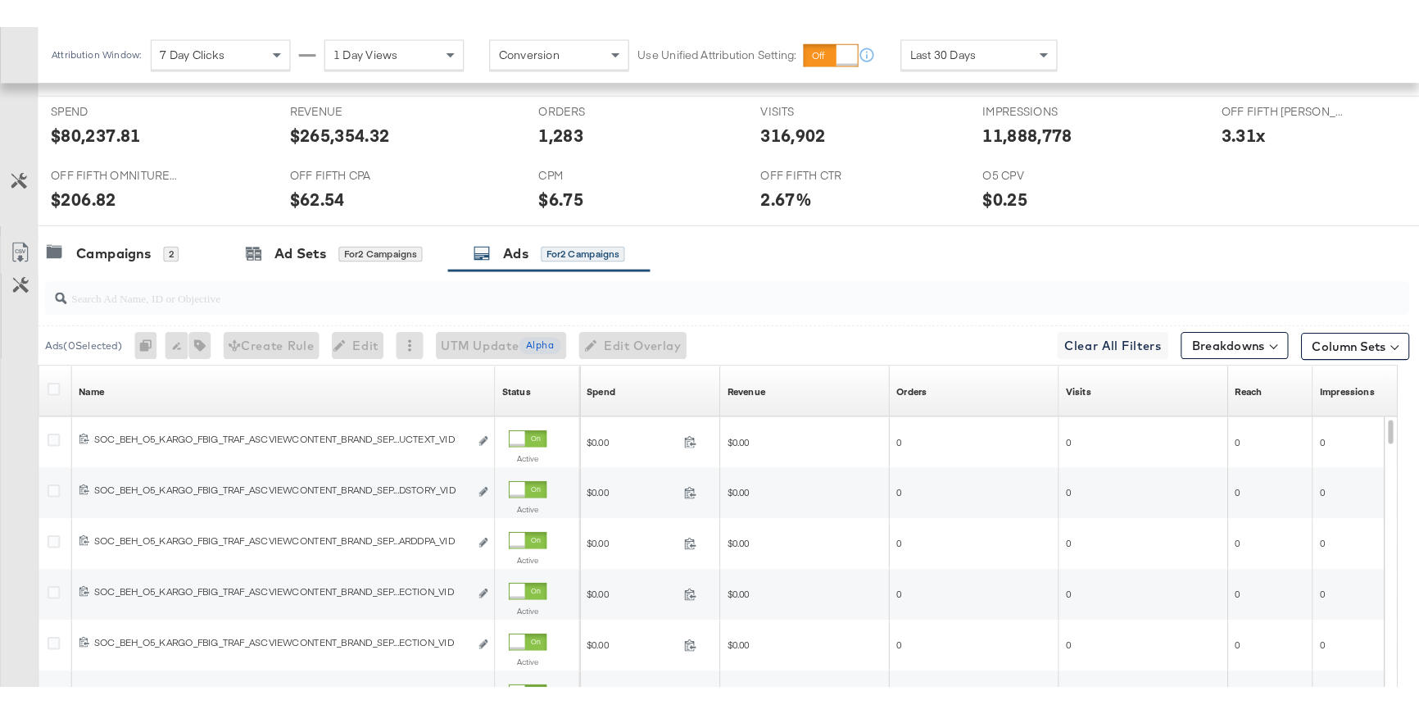
scroll to position [724, 0]
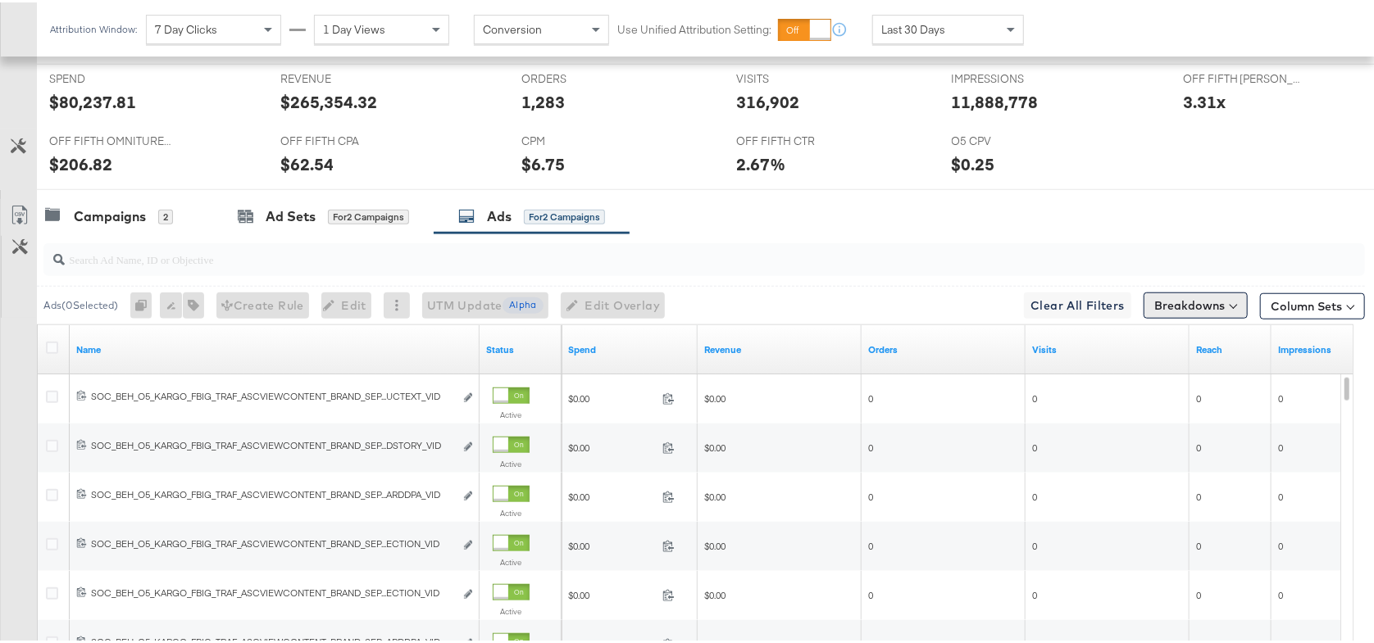
click at [1215, 302] on button "Breakdowns" at bounding box center [1195, 303] width 104 height 26
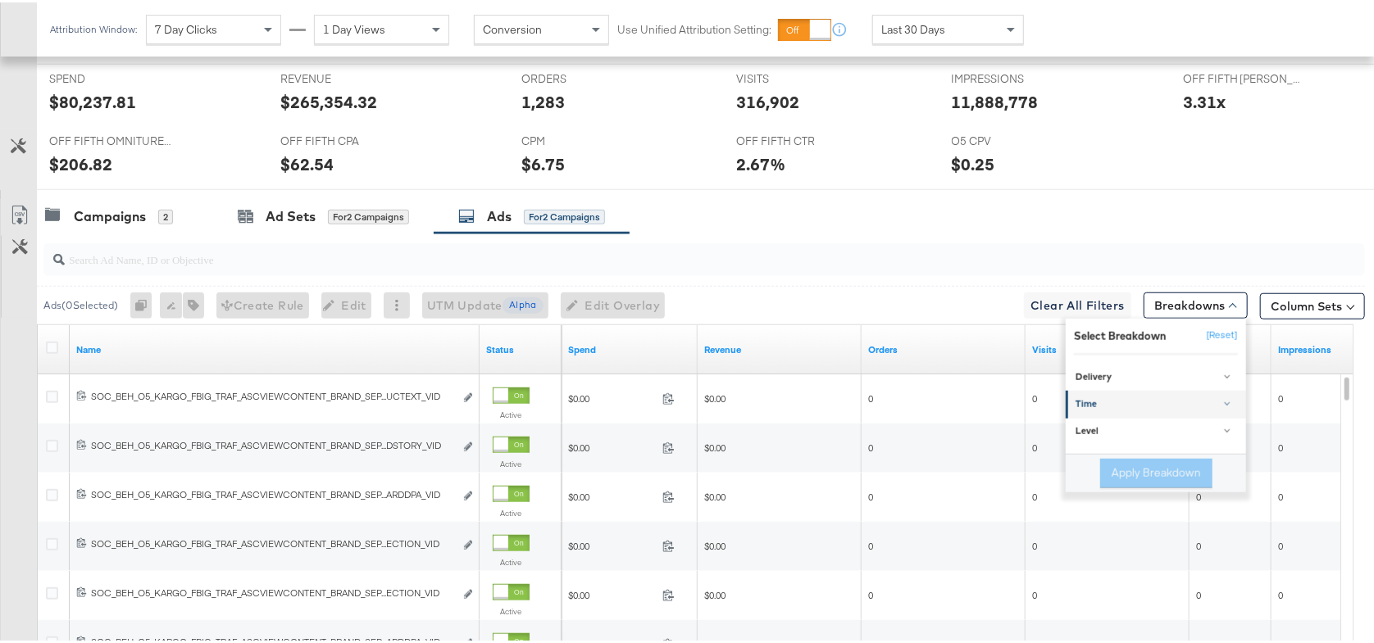
click at [1092, 406] on link "Time" at bounding box center [1155, 402] width 180 height 27
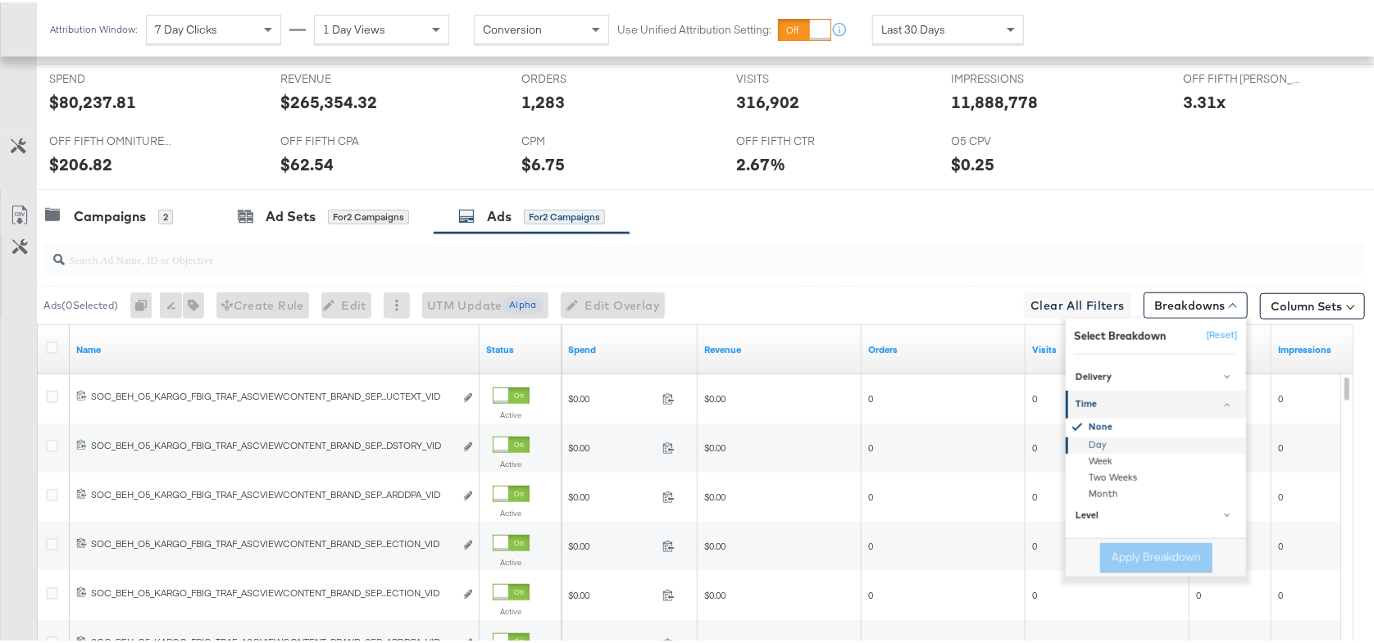
click at [1098, 445] on div "Day" at bounding box center [1157, 443] width 178 height 16
click at [1133, 550] on button "Apply Breakdown" at bounding box center [1156, 556] width 112 height 30
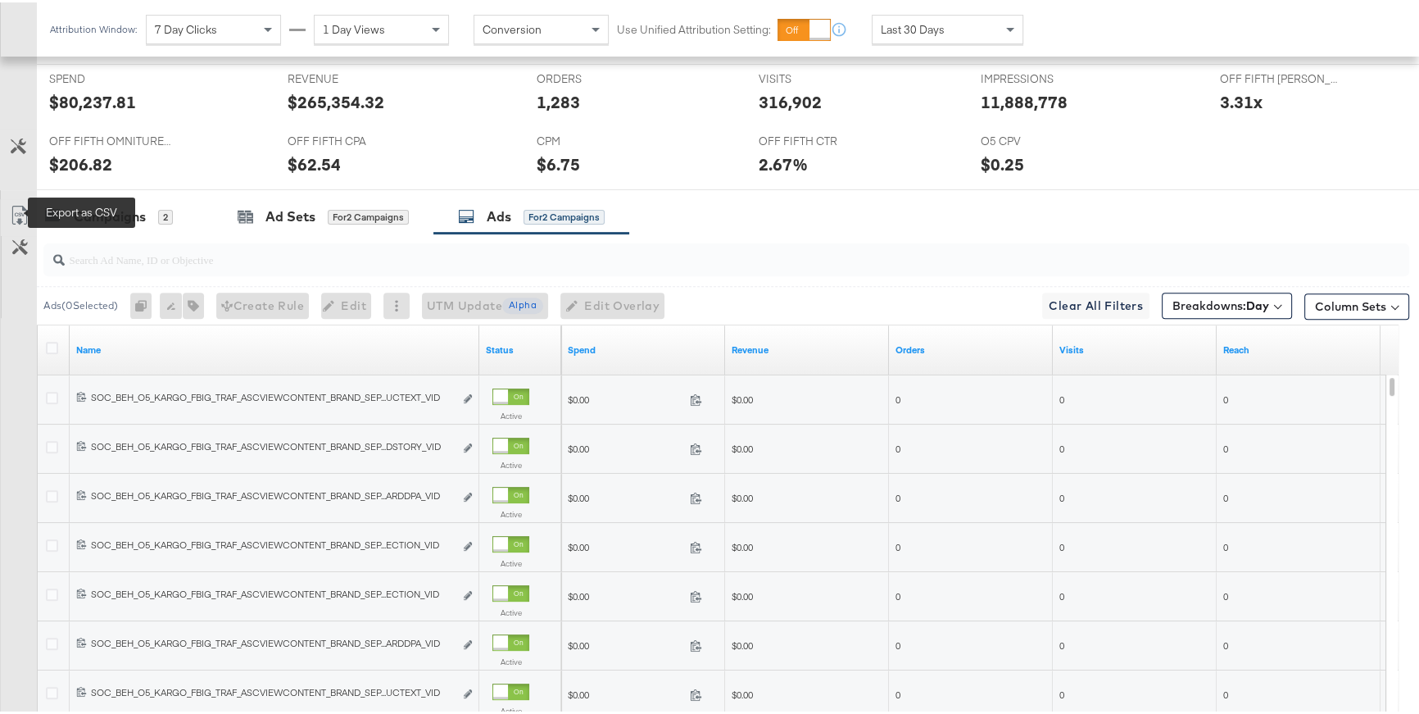
click at [20, 211] on icon at bounding box center [20, 213] width 20 height 20
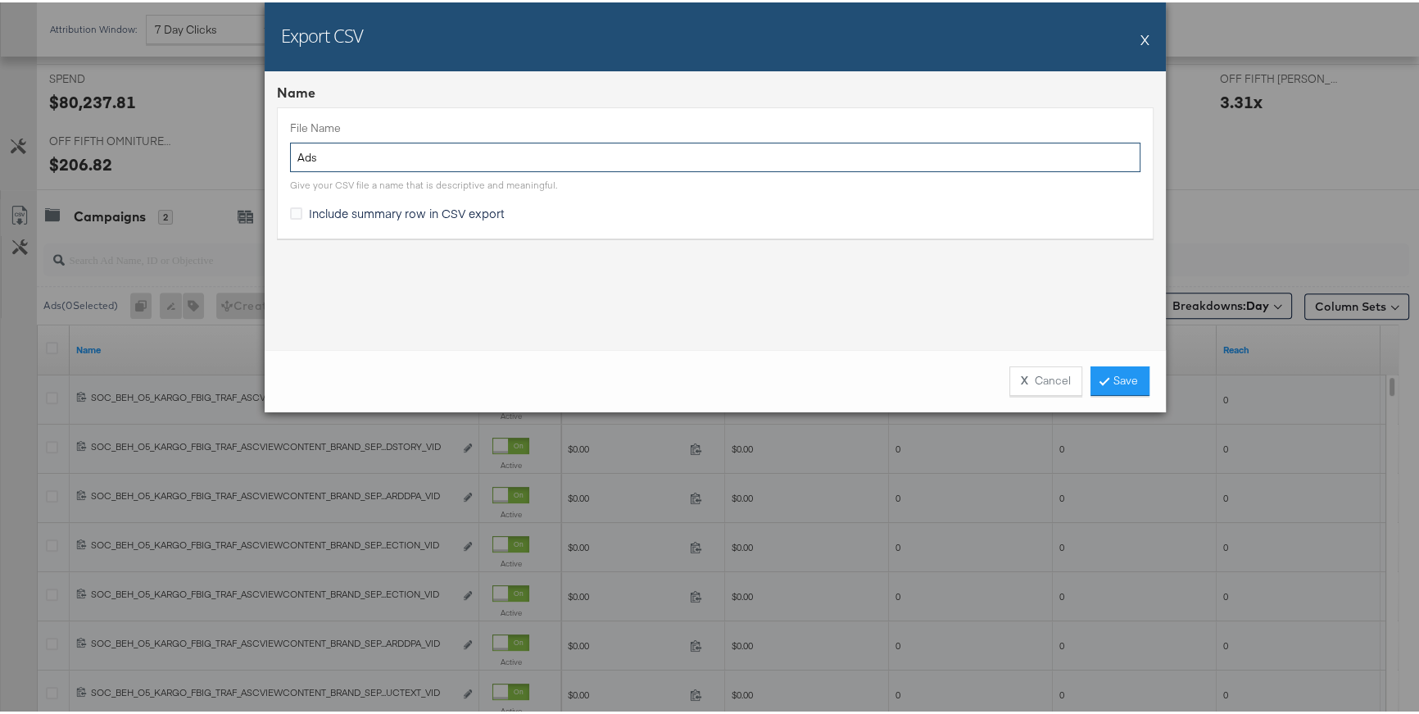
click at [293, 157] on input "Ads" at bounding box center [715, 155] width 851 height 30
click at [417, 152] on input "OFF5TH L30 Ads" at bounding box center [715, 155] width 851 height 30
type input "OFF5TH L30 Ads BY DAY"
click at [1125, 380] on link "Save" at bounding box center [1120, 379] width 59 height 30
